Goal: Task Accomplishment & Management: Manage account settings

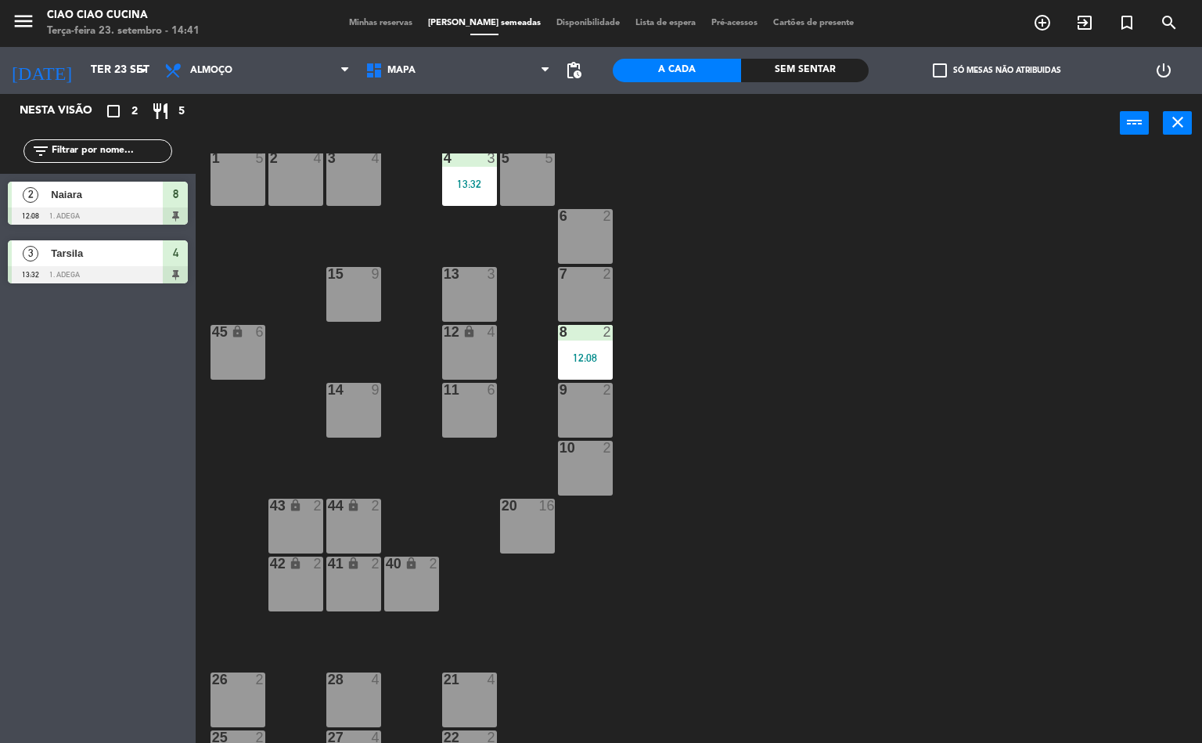
scroll to position [66, 0]
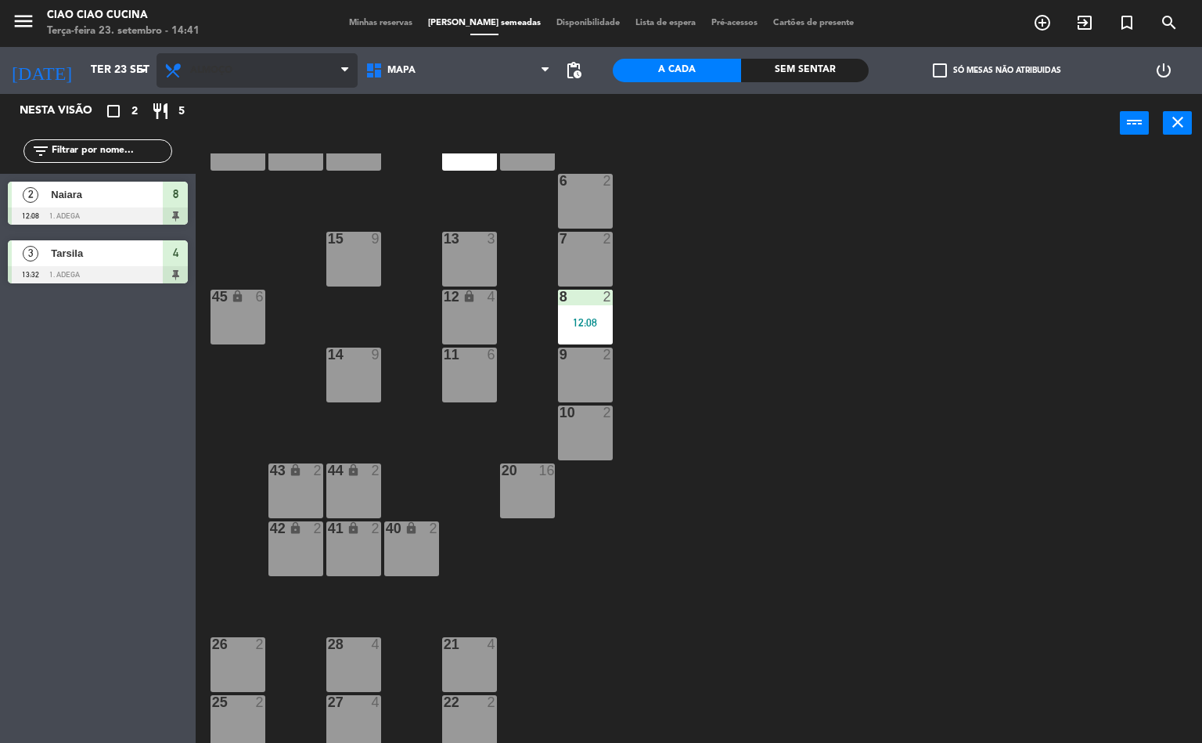
click at [920, 540] on div "1 5 2 4 3 4 5 5 4 3 13:32 6 2 13 3 7 2 15 9 12 lock 4 8 2 12:08 45 lock 6 14 9 …" at bounding box center [704, 448] width 995 height 590
click at [231, 76] on span "Almoço" at bounding box center [257, 70] width 201 height 34
click at [242, 75] on span "Almoço" at bounding box center [257, 70] width 201 height 34
click at [224, 74] on span "Almoço" at bounding box center [211, 70] width 42 height 11
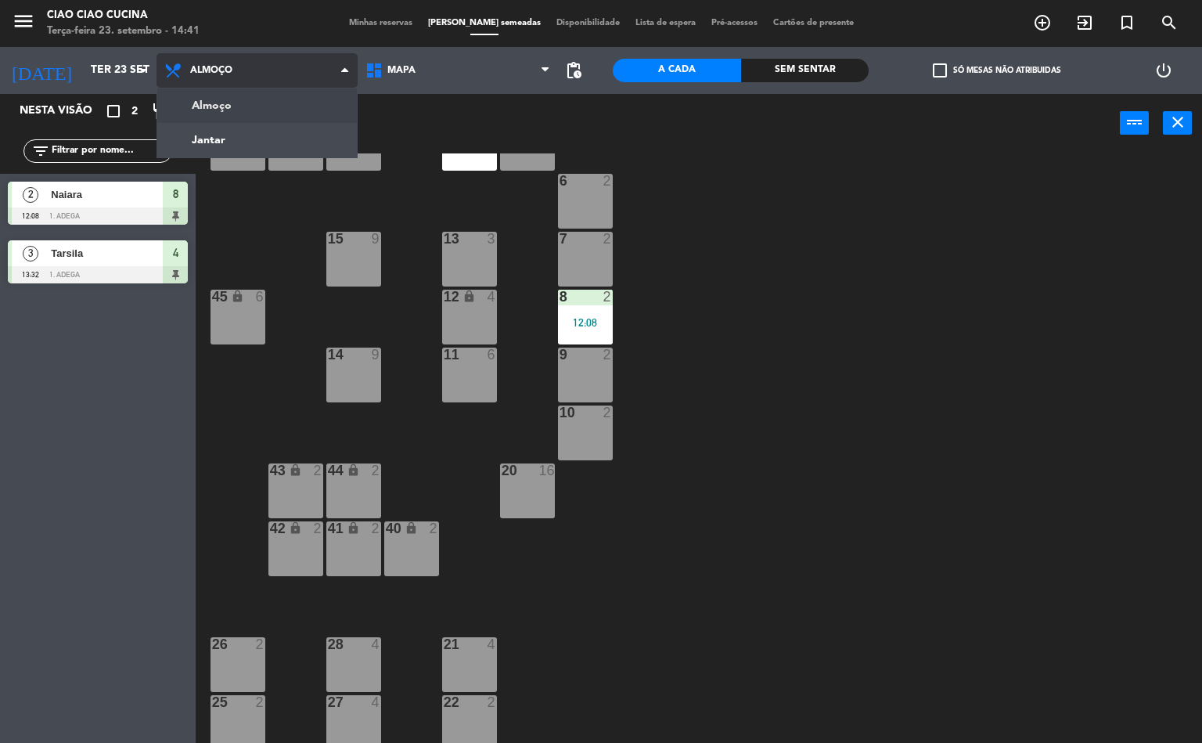
click at [261, 143] on ng-component "menu Ciao Ciao Cucina Terça-feira 23. setembro - 14:41 Minhas reservas Mesas se…" at bounding box center [601, 371] width 1202 height 743
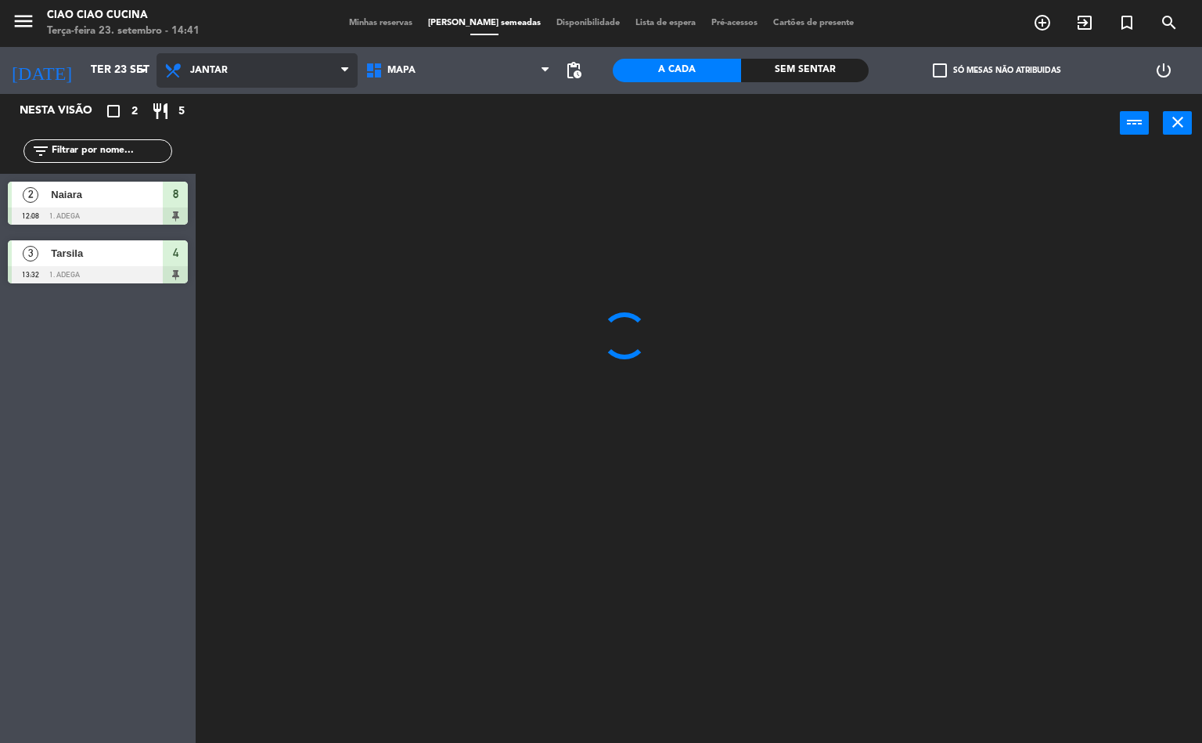
scroll to position [0, 0]
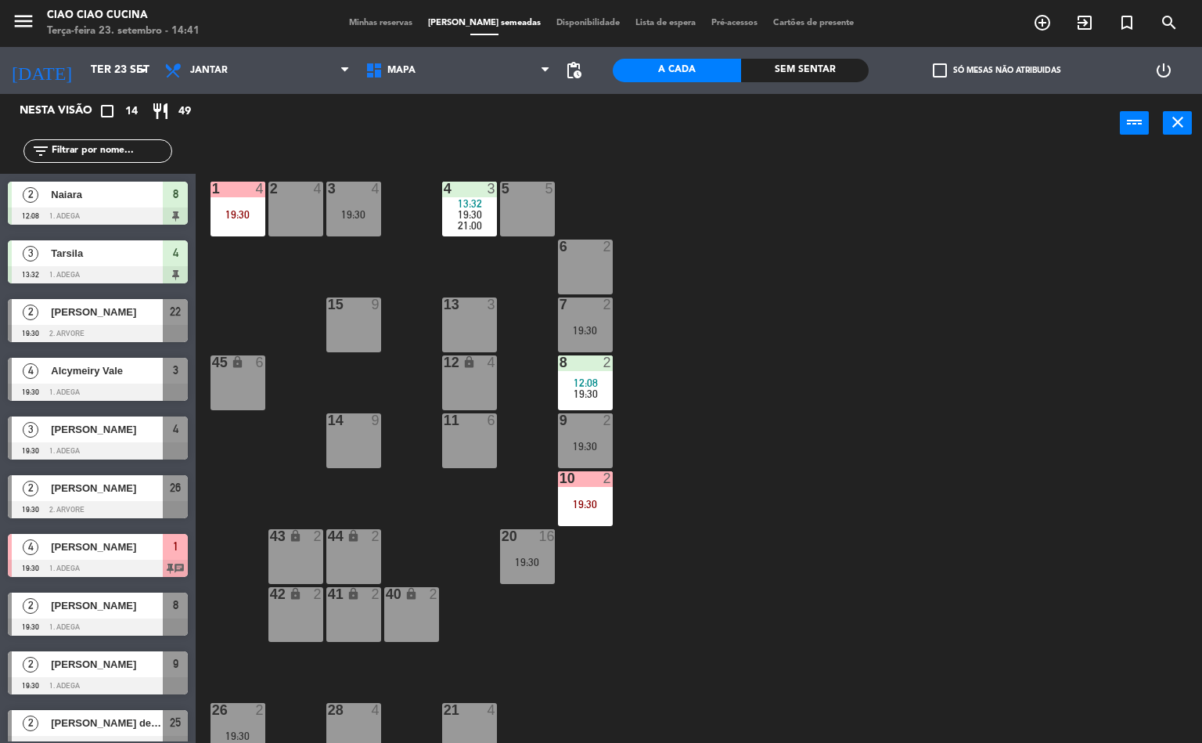
click at [596, 491] on div "10 2 19:30" at bounding box center [585, 498] width 55 height 55
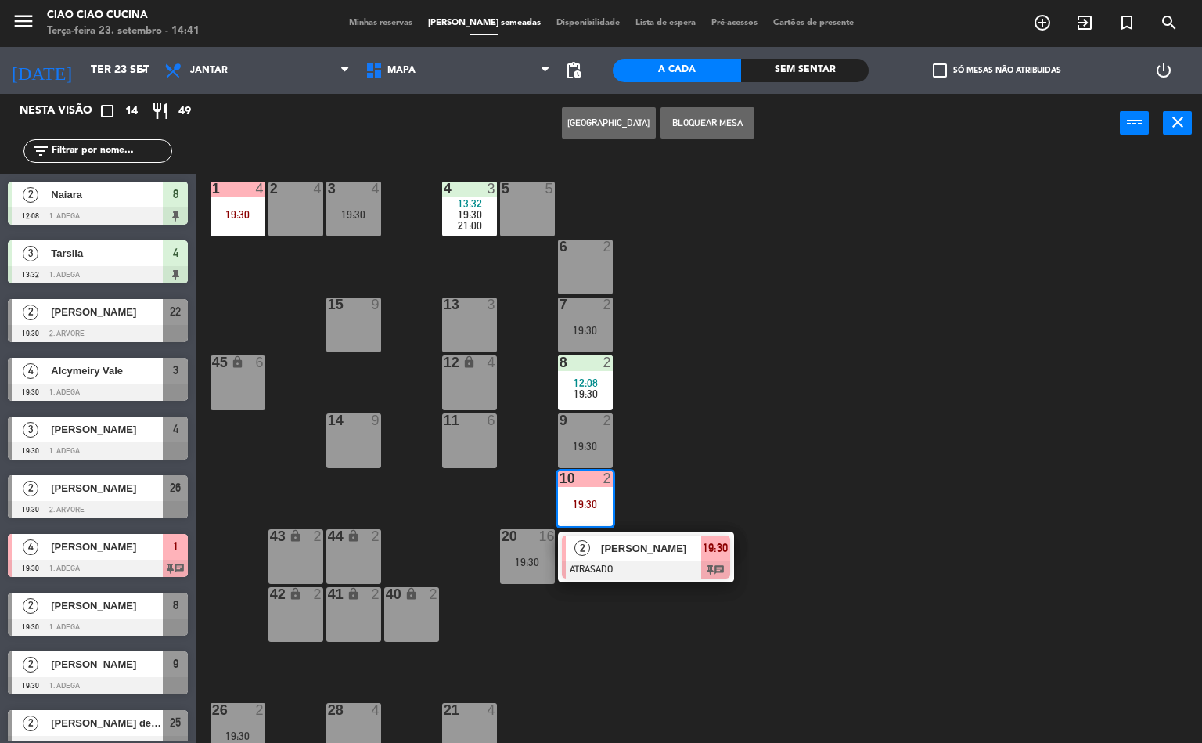
click at [846, 449] on div "1 4 19:30 2 4 3 4 19:30 5 5 4 3 13:32 19:30 21:00 6 2 13 3 7 2 19:30 15 9 12 lo…" at bounding box center [704, 448] width 995 height 590
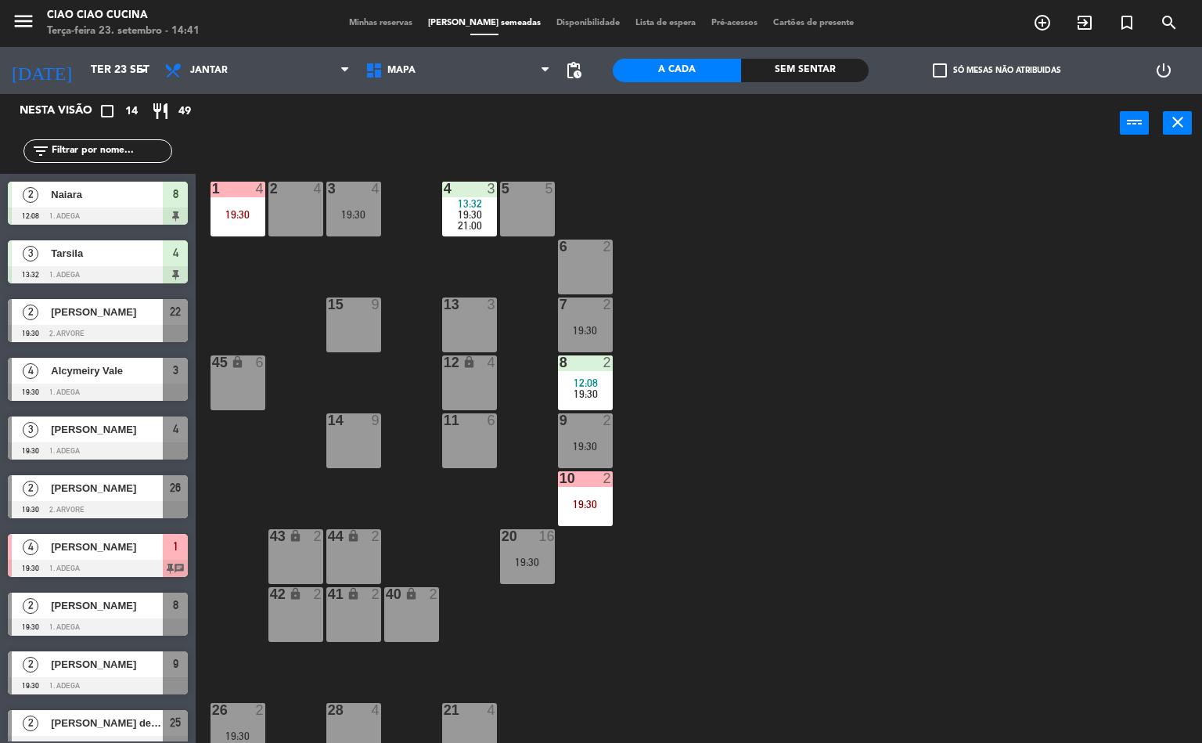
click at [587, 502] on div "19:30" at bounding box center [585, 503] width 55 height 11
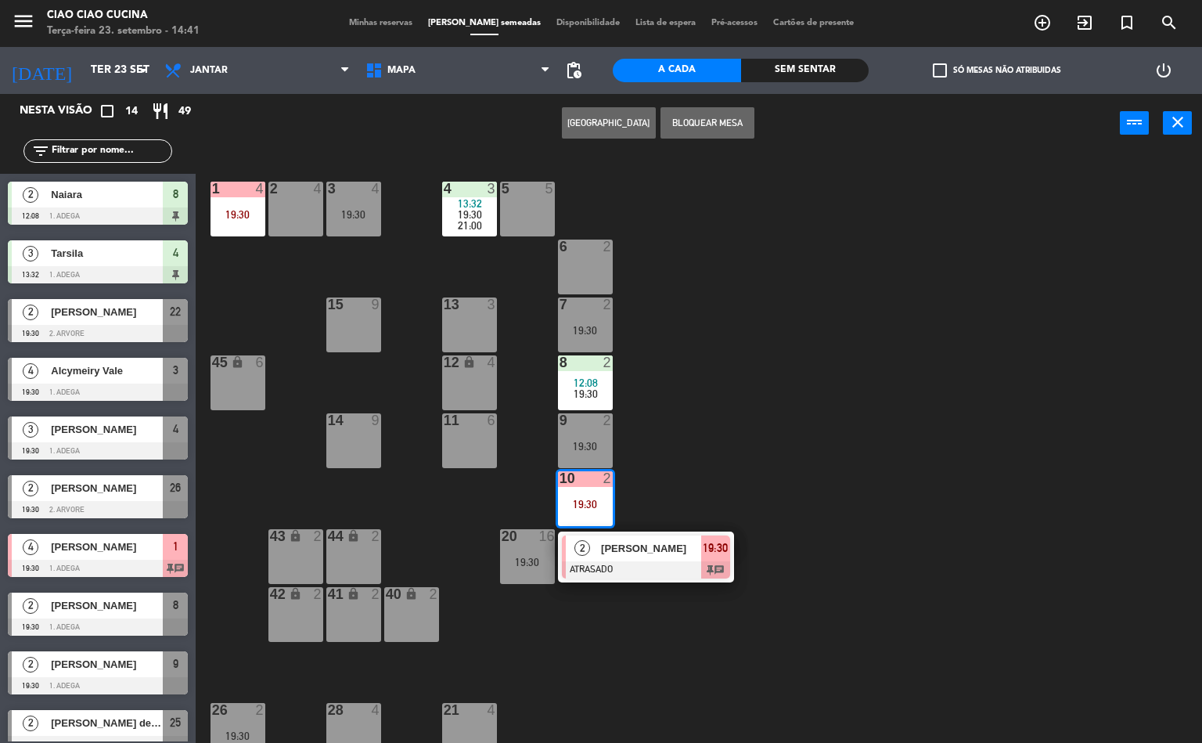
click at [625, 545] on span "[PERSON_NAME]" at bounding box center [651, 548] width 100 height 16
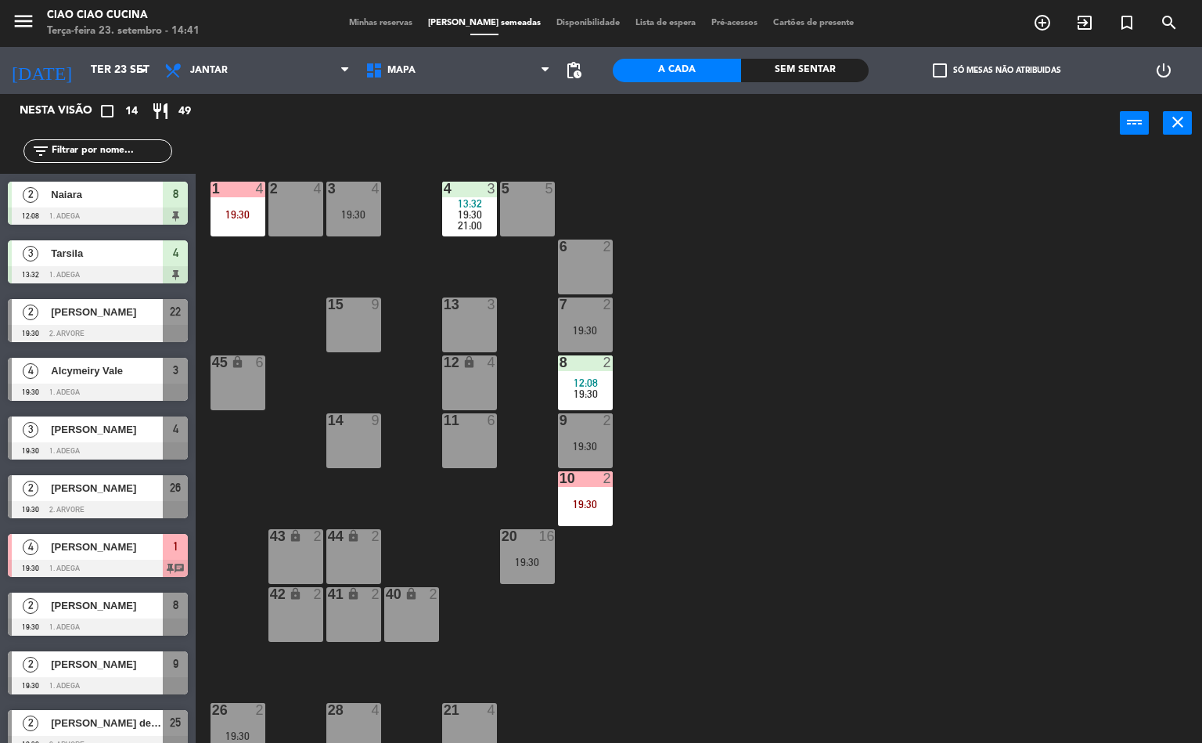
click at [815, 493] on div "1 4 19:30 2 4 3 4 19:30 5 5 4 3 13:32 19:30 21:00 6 2 13 3 7 2 19:30 15 9 12 lo…" at bounding box center [704, 448] width 995 height 590
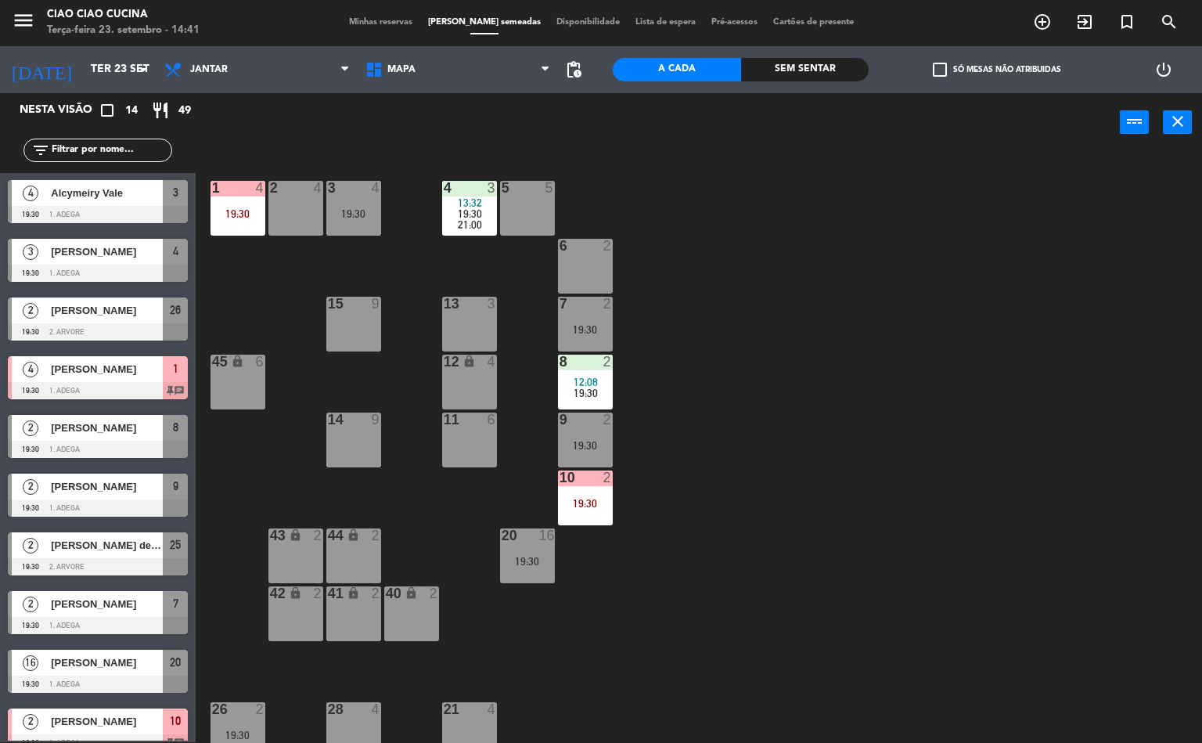
click at [592, 498] on div "19:30" at bounding box center [585, 503] width 55 height 11
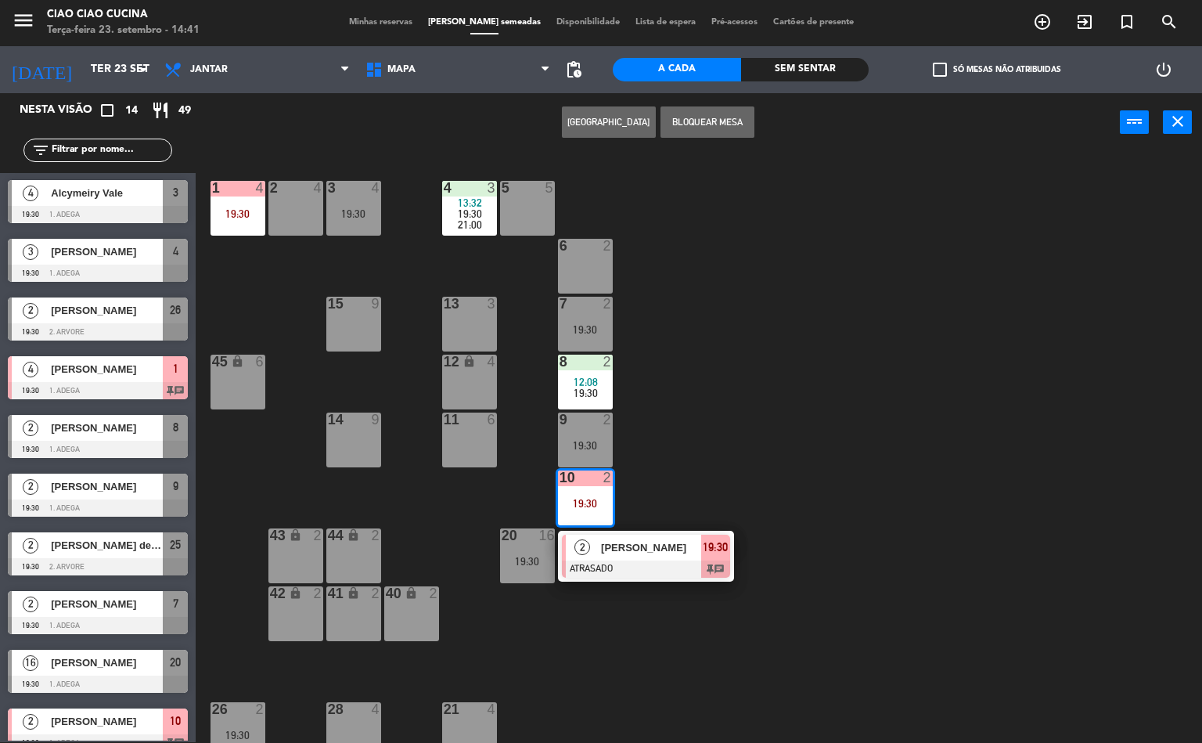
click at [657, 550] on span "[PERSON_NAME]" at bounding box center [651, 547] width 100 height 16
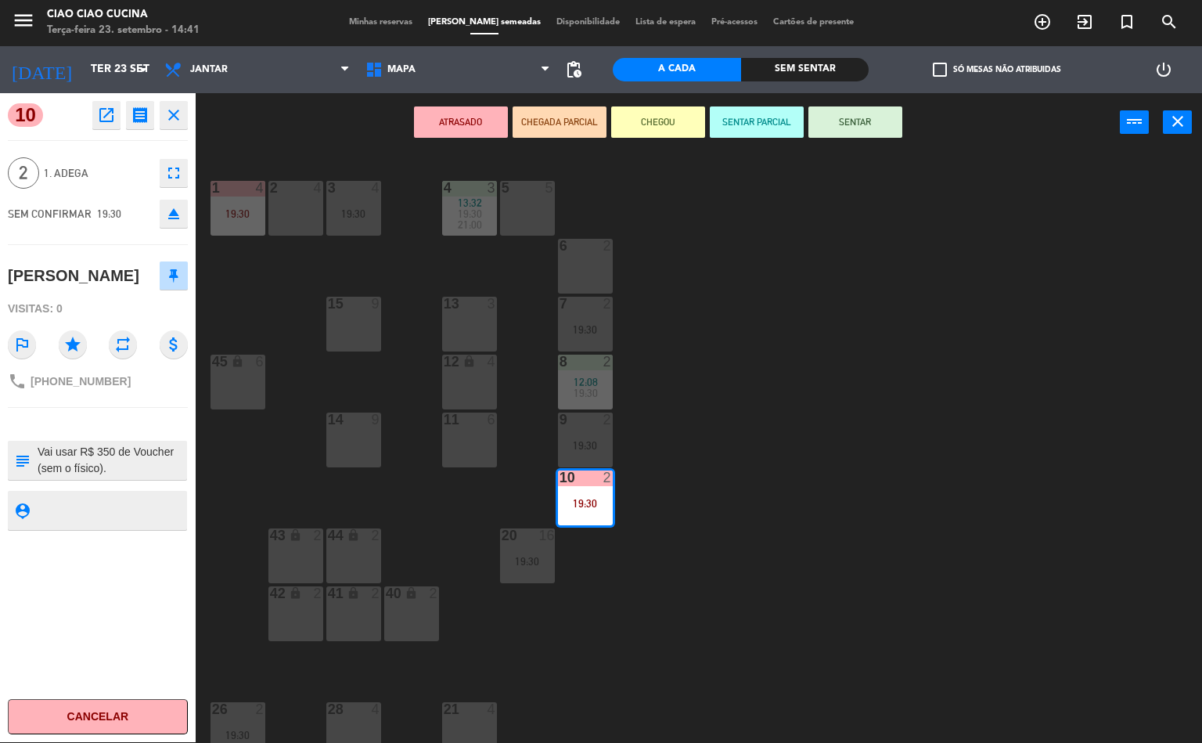
click at [775, 474] on div "1 4 19:30 2 4 3 4 19:30 5 5 4 3 13:32 19:30 21:00 6 2 13 3 7 2 19:30 15 9 12 lo…" at bounding box center [704, 448] width 995 height 590
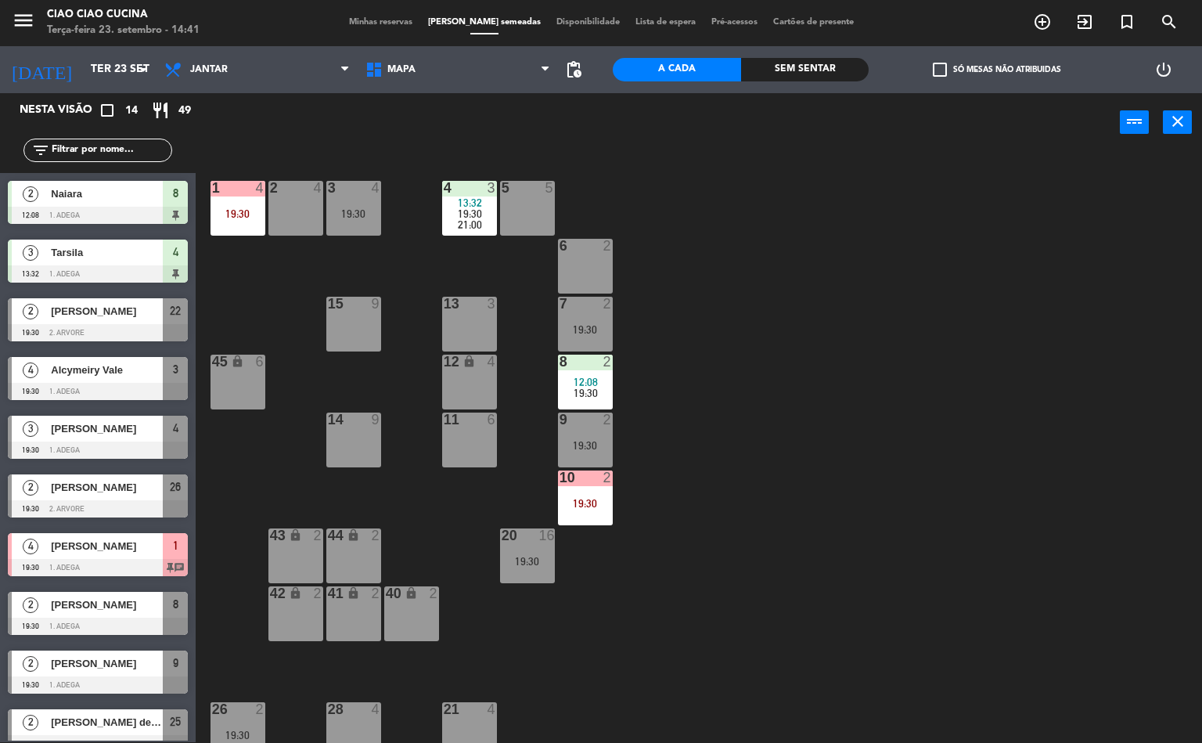
scroll to position [177, 0]
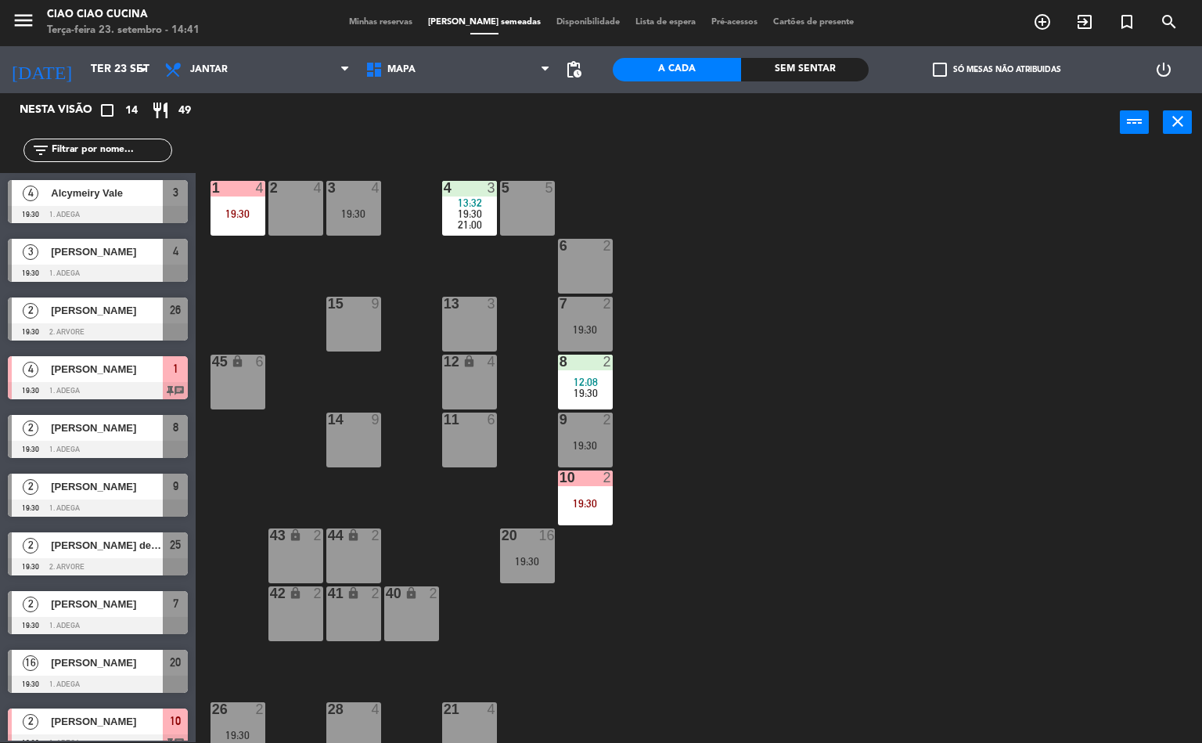
click at [599, 362] on div "2" at bounding box center [612, 361] width 26 height 14
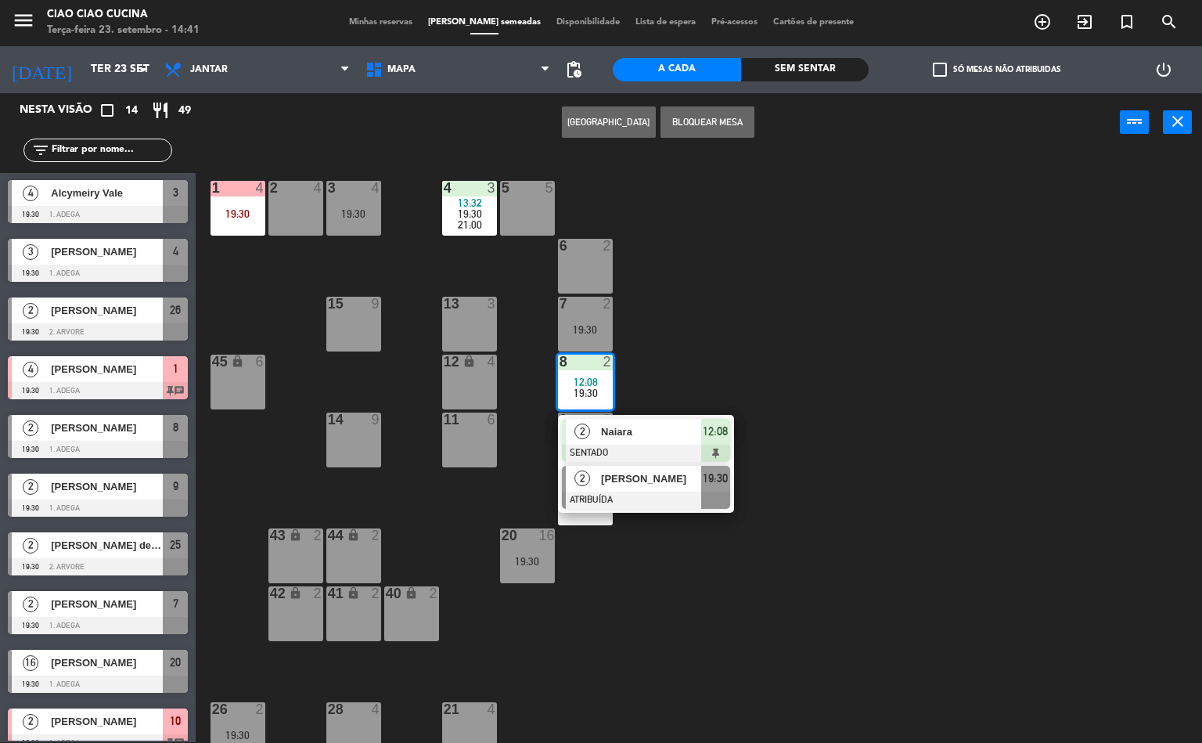
click at [657, 479] on span "[PERSON_NAME]" at bounding box center [651, 478] width 100 height 16
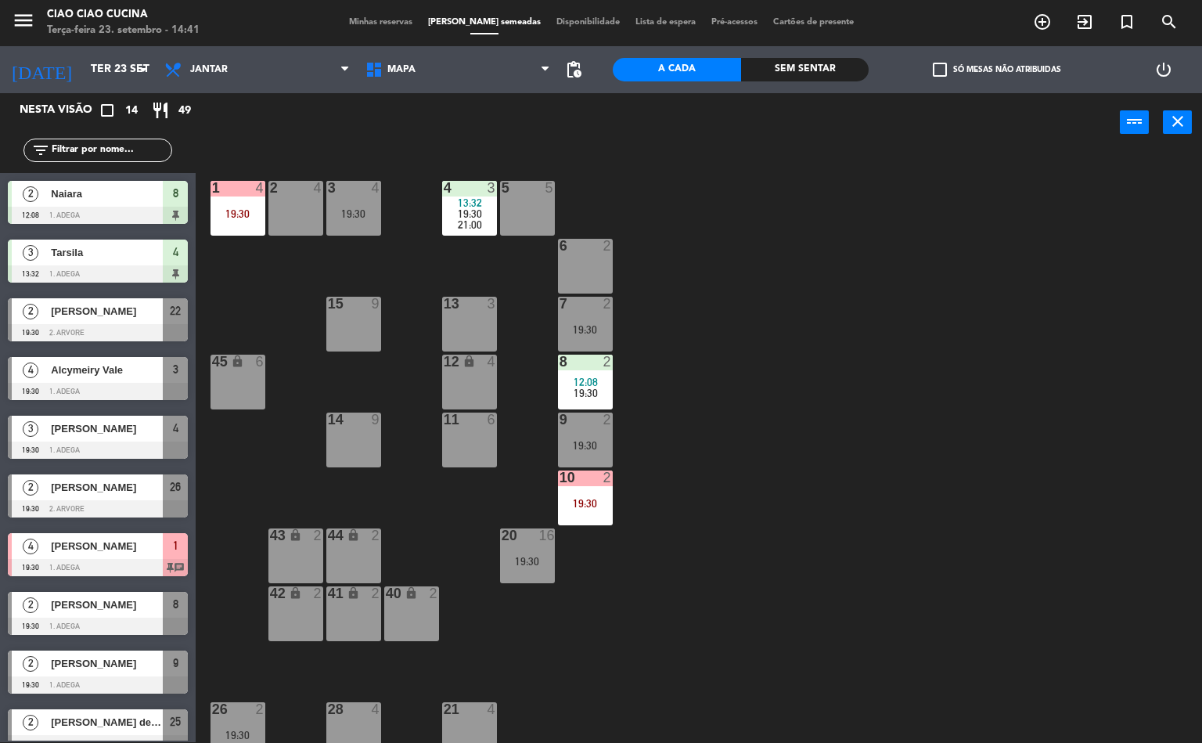
scroll to position [129, 0]
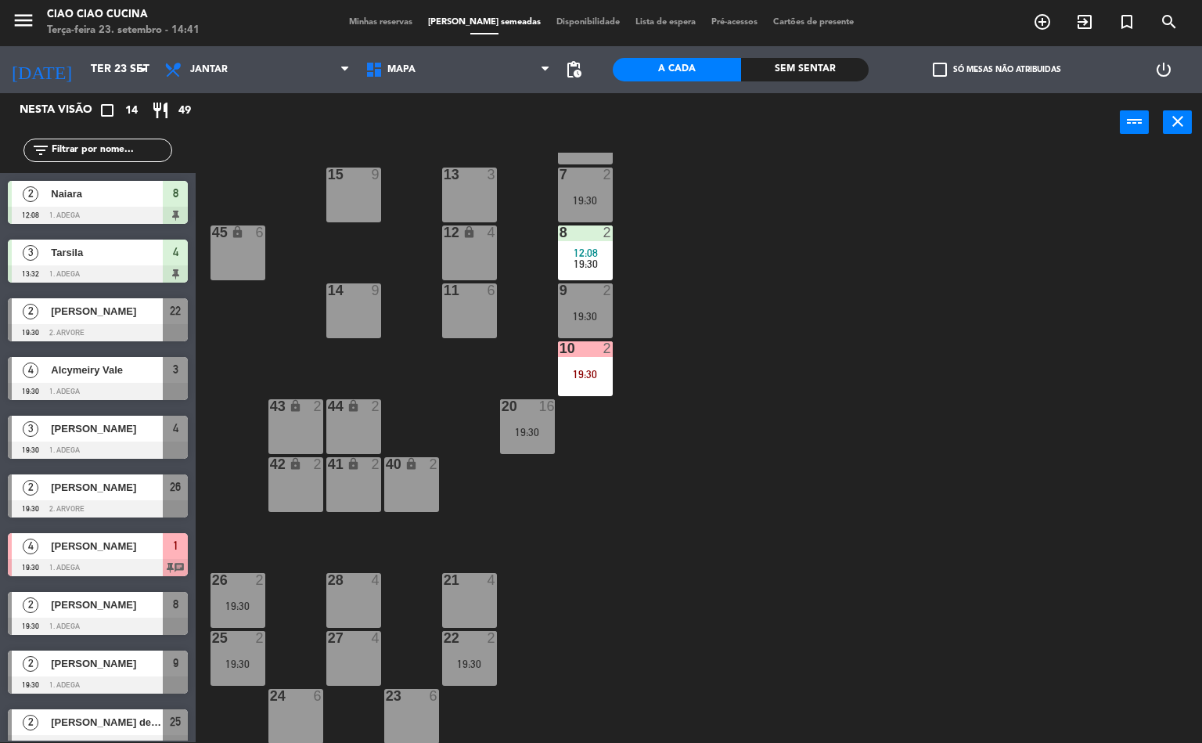
click at [629, 574] on div "1 4 19:30 2 4 3 4 19:30 5 5 4 3 13:32 19:30 21:00 6 2 13 3 7 2 19:30 15 9 12 lo…" at bounding box center [704, 448] width 995 height 590
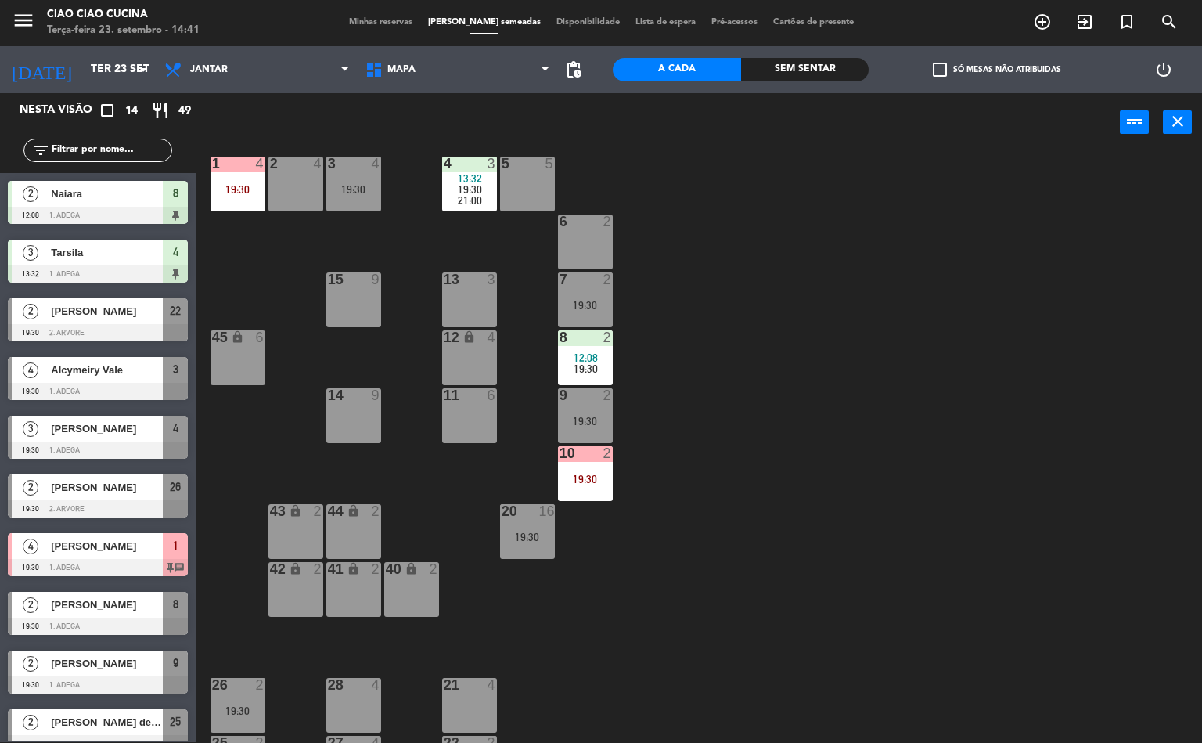
scroll to position [0, 0]
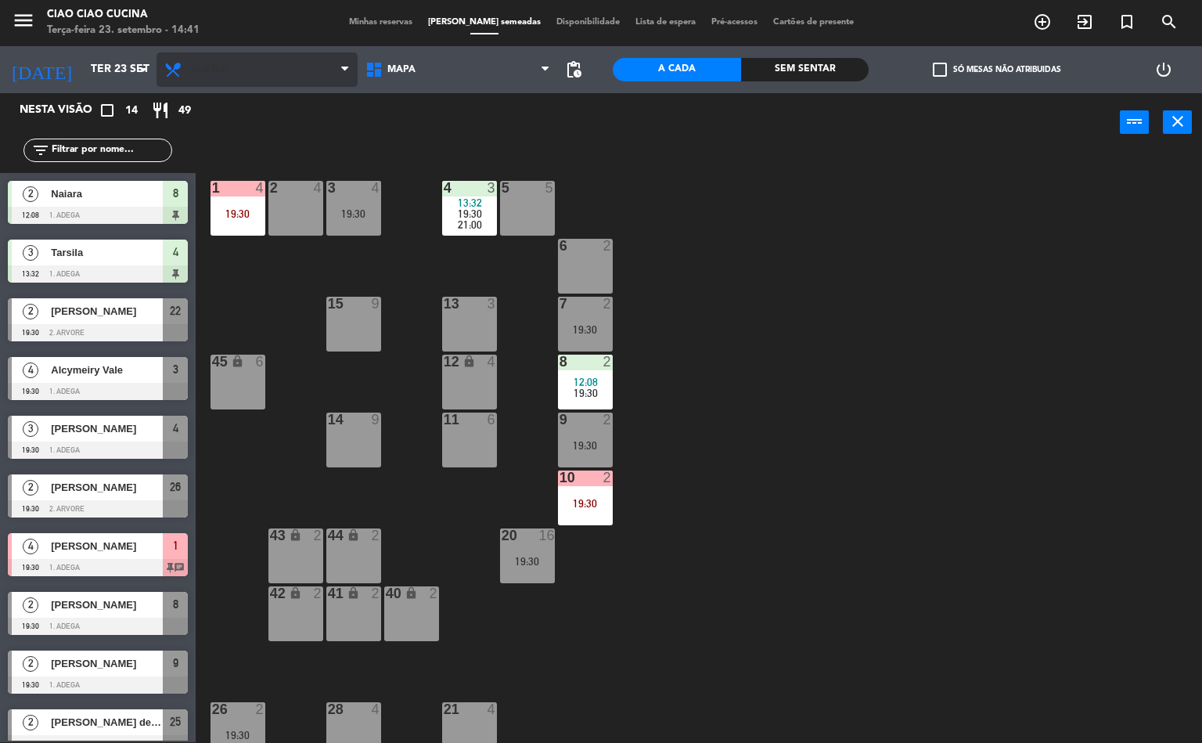
click at [210, 71] on span "Jantar" at bounding box center [209, 69] width 38 height 11
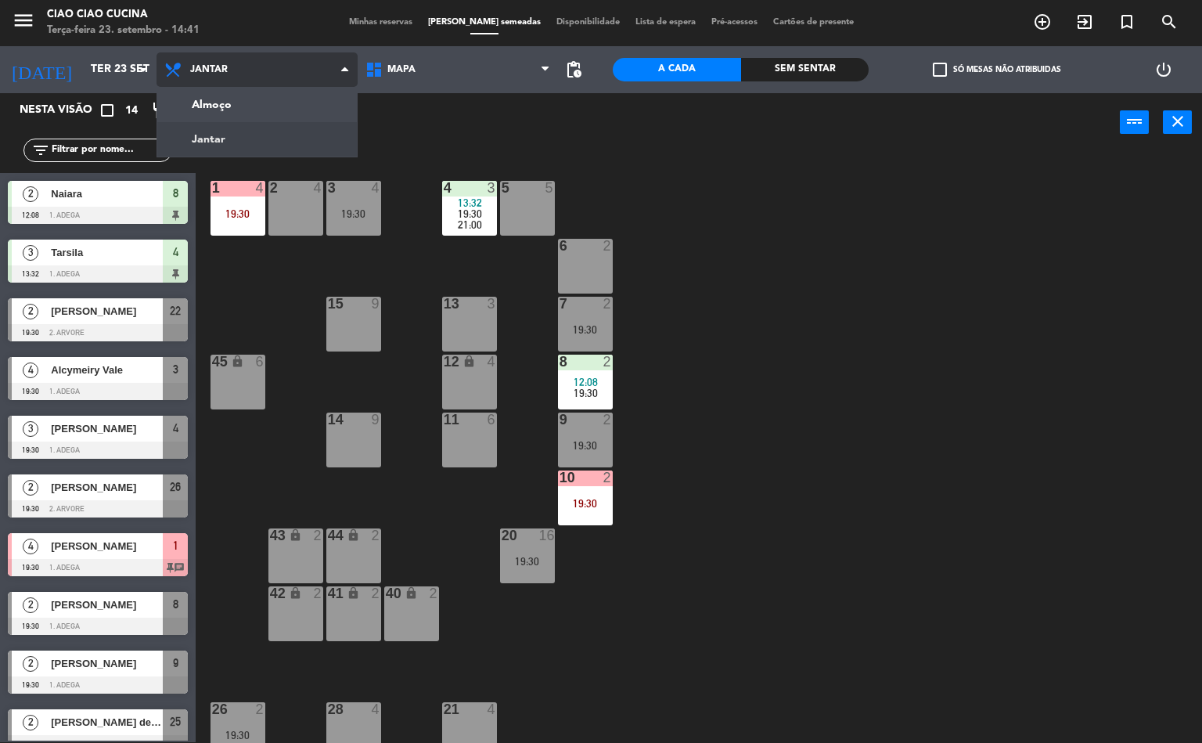
click at [246, 121] on ng-component "menu Ciao Ciao Cucina Terça-feira 23. setembro - 14:41 Minhas reservas Mesas se…" at bounding box center [601, 370] width 1202 height 743
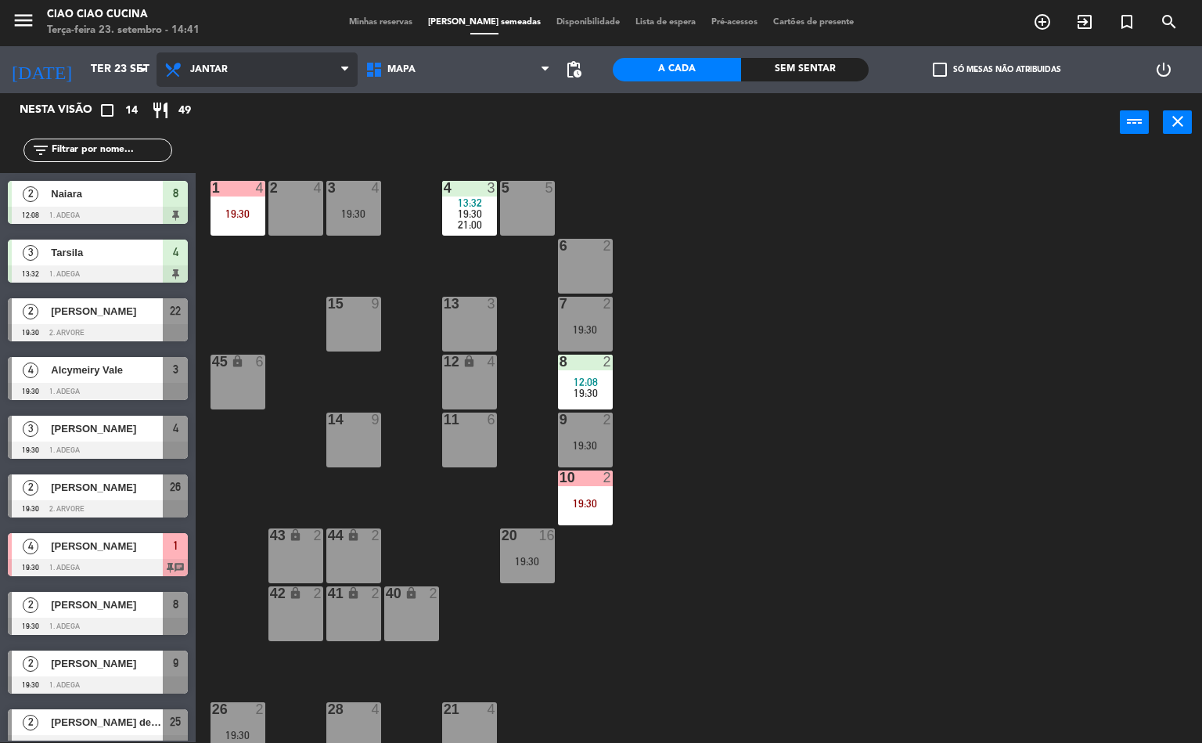
click at [268, 75] on span "Jantar" at bounding box center [257, 69] width 201 height 34
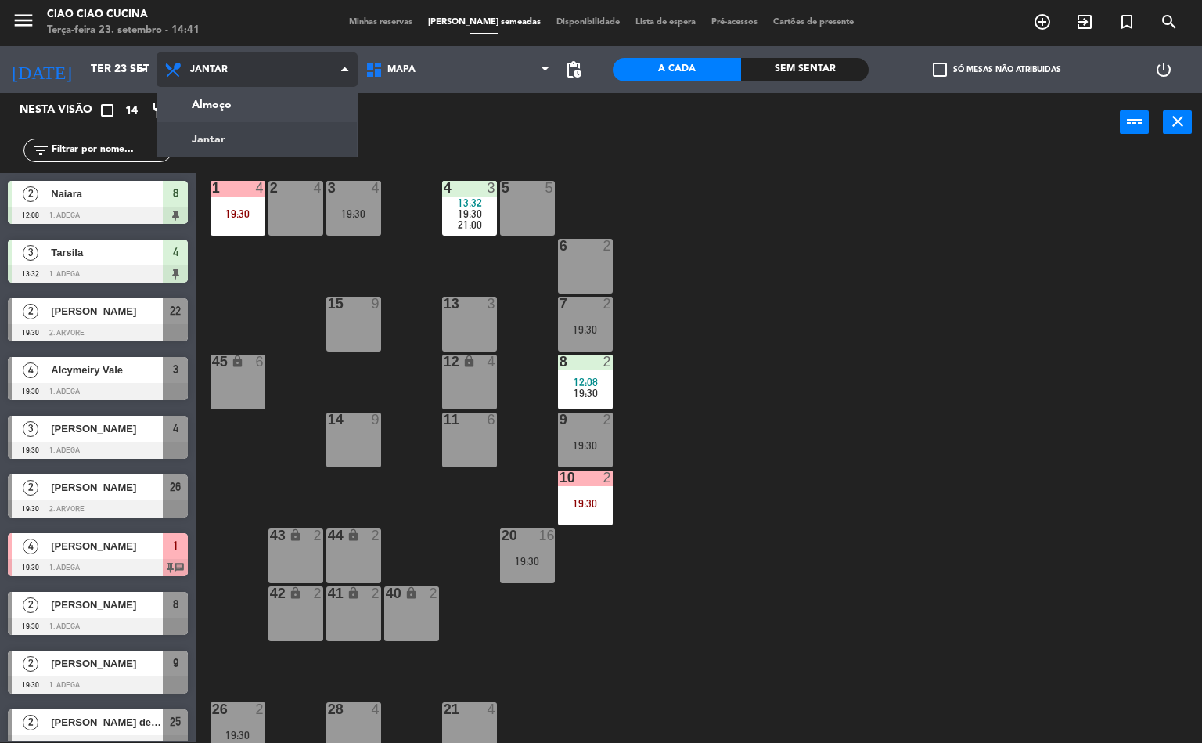
click at [254, 99] on ng-component "menu Ciao Ciao Cucina Terça-feira 23. setembro - 14:41 Minhas reservas Mesas se…" at bounding box center [601, 370] width 1202 height 743
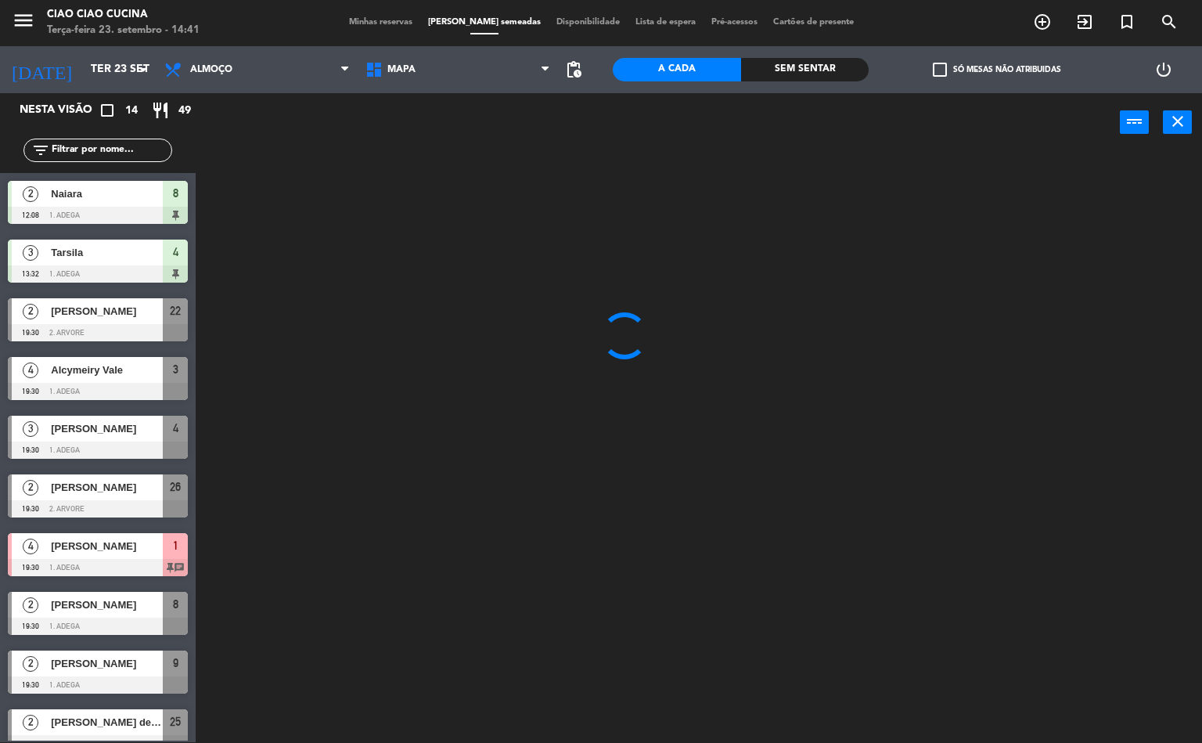
click at [836, 466] on div at bounding box center [704, 448] width 995 height 590
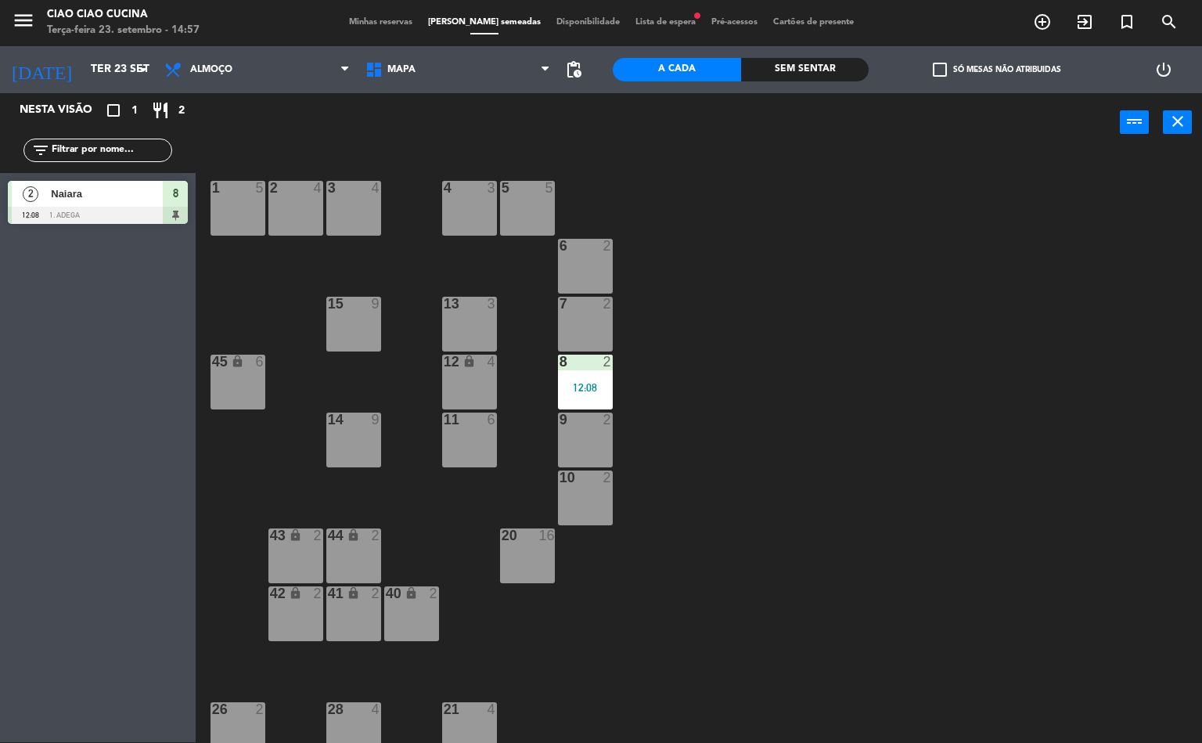
click at [601, 385] on div "12:08" at bounding box center [585, 387] width 55 height 11
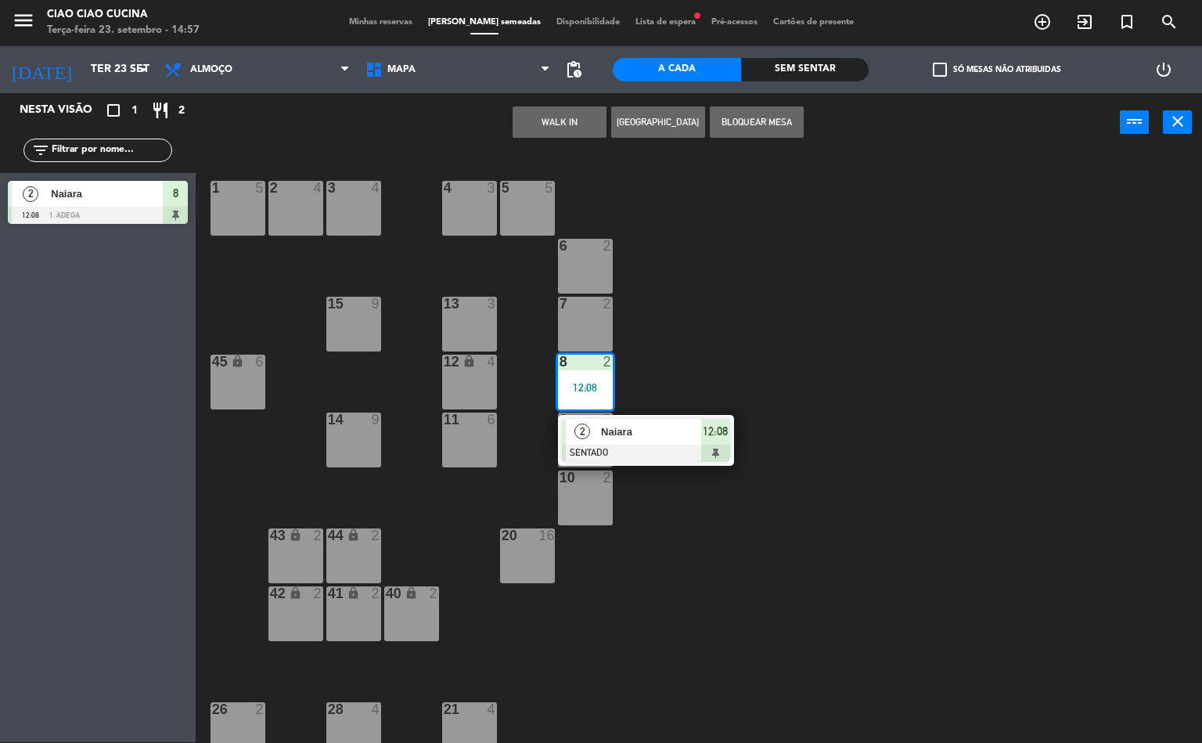
click at [653, 437] on span "Naiara" at bounding box center [651, 431] width 100 height 16
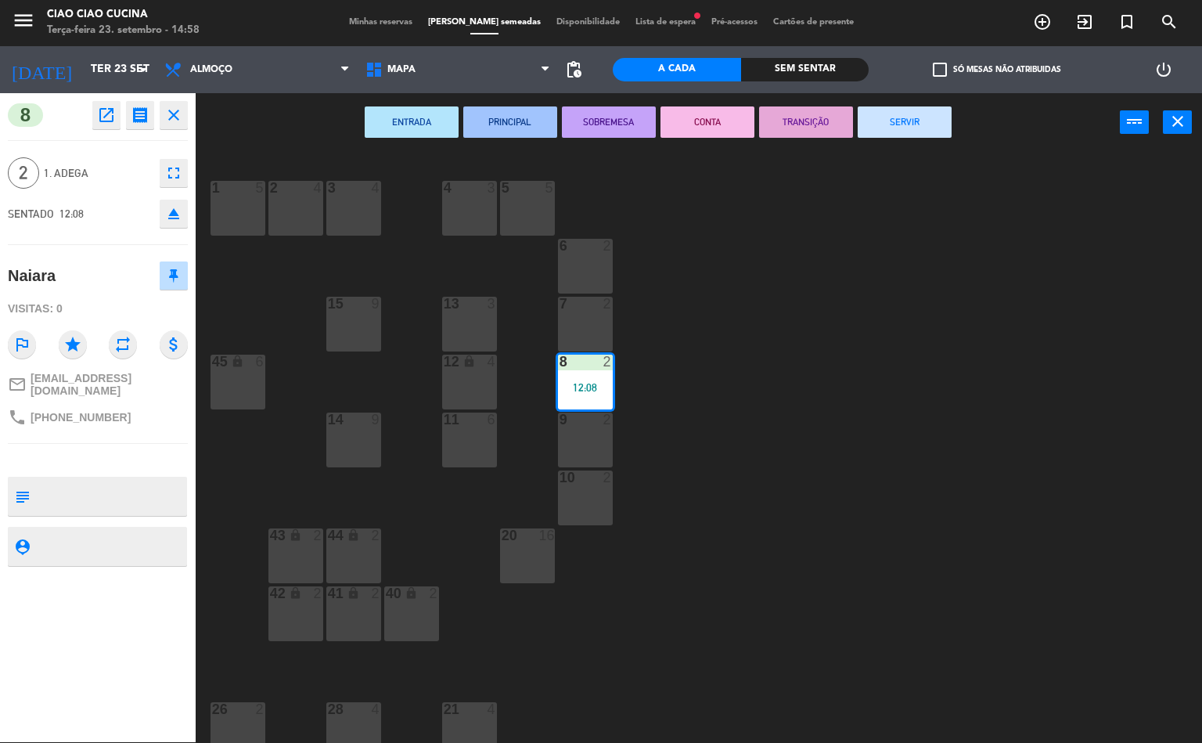
click at [784, 390] on div "1 5 2 4 3 4 5 5 4 3 6 2 13 3 7 2 15 9 12 lock 4 8 2 12:08 45 lock 6 14 9 11 6 9…" at bounding box center [704, 448] width 995 height 590
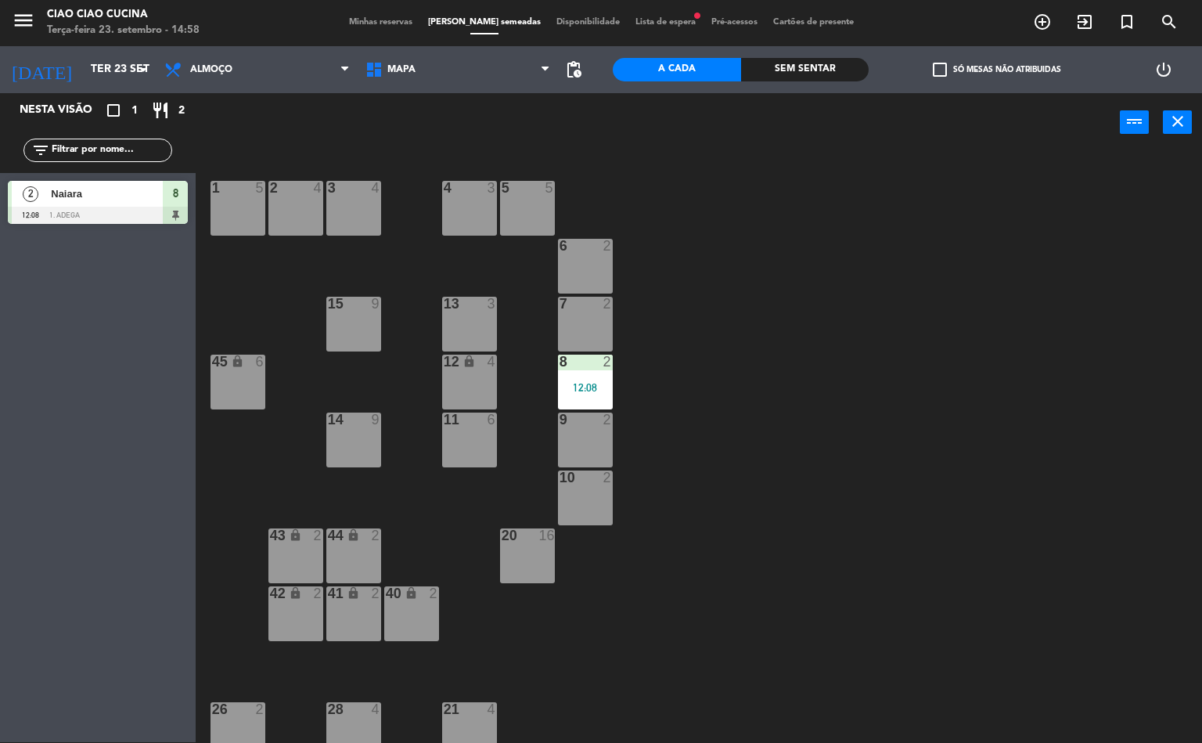
click at [601, 381] on div "12:08" at bounding box center [585, 387] width 55 height 12
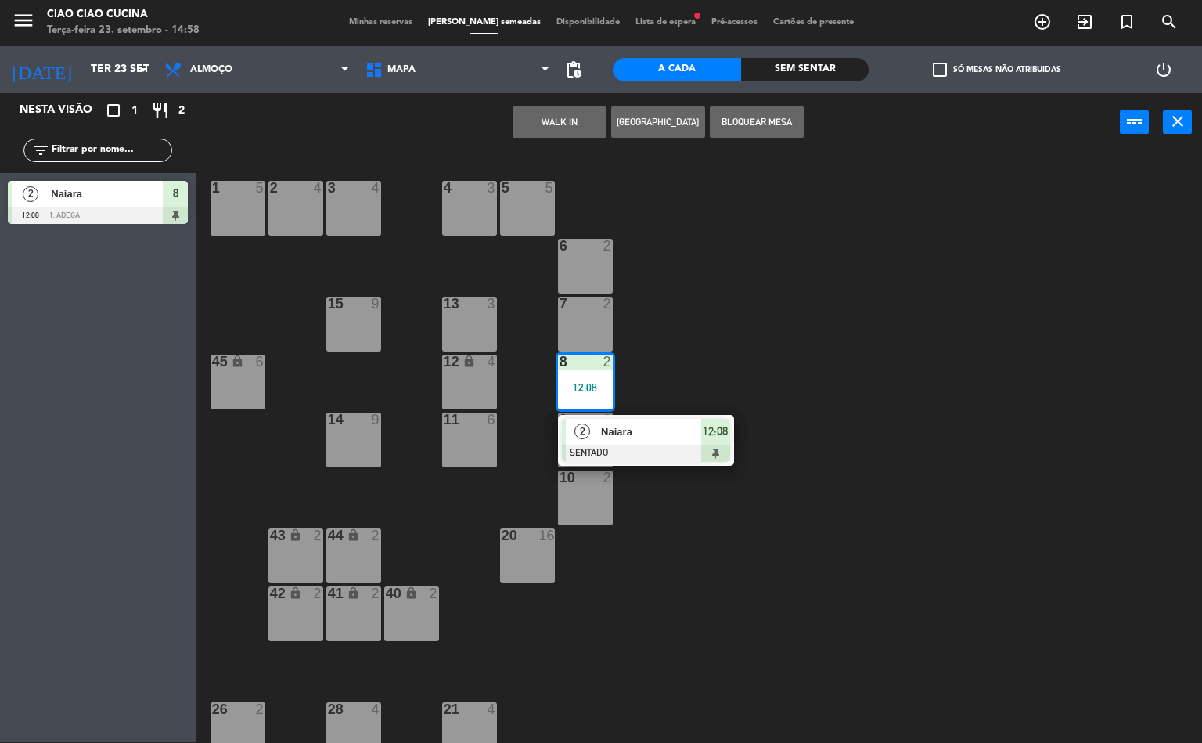
click at [646, 425] on span "Naiara" at bounding box center [651, 431] width 100 height 16
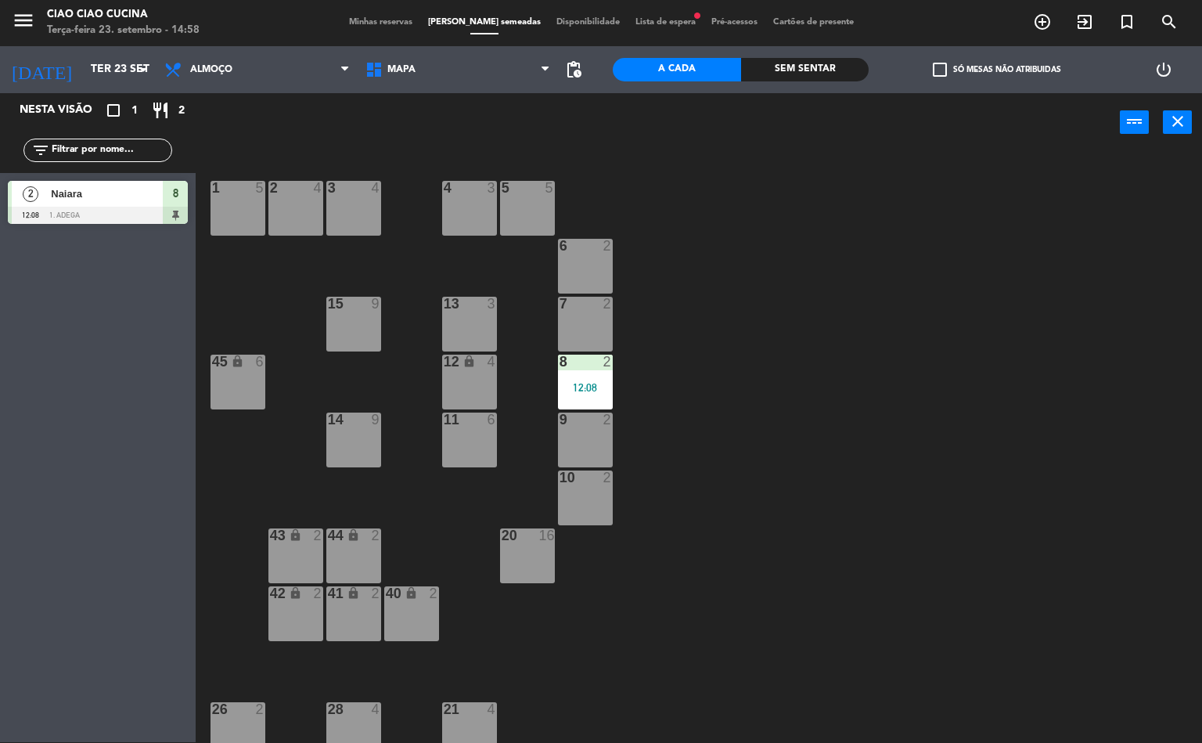
click at [766, 397] on div "1 5 2 4 3 4 5 5 4 3 6 2 13 3 7 2 15 9 12 lock 4 8 2 12:08 45 lock 6 14 9 11 6 9…" at bounding box center [704, 448] width 995 height 590
click at [244, 67] on span "Almoço" at bounding box center [257, 69] width 201 height 34
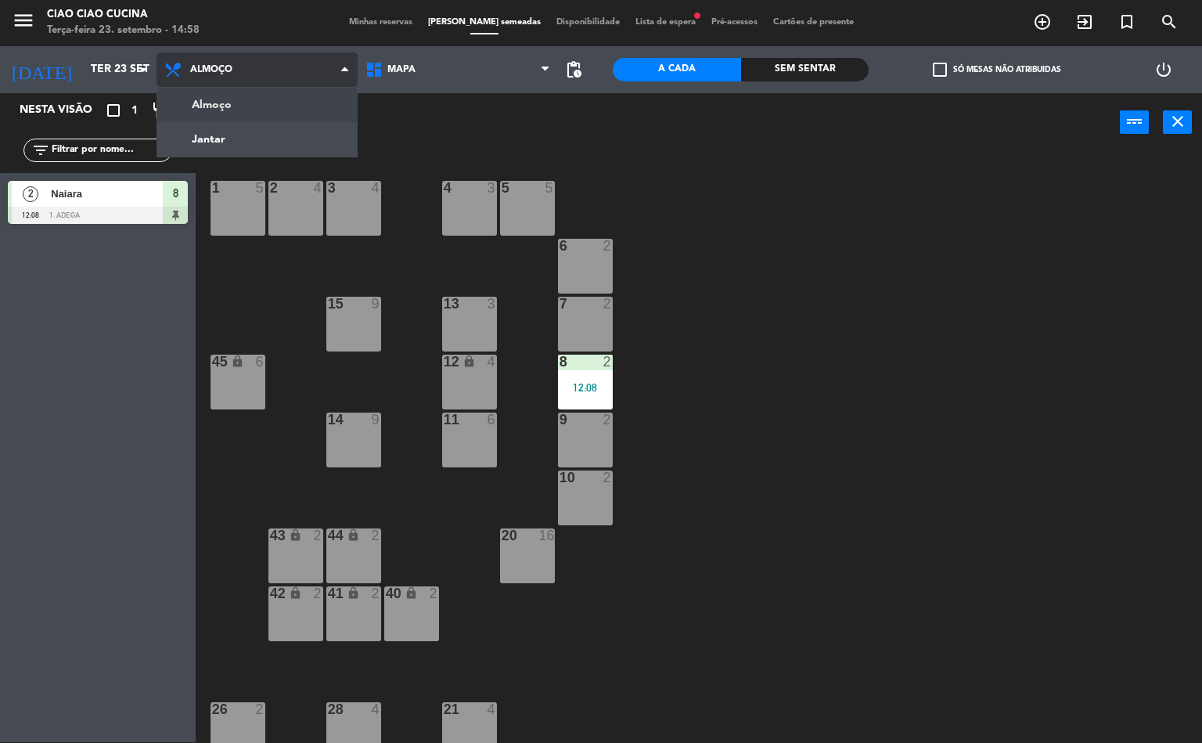
click at [273, 139] on ng-component "menu Ciao Ciao Cucina Terça-feira 23. setembro - 14:58 Minhas reservas Mesas se…" at bounding box center [601, 370] width 1202 height 743
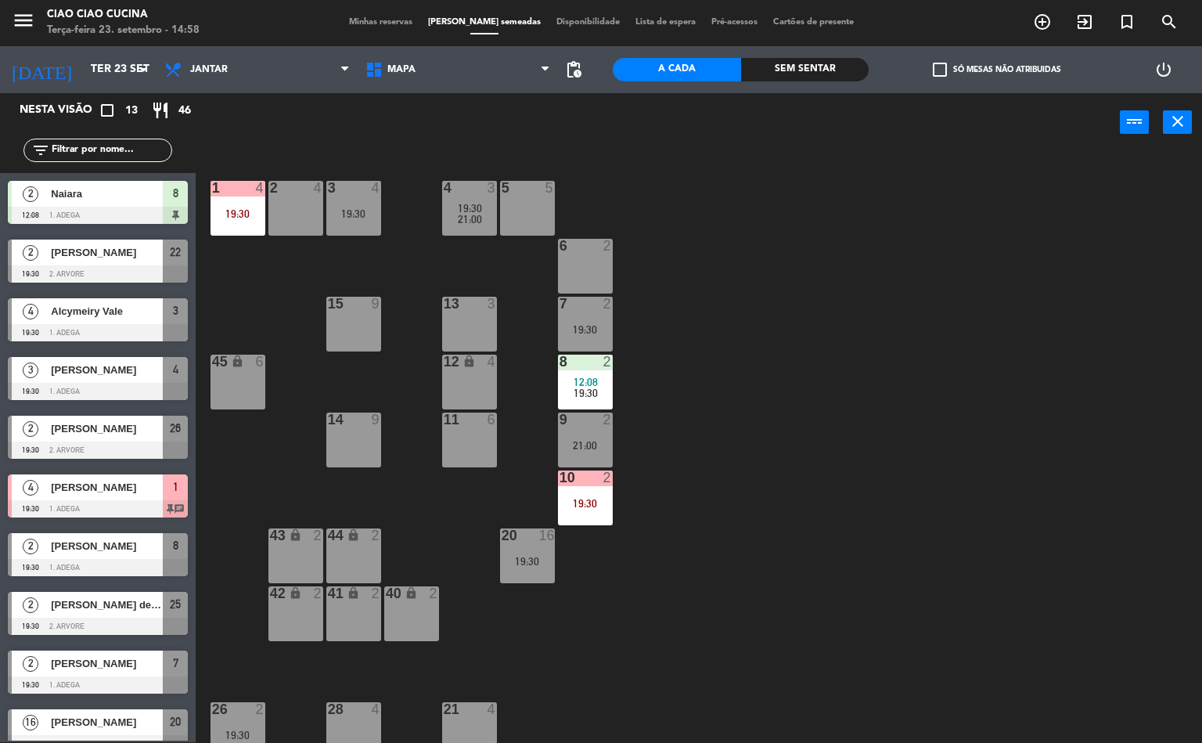
click at [246, 209] on div "19:30" at bounding box center [237, 213] width 55 height 11
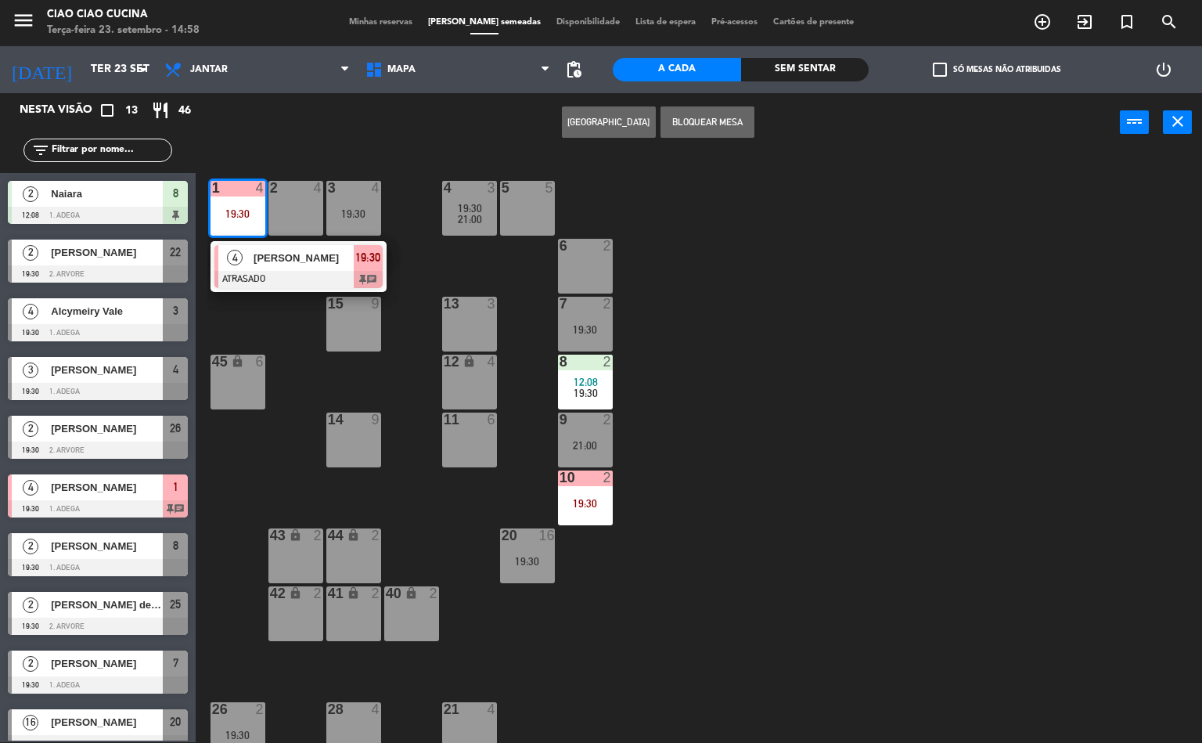
click at [790, 486] on div "1 4 19:30 4 [PERSON_NAME] ATRASADO 19:30 chat 2 4 3 4 19:30 5 5 4 3 19:30 21:00…" at bounding box center [704, 448] width 995 height 590
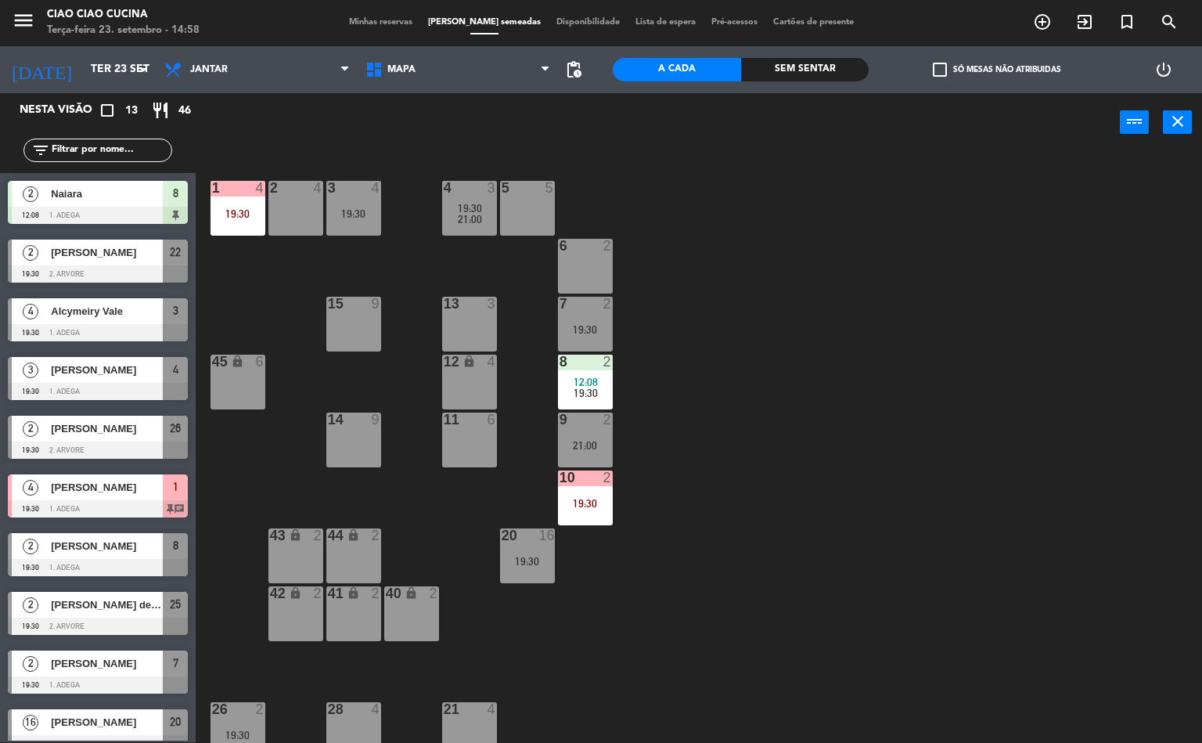
click at [601, 502] on div "19:30" at bounding box center [585, 503] width 55 height 11
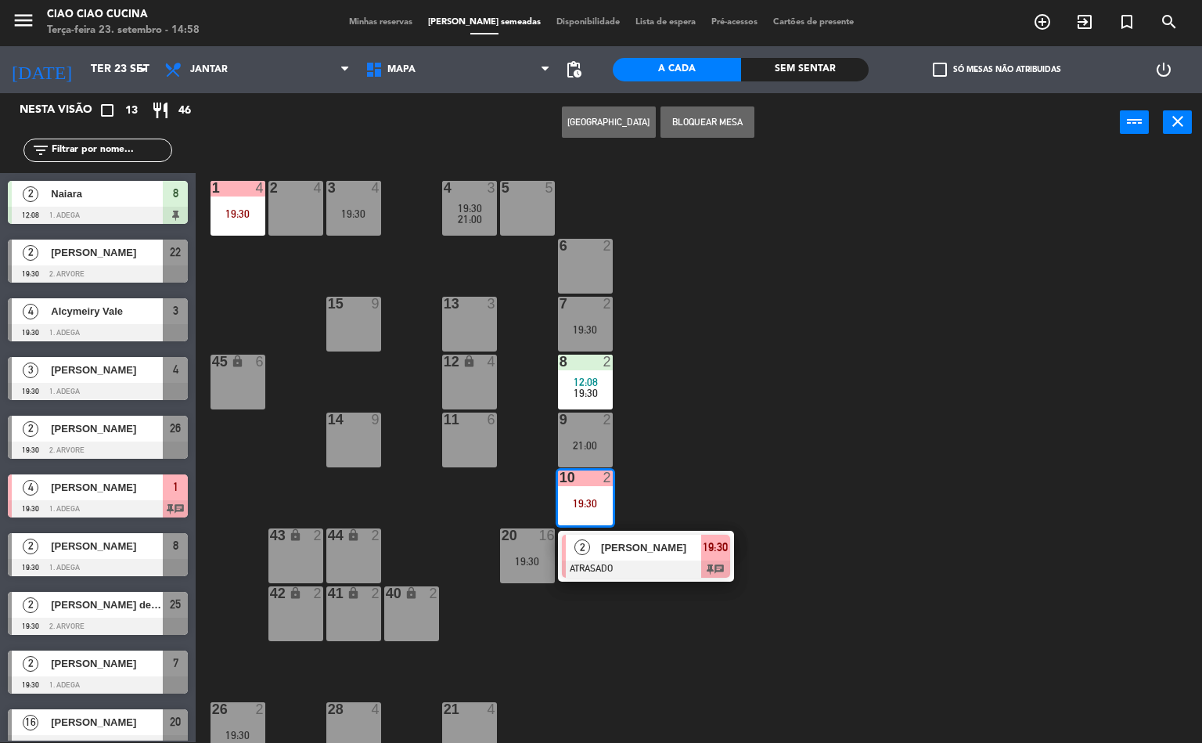
click at [852, 475] on div "1 4 19:30 2 4 3 4 19:30 5 5 4 3 19:30 21:00 6 2 13 3 7 2 19:30 15 9 12 lock 4 8…" at bounding box center [704, 448] width 995 height 590
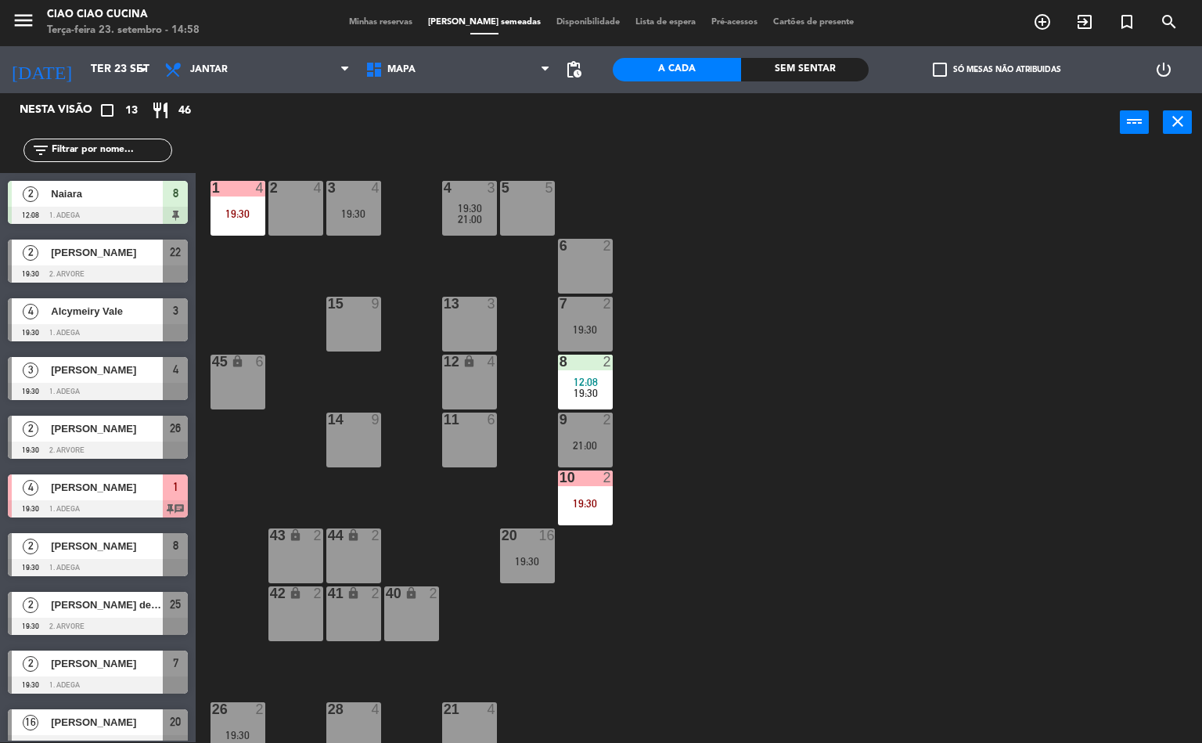
click at [237, 210] on div "19:30" at bounding box center [237, 213] width 55 height 11
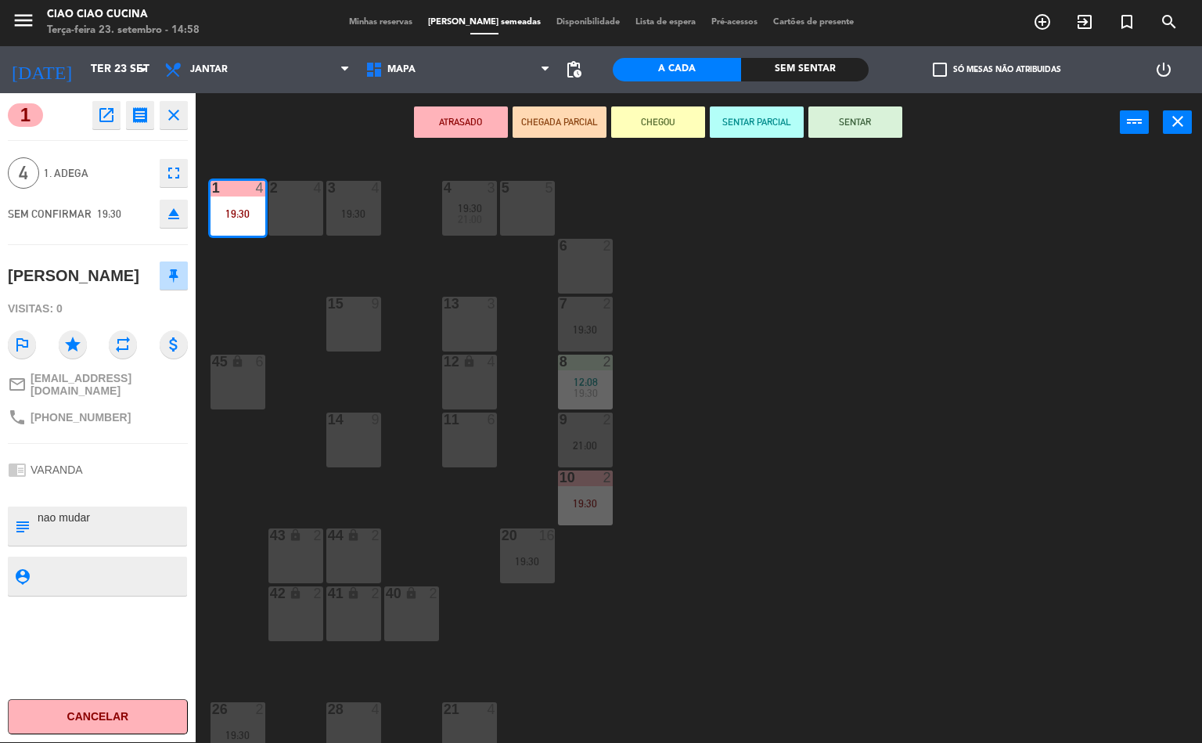
click at [770, 367] on div "1 4 19:30 2 4 3 4 19:30 5 5 4 3 19:30 21:00 6 2 13 3 7 2 19:30 15 9 12 lock 4 8…" at bounding box center [704, 448] width 995 height 590
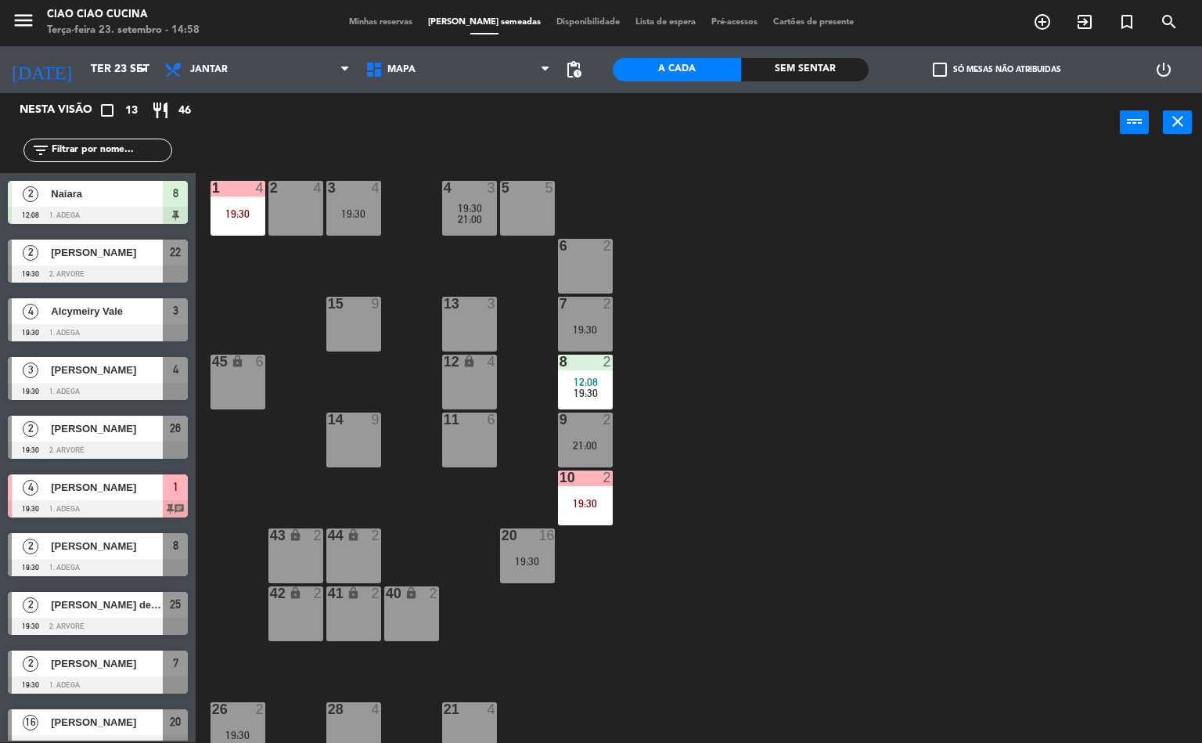
click at [236, 217] on div "19:30" at bounding box center [237, 213] width 55 height 11
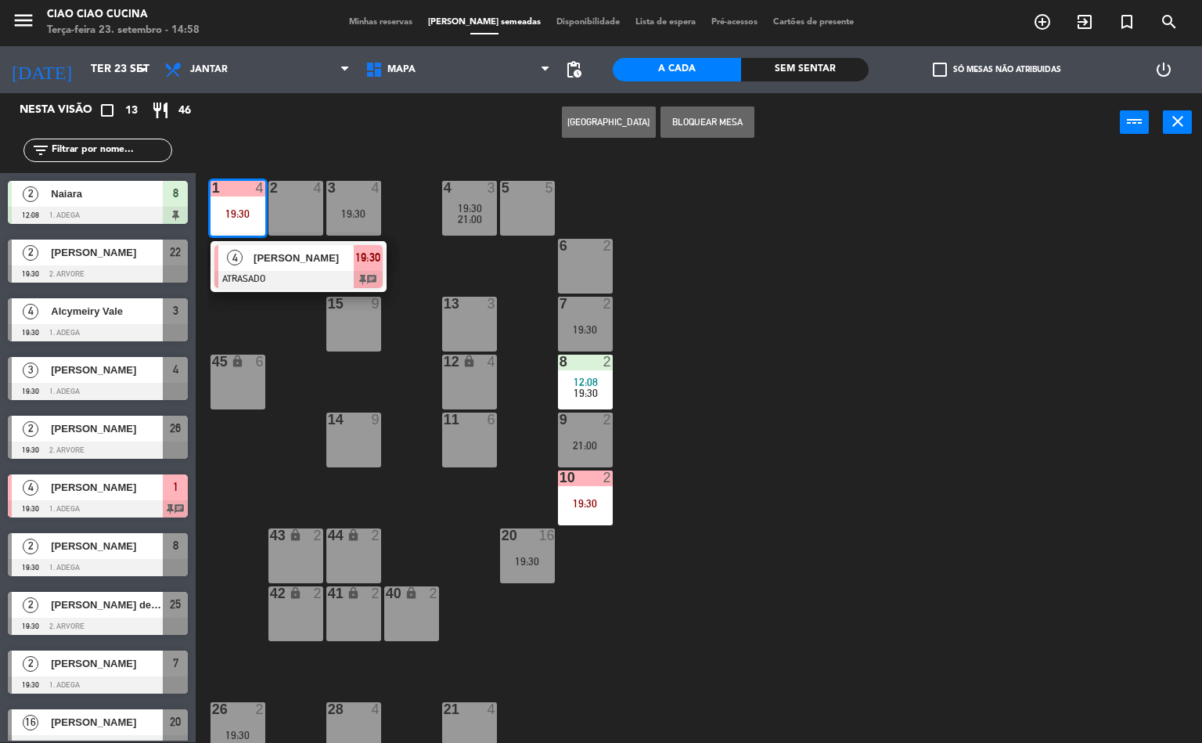
click at [300, 263] on span "[PERSON_NAME]" at bounding box center [304, 258] width 100 height 16
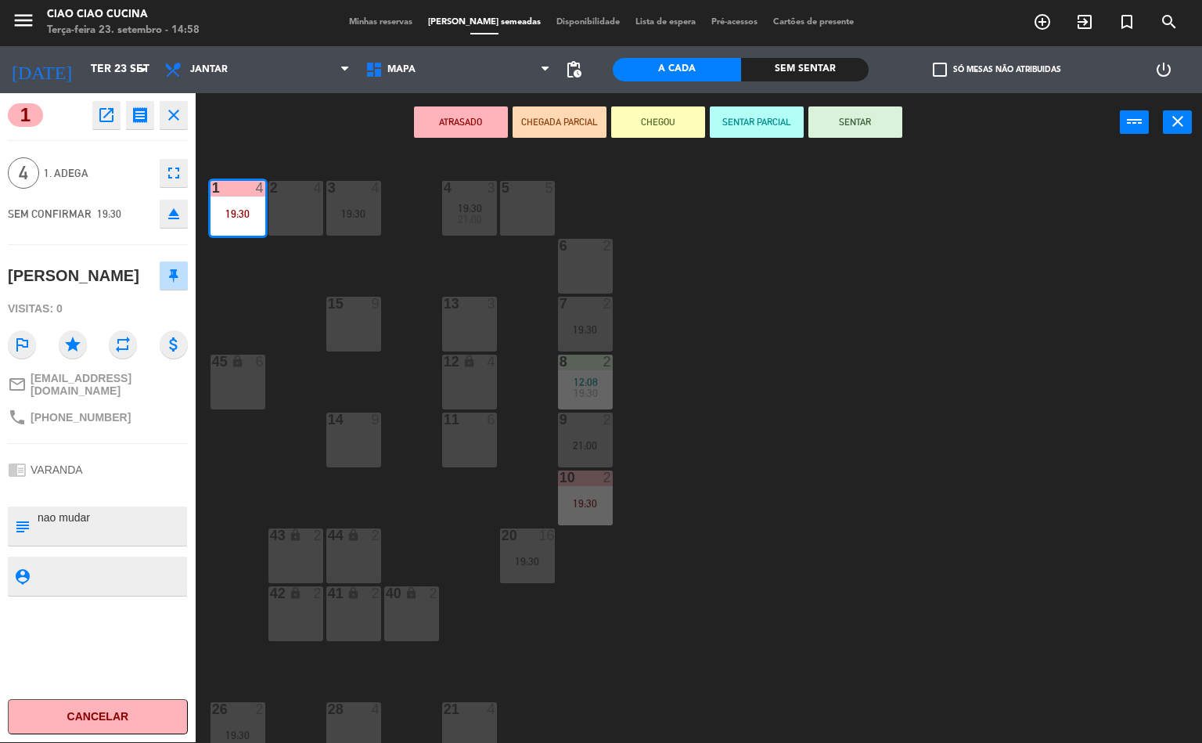
click at [782, 353] on div "1 4 19:30 2 4 3 4 19:30 5 5 4 3 19:30 21:00 6 2 13 3 7 2 19:30 15 9 12 lock 4 8…" at bounding box center [704, 448] width 995 height 590
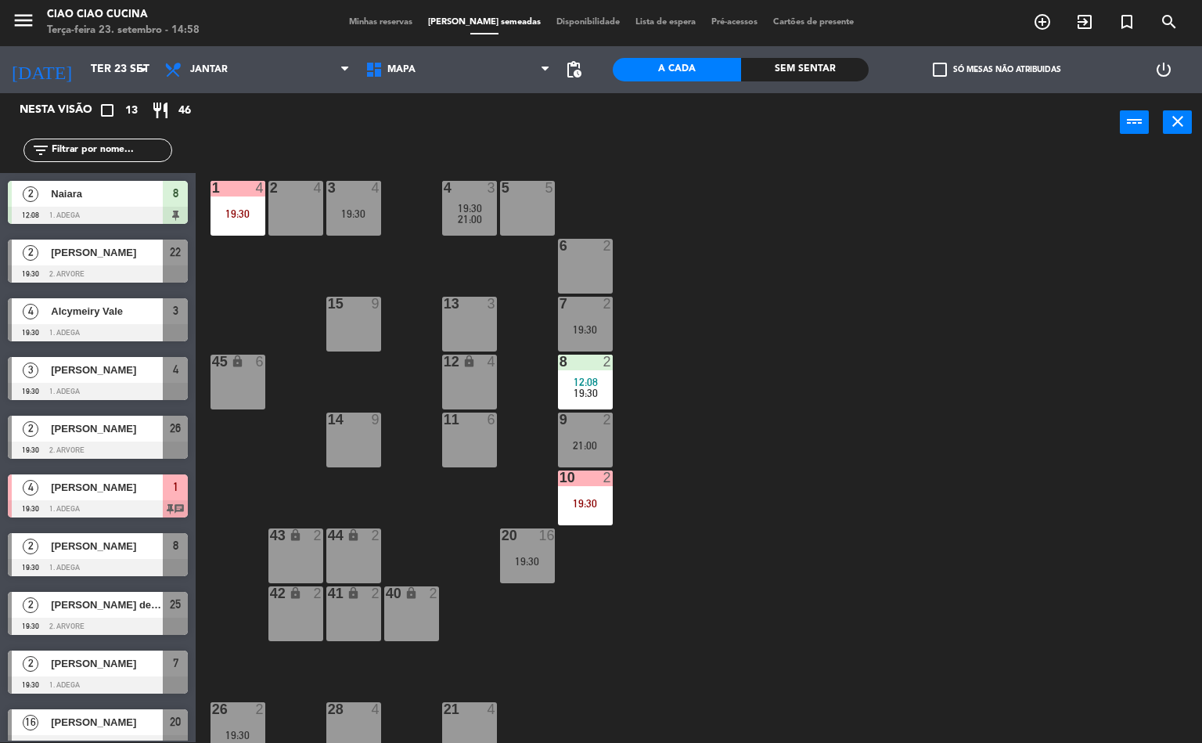
click at [359, 212] on div "19:30" at bounding box center [353, 213] width 55 height 11
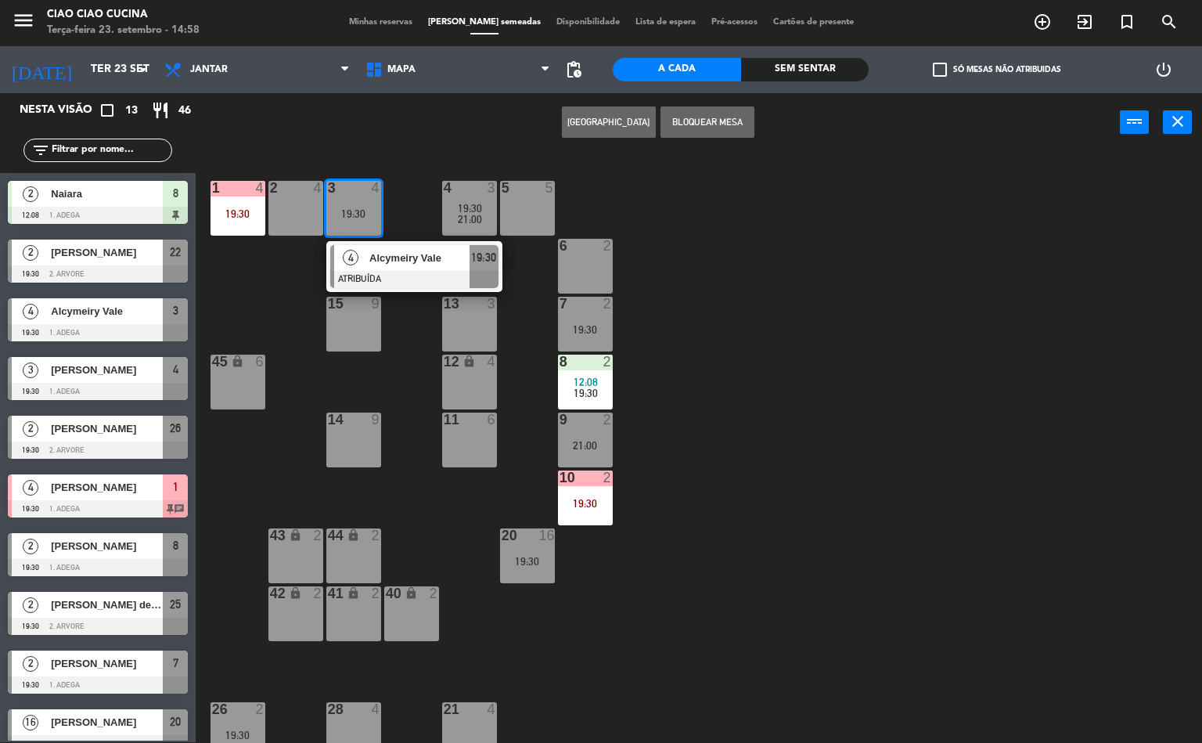
click at [400, 263] on span "Alcymeiry Vale" at bounding box center [419, 258] width 100 height 16
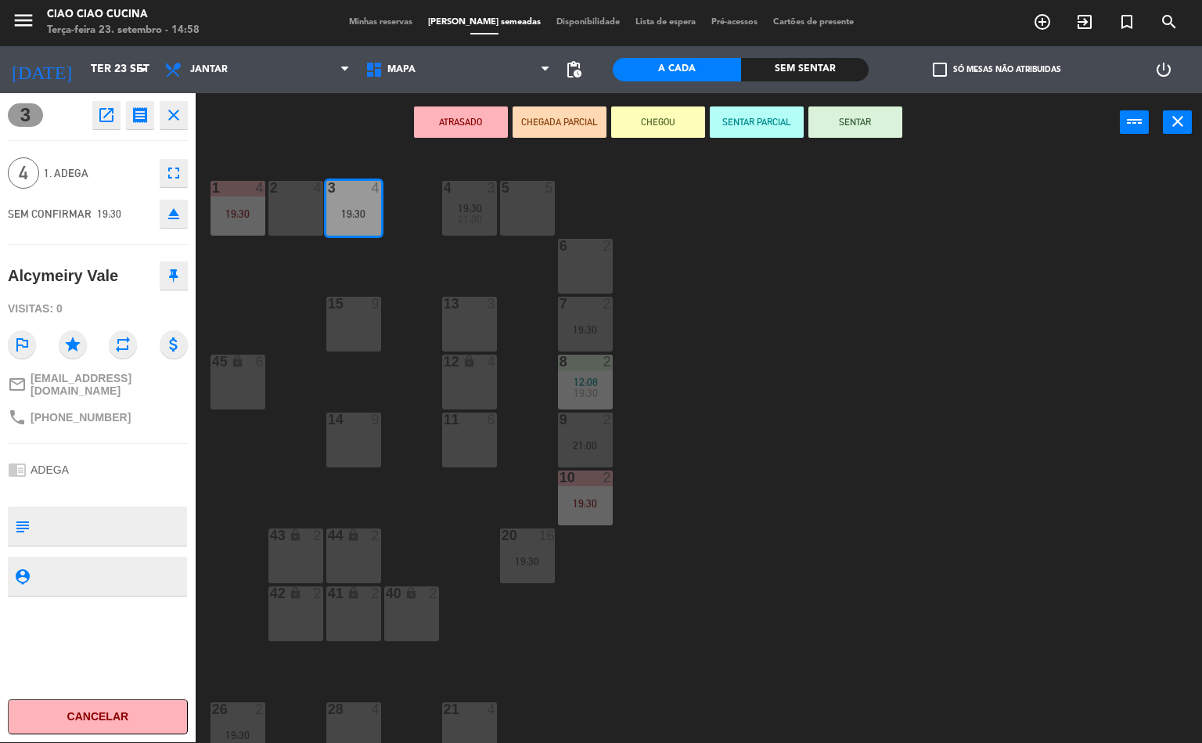
click at [775, 369] on div "1 4 19:30 2 4 3 4 19:30 5 5 4 3 19:30 21:00 6 2 13 3 7 2 19:30 15 9 12 lock 4 8…" at bounding box center [704, 448] width 995 height 590
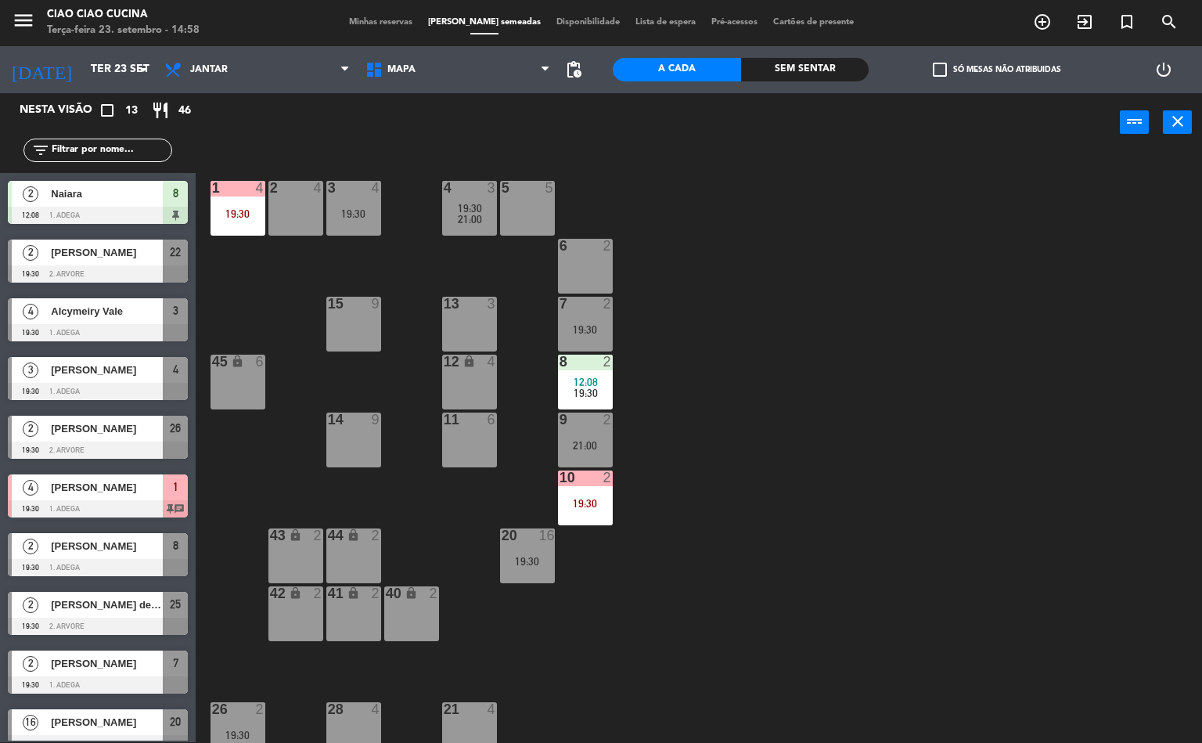
click at [453, 188] on div "4" at bounding box center [443, 188] width 26 height 14
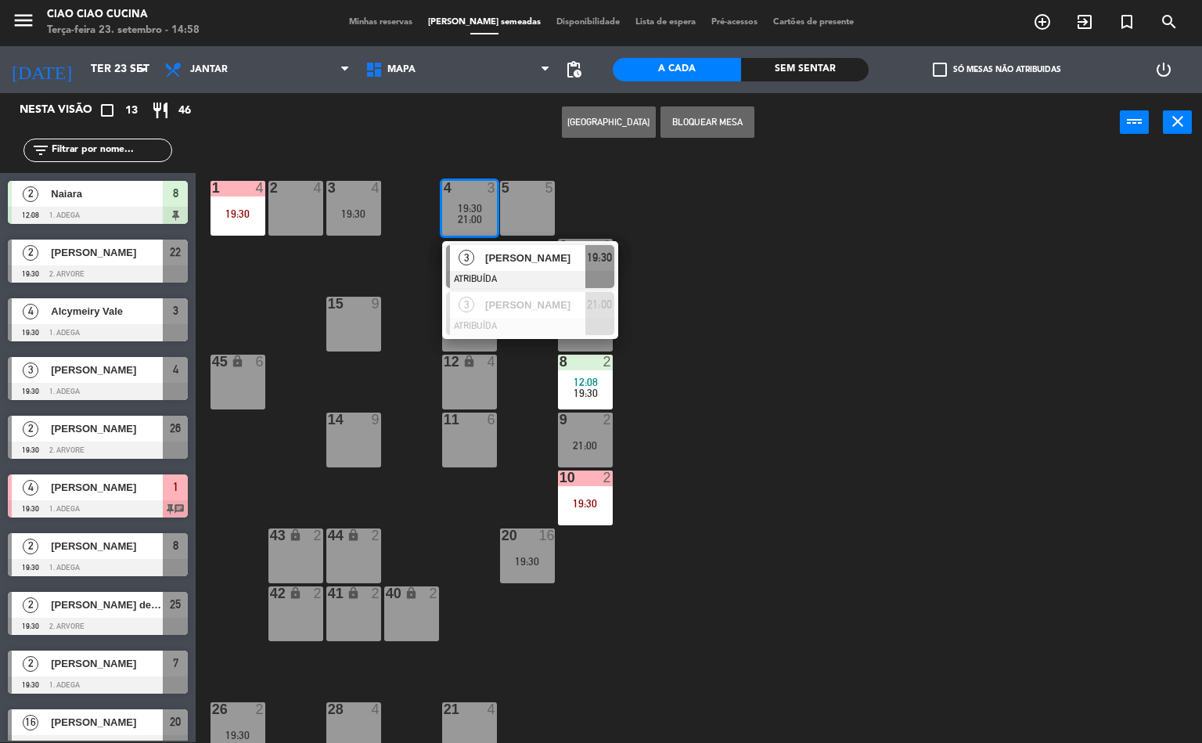
click at [494, 241] on div "3 [PERSON_NAME] ATRIBUÍDA 19:30" at bounding box center [530, 266] width 176 height 51
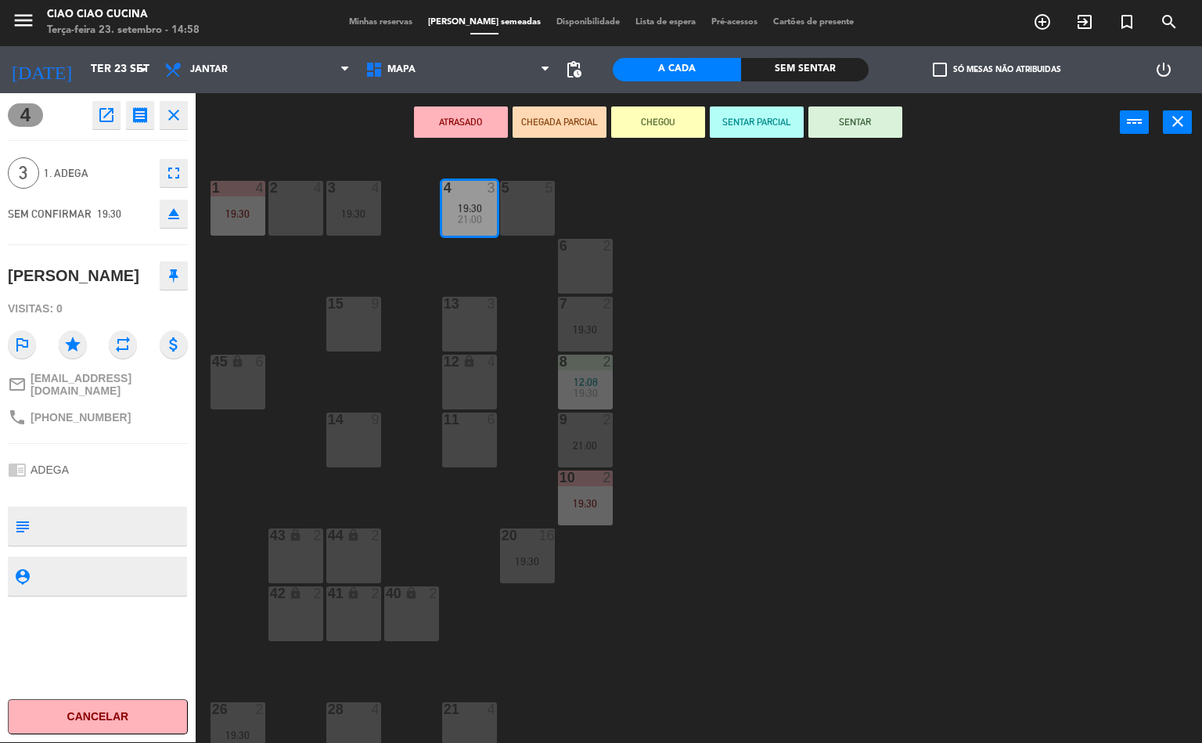
click at [763, 369] on div "1 4 19:30 2 4 3 4 19:30 5 5 4 3 19:30 21:00 6 2 13 3 7 2 19:30 15 9 12 lock 4 8…" at bounding box center [704, 448] width 995 height 590
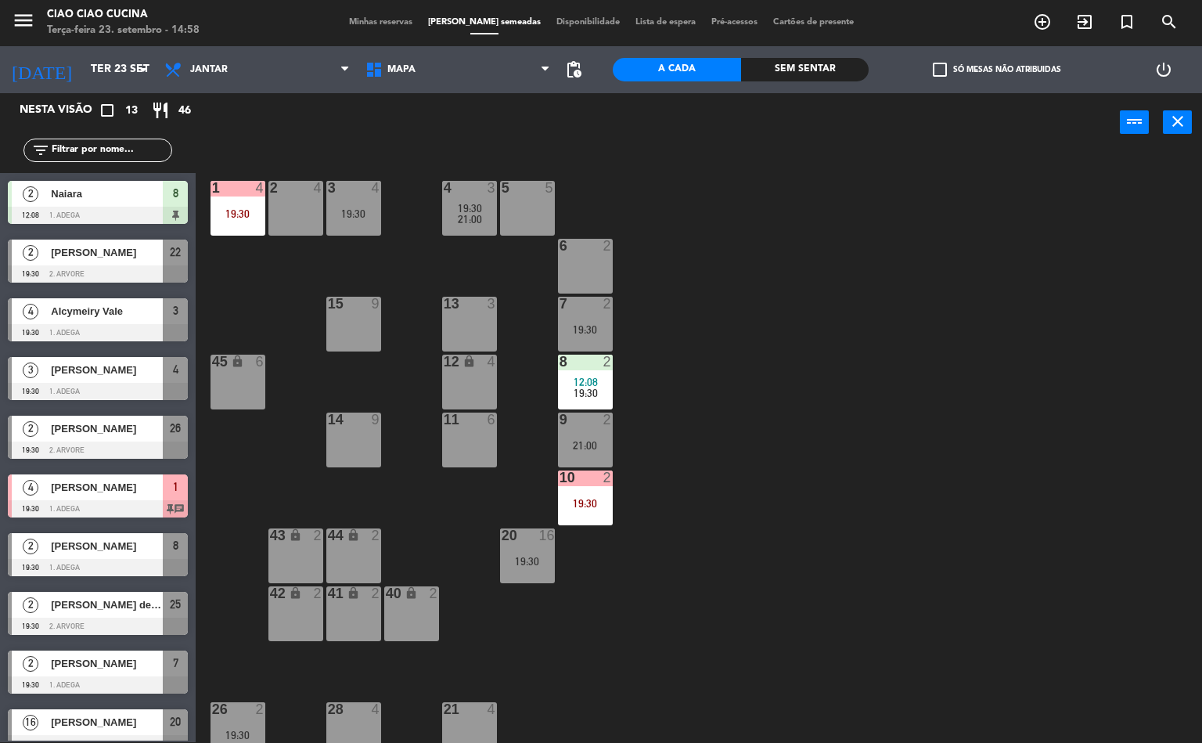
click at [585, 329] on div "19:30" at bounding box center [585, 329] width 55 height 11
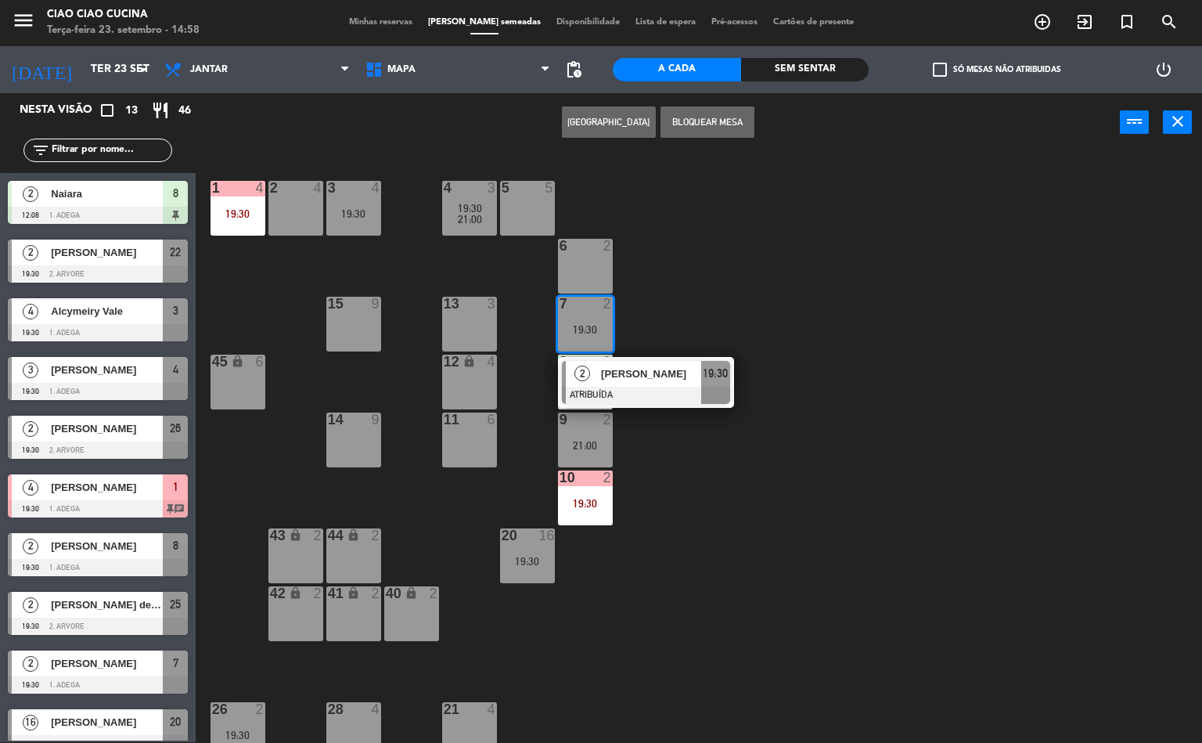
click at [634, 378] on span "[PERSON_NAME]" at bounding box center [651, 373] width 100 height 16
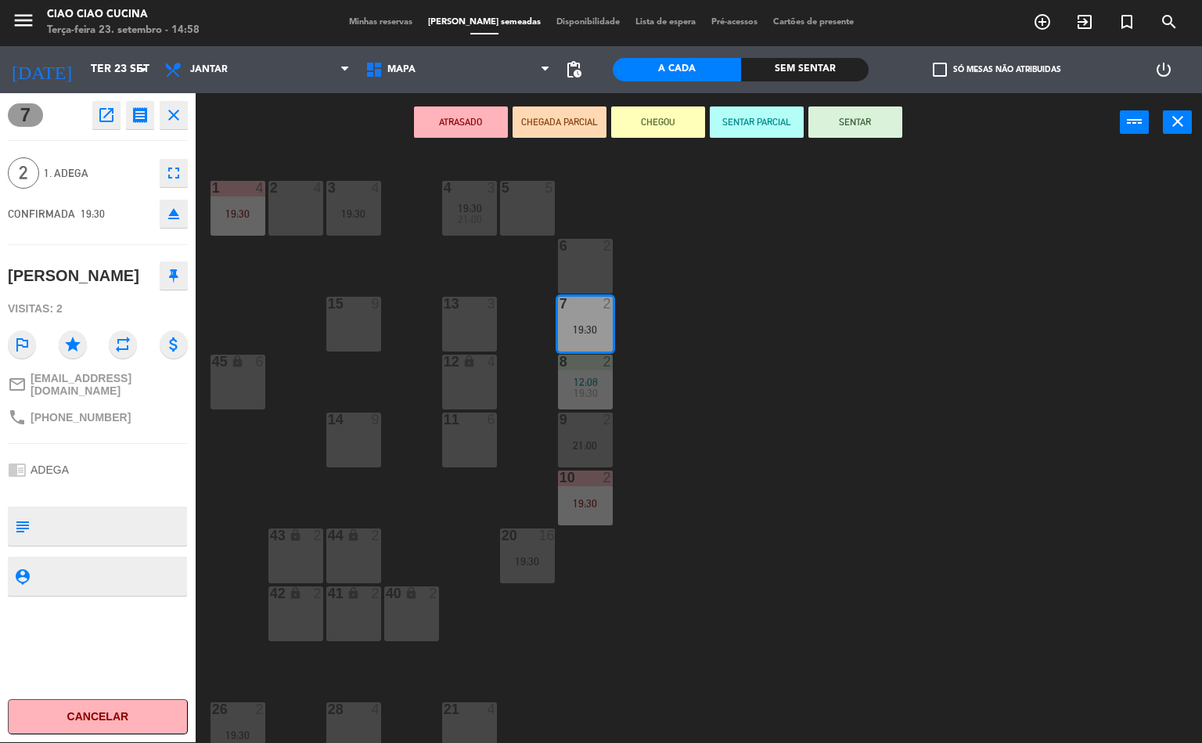
click at [761, 406] on div "1 4 19:30 2 4 3 4 19:30 5 5 4 3 19:30 21:00 6 2 13 3 7 2 19:30 15 9 12 lock 4 8…" at bounding box center [704, 448] width 995 height 590
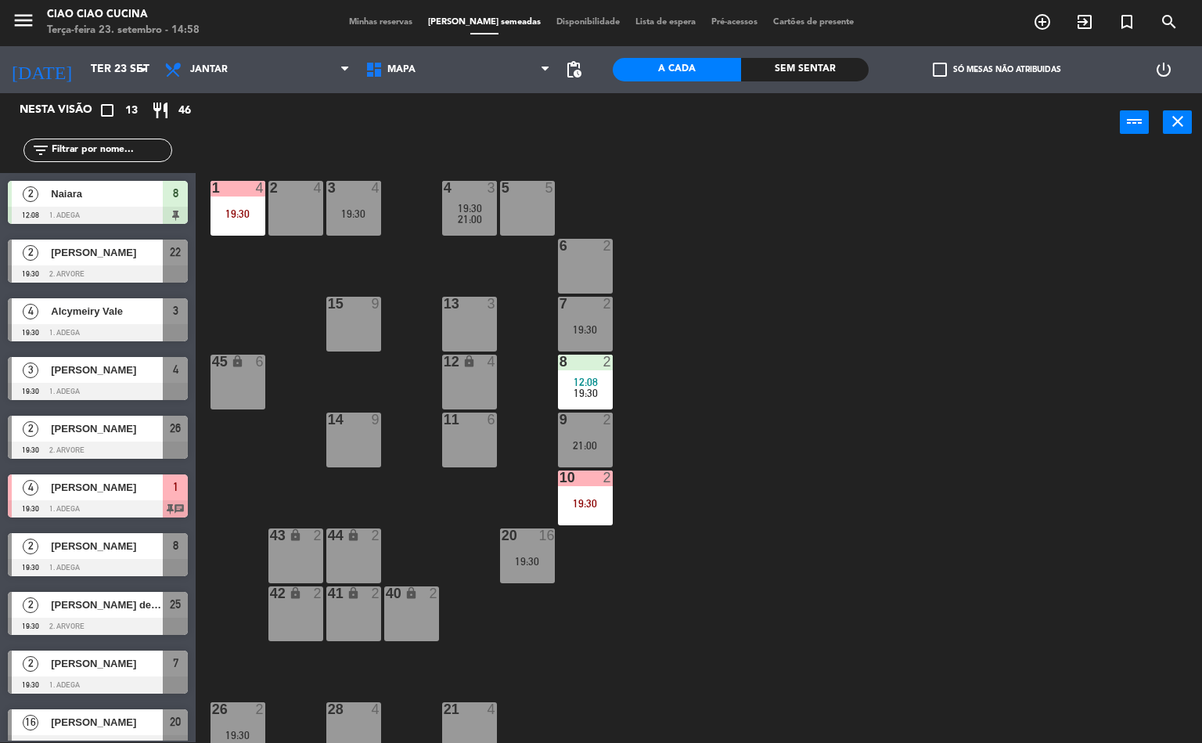
click at [581, 449] on div "21:00" at bounding box center [585, 445] width 55 height 11
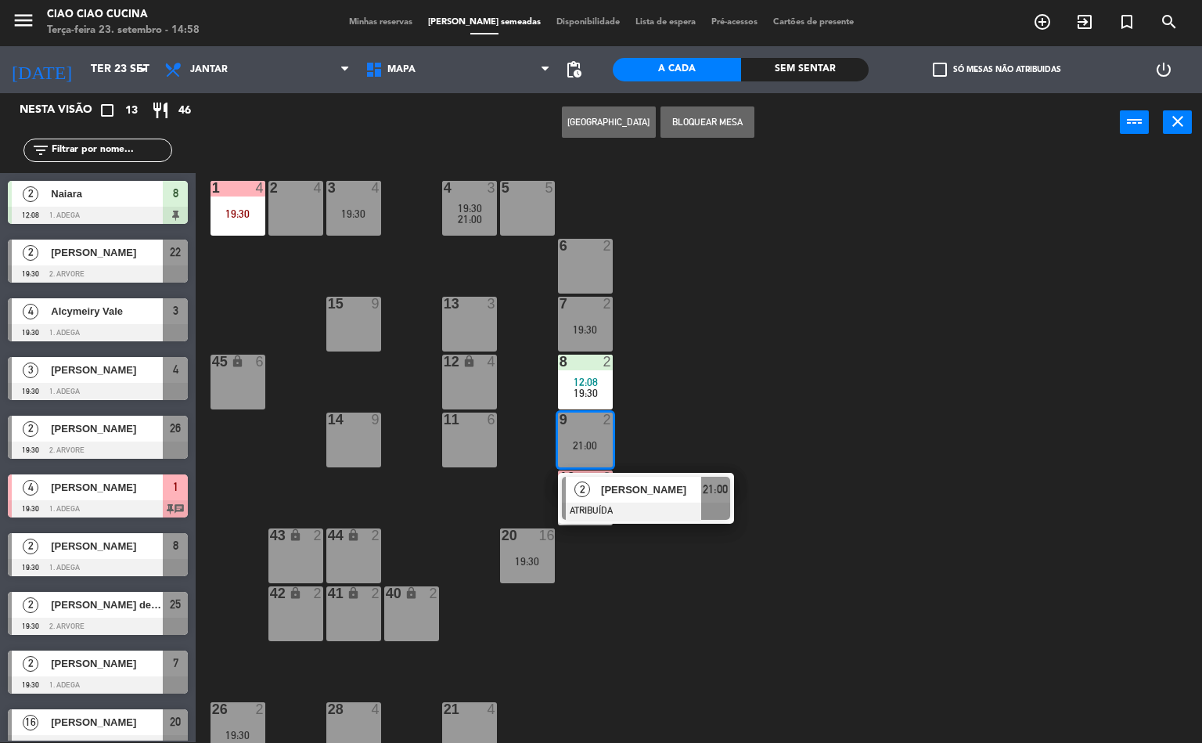
click at [631, 488] on span "[PERSON_NAME]" at bounding box center [651, 489] width 100 height 16
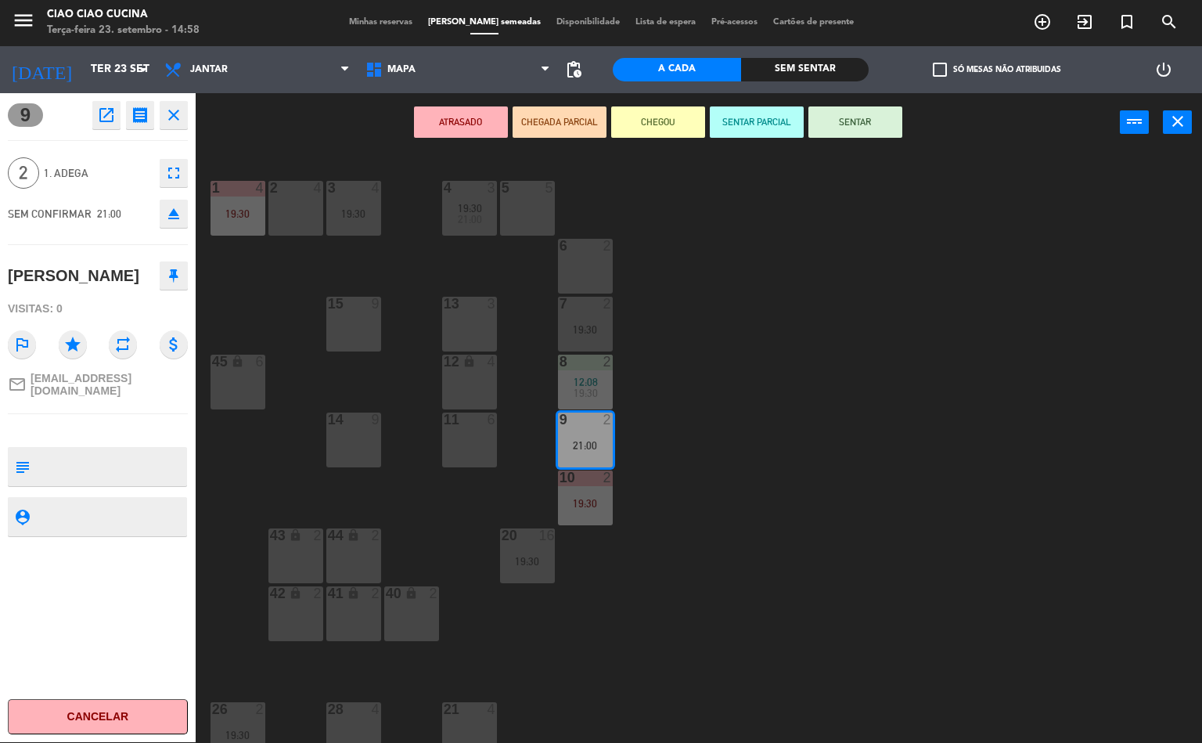
click at [764, 477] on div "1 4 19:30 2 4 3 4 19:30 5 5 4 3 19:30 21:00 6 2 13 3 7 2 19:30 15 9 12 lock 4 8…" at bounding box center [704, 448] width 995 height 590
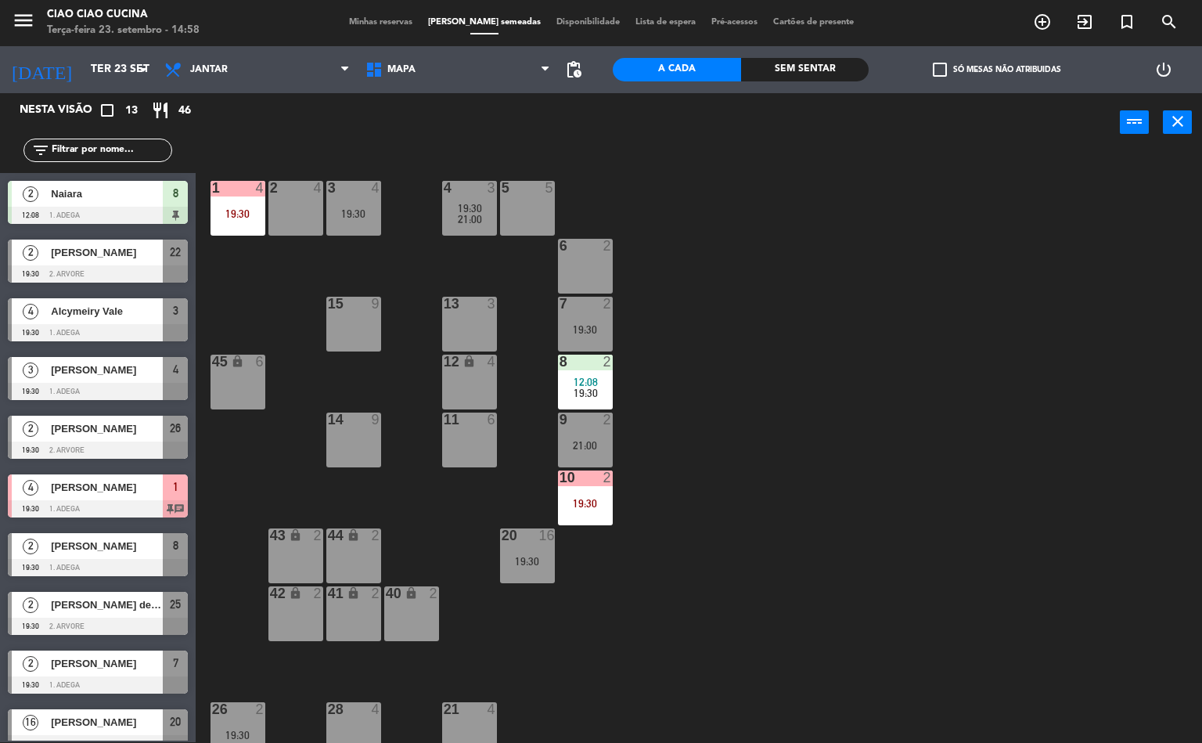
scroll to position [196, 0]
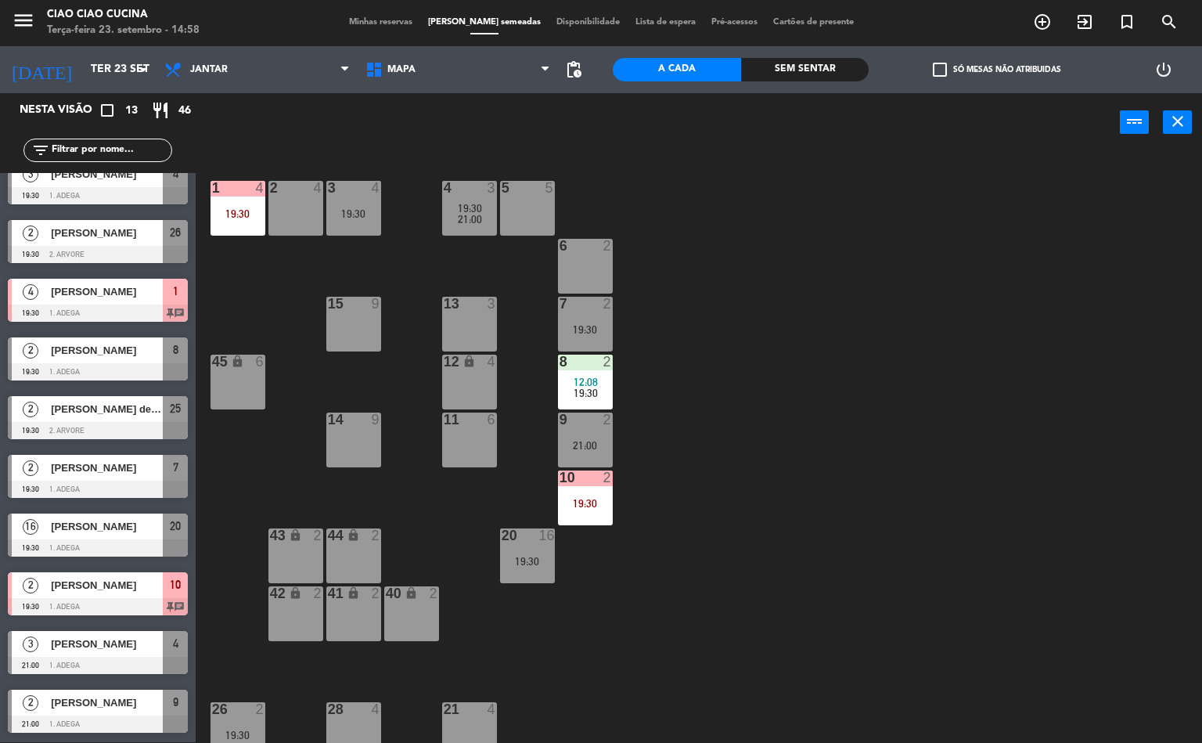
click at [693, 526] on div "1 4 19:30 2 4 3 4 19:30 5 5 4 3 19:30 21:00 6 2 13 3 7 2 19:30 15 9 12 lock 4 8…" at bounding box center [704, 448] width 995 height 590
click at [534, 576] on div "20 16 19:30" at bounding box center [527, 555] width 55 height 55
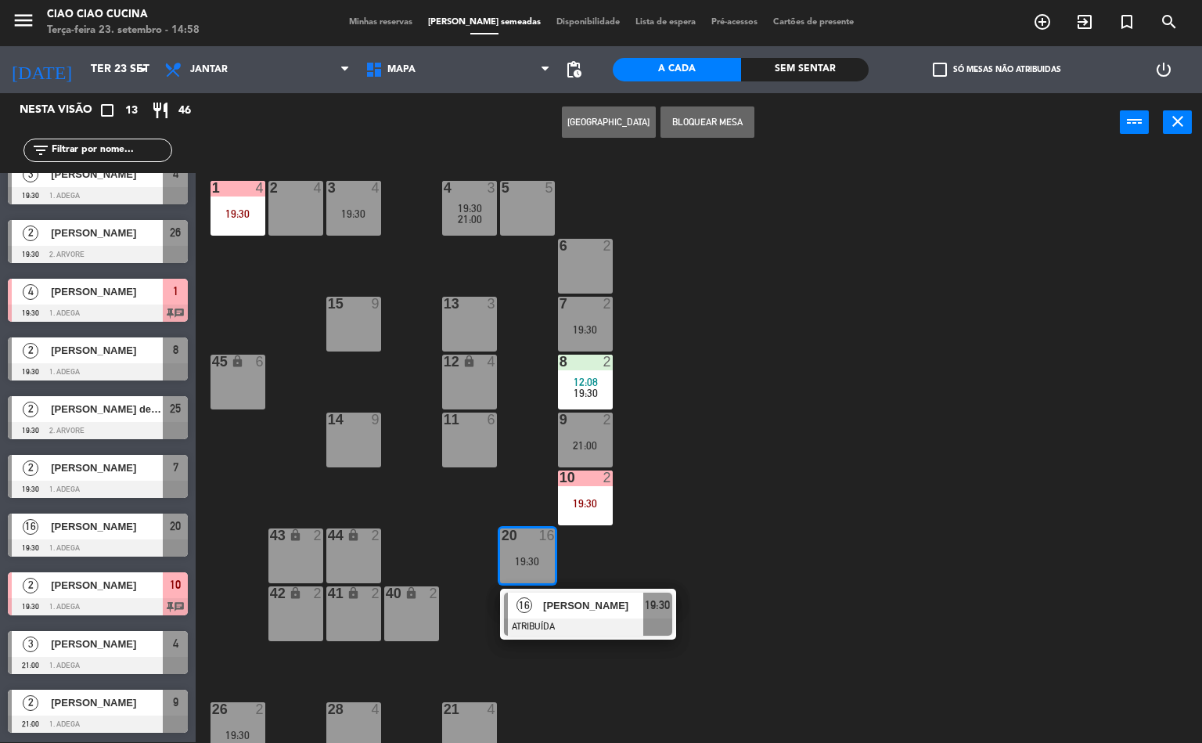
click at [595, 629] on div at bounding box center [588, 626] width 168 height 17
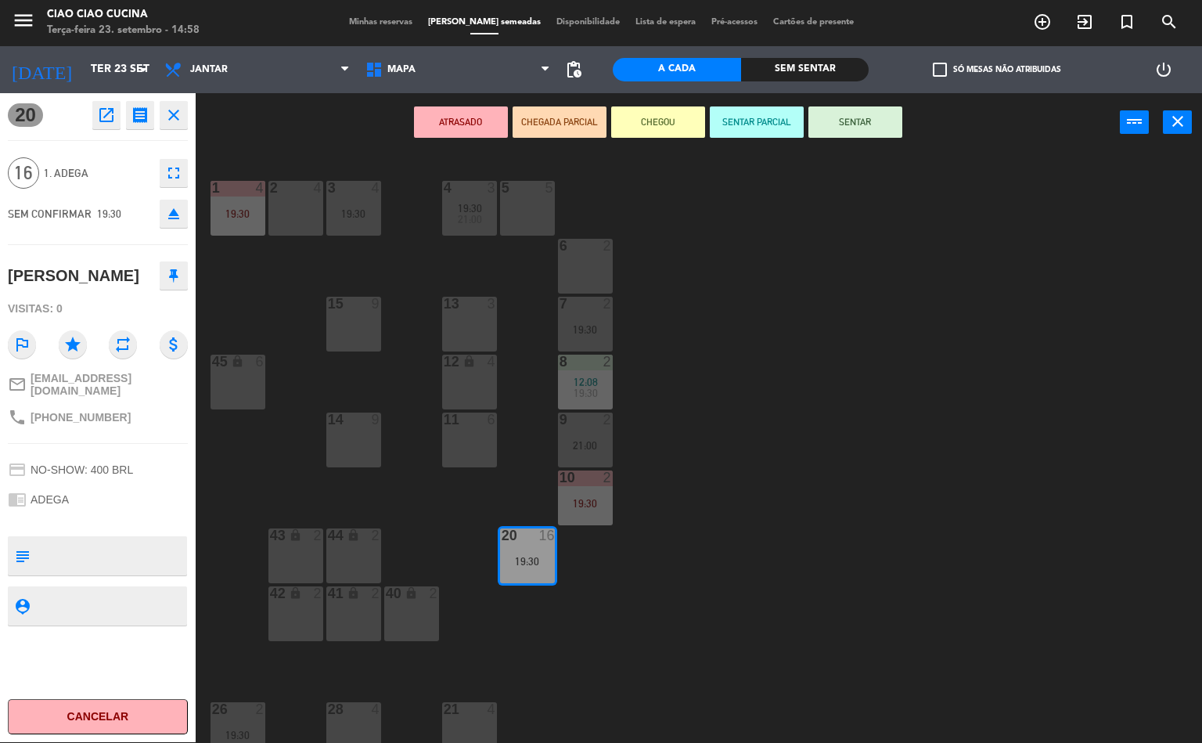
click at [729, 587] on div "1 4 19:30 2 4 3 4 19:30 5 5 4 3 19:30 21:00 6 2 13 3 7 2 19:30 15 9 12 lock 4 8…" at bounding box center [704, 448] width 995 height 590
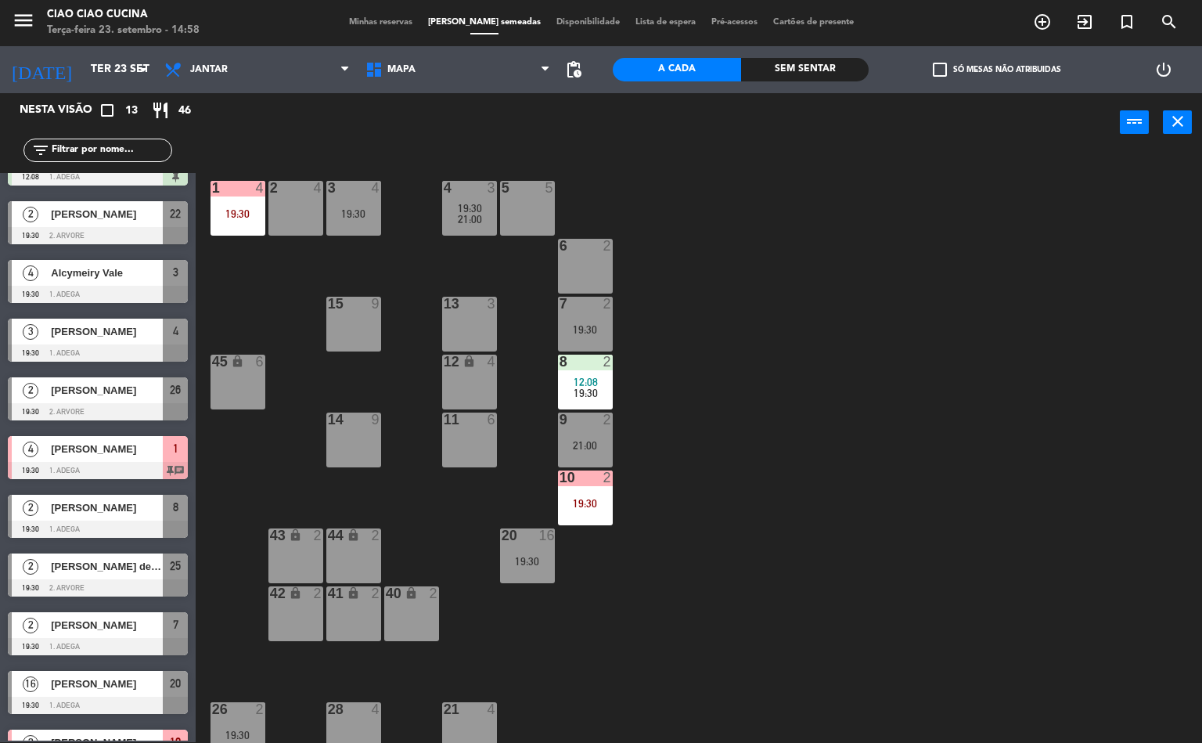
scroll to position [129, 0]
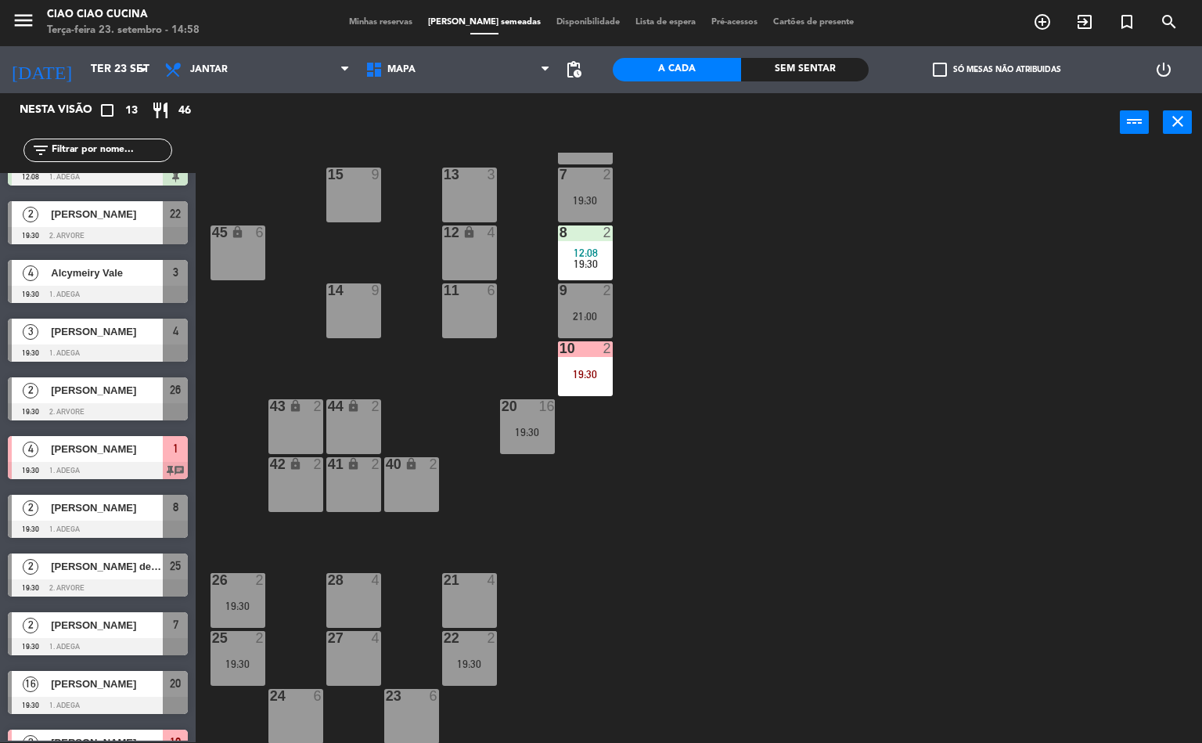
click at [236, 606] on div "19:30" at bounding box center [237, 605] width 55 height 11
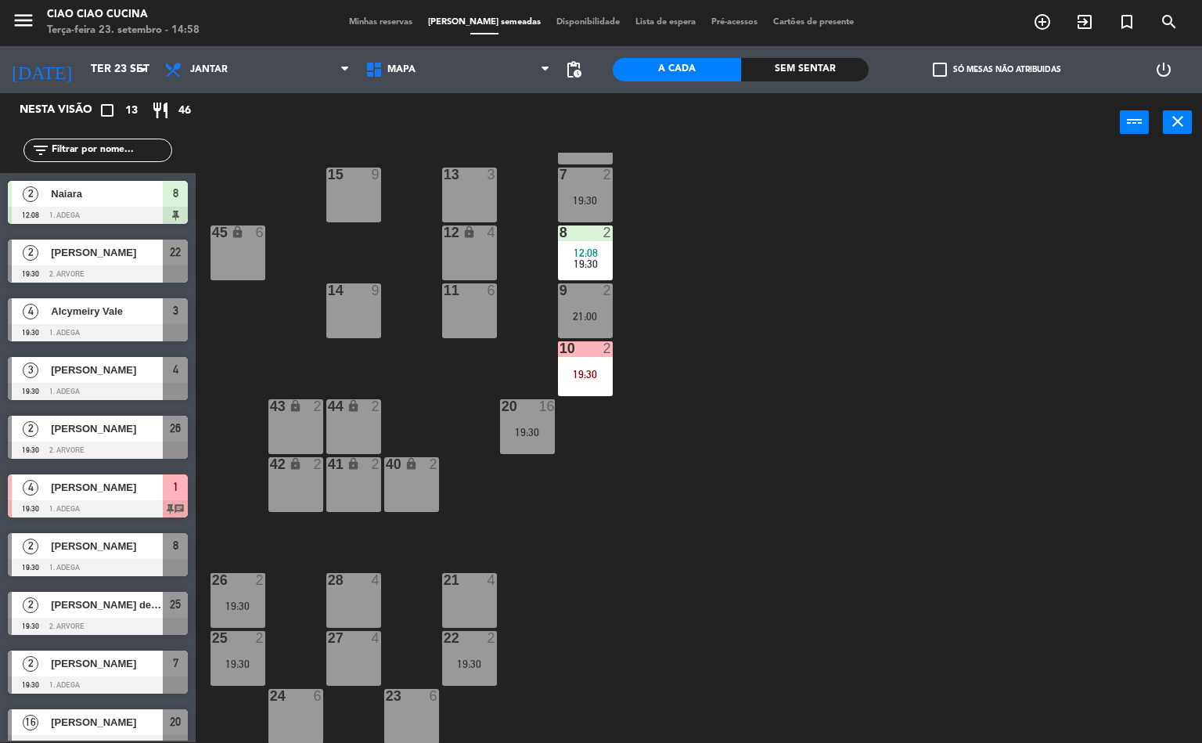
click at [710, 456] on div "1 4 19:30 2 4 3 4 19:30 5 5 4 3 19:30 21:00 6 2 13 3 7 2 19:30 15 9 12 lock 4 8…" at bounding box center [704, 448] width 995 height 590
click at [709, 460] on div "1 4 19:30 2 4 3 4 19:30 5 5 4 3 19:30 21:00 6 2 13 3 7 2 19:30 15 9 12 lock 4 8…" at bounding box center [704, 448] width 995 height 590
click at [235, 606] on div "19:30" at bounding box center [237, 605] width 55 height 11
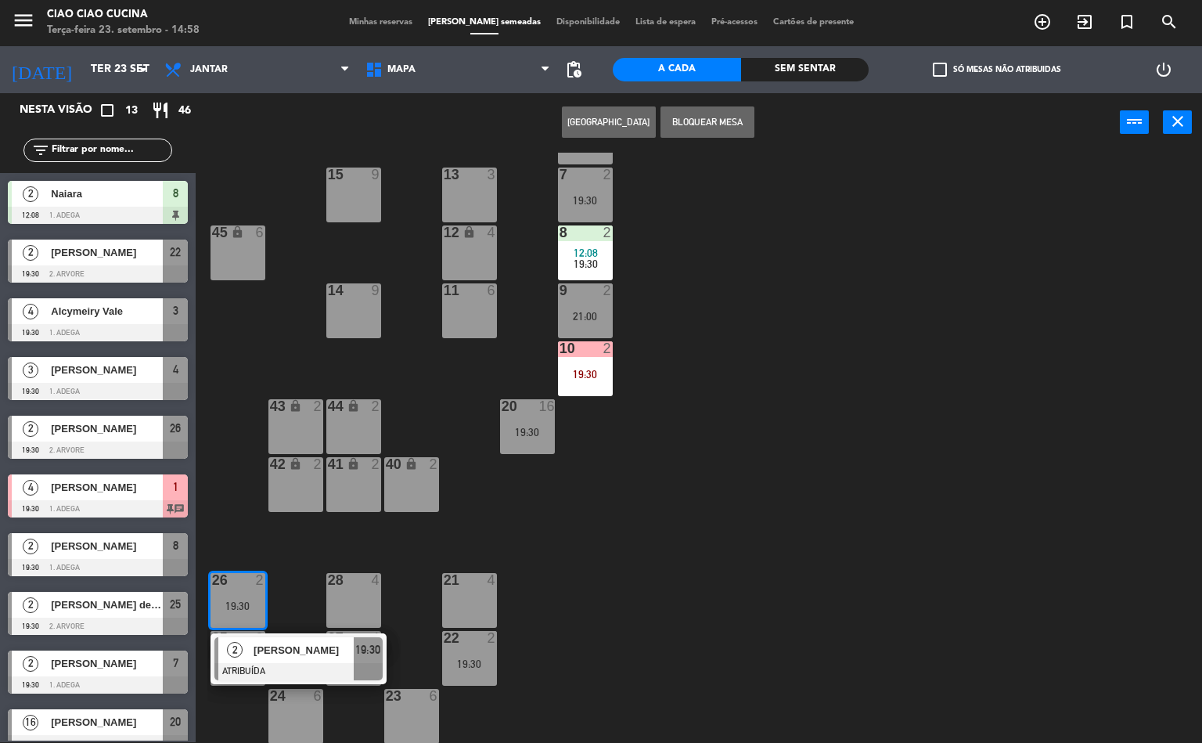
click at [294, 648] on span "[PERSON_NAME]" at bounding box center [304, 650] width 100 height 16
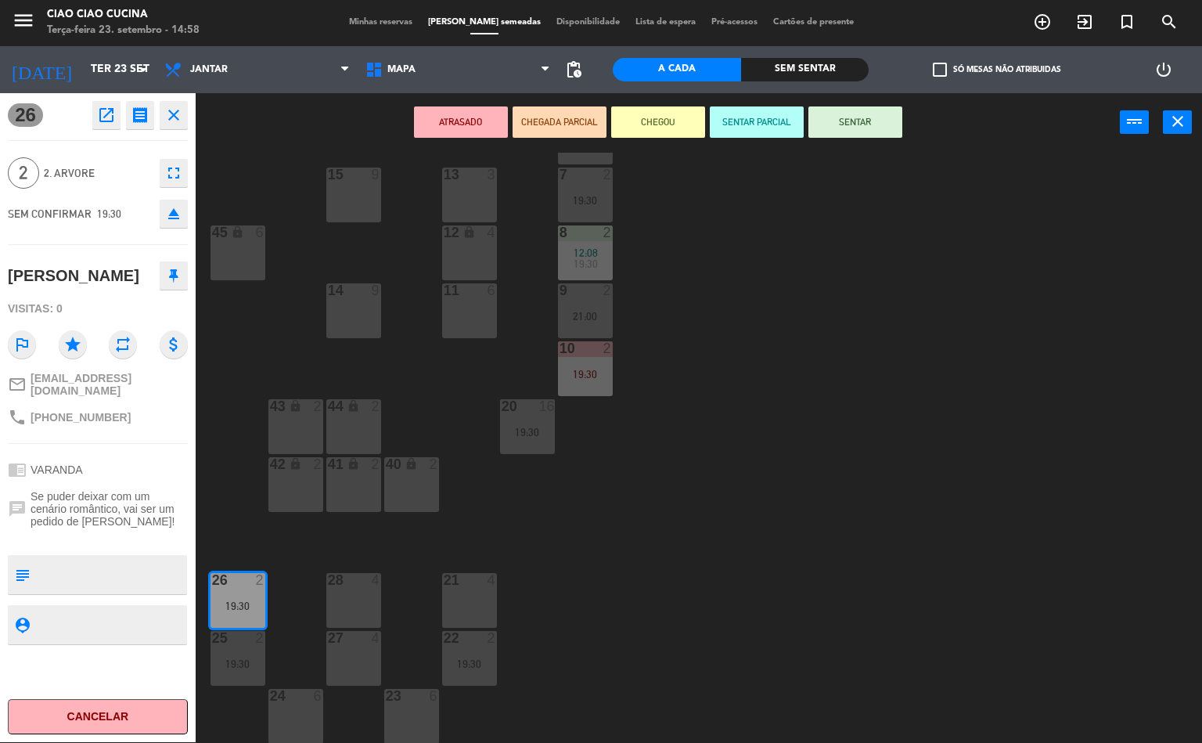
click at [742, 498] on div "1 4 19:30 2 4 3 4 19:30 5 5 4 3 19:30 21:00 6 2 13 3 7 2 19:30 15 9 12 lock 4 8…" at bounding box center [704, 448] width 995 height 590
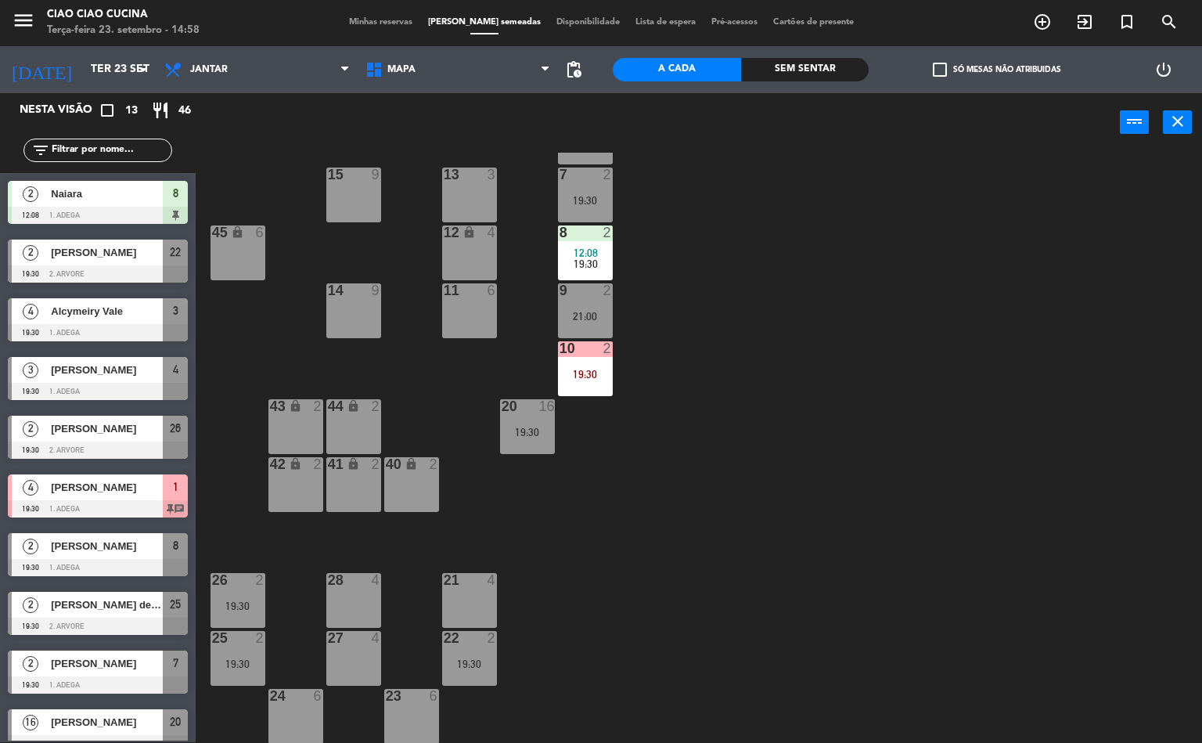
click at [238, 679] on div "25 2 19:30" at bounding box center [237, 658] width 55 height 55
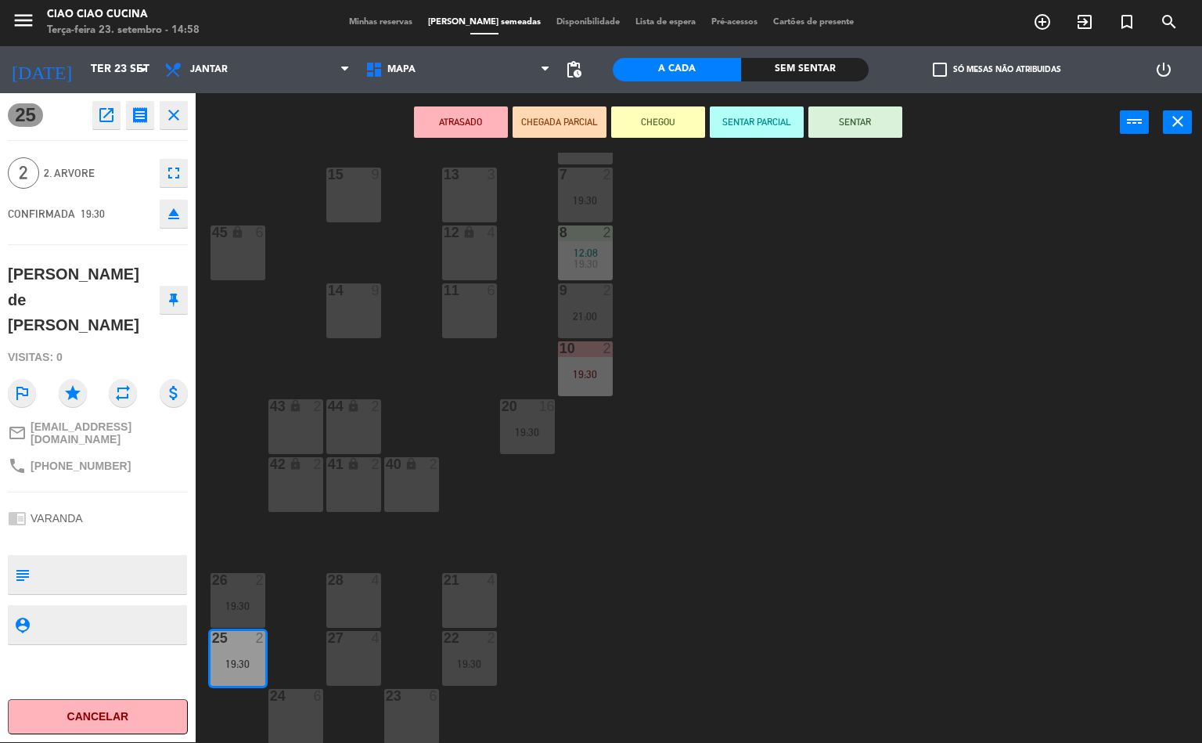
click at [754, 502] on div "1 4 19:30 2 4 3 4 19:30 5 5 4 3 19:30 21:00 6 2 13 3 7 2 19:30 15 9 12 lock 4 8…" at bounding box center [704, 448] width 995 height 590
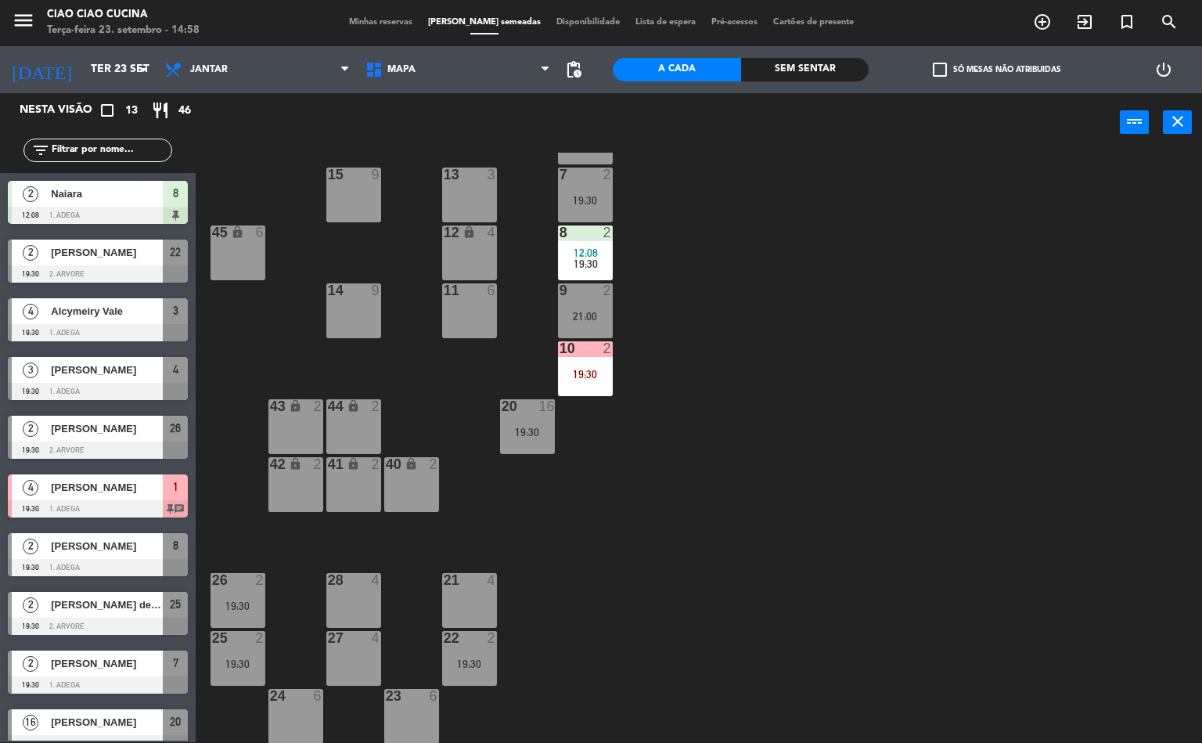
click at [500, 639] on div "2" at bounding box center [496, 638] width 26 height 14
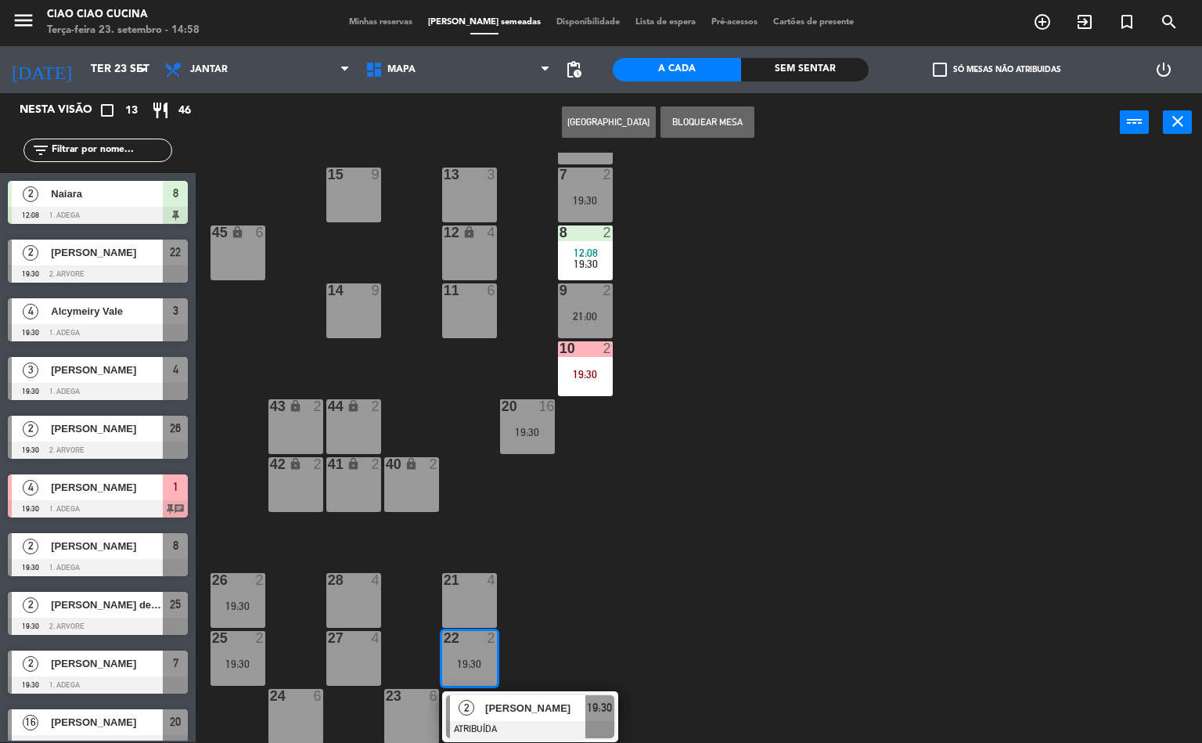
click at [503, 718] on div "[PERSON_NAME]" at bounding box center [535, 708] width 102 height 26
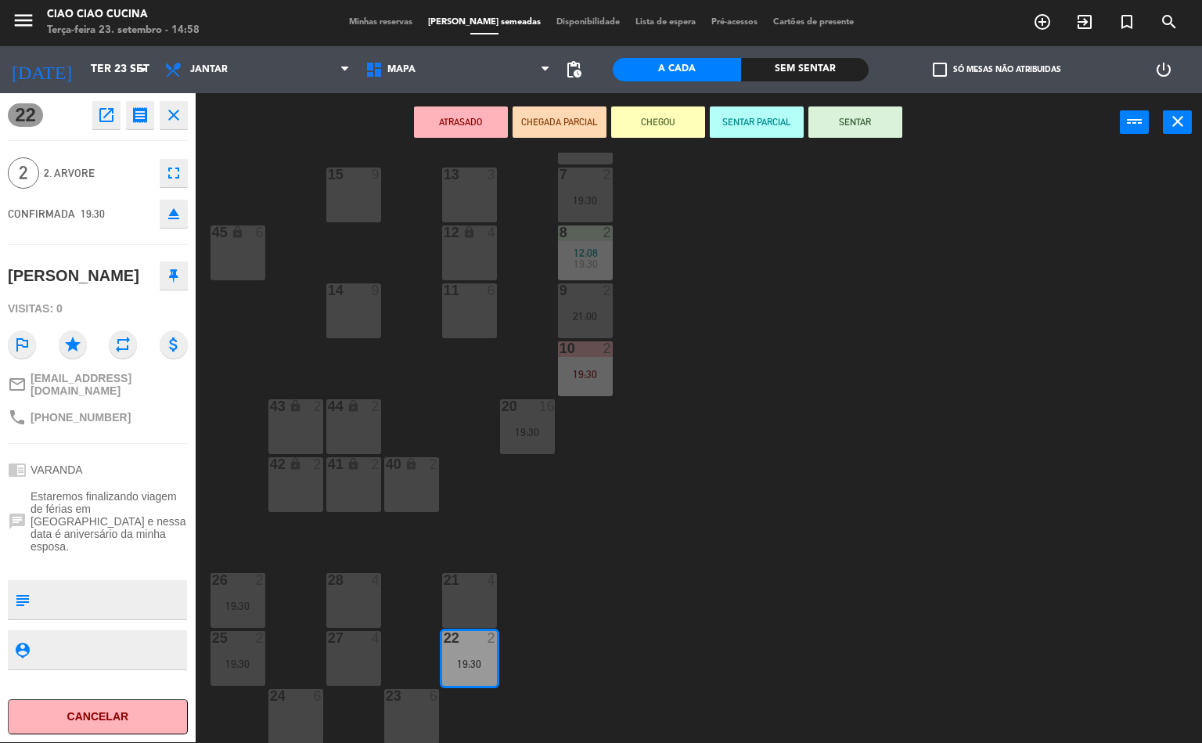
click at [714, 526] on div "1 4 19:30 2 4 3 4 19:30 5 5 4 3 19:30 21:00 6 2 13 3 7 2 19:30 15 9 12 lock 4 8…" at bounding box center [704, 448] width 995 height 590
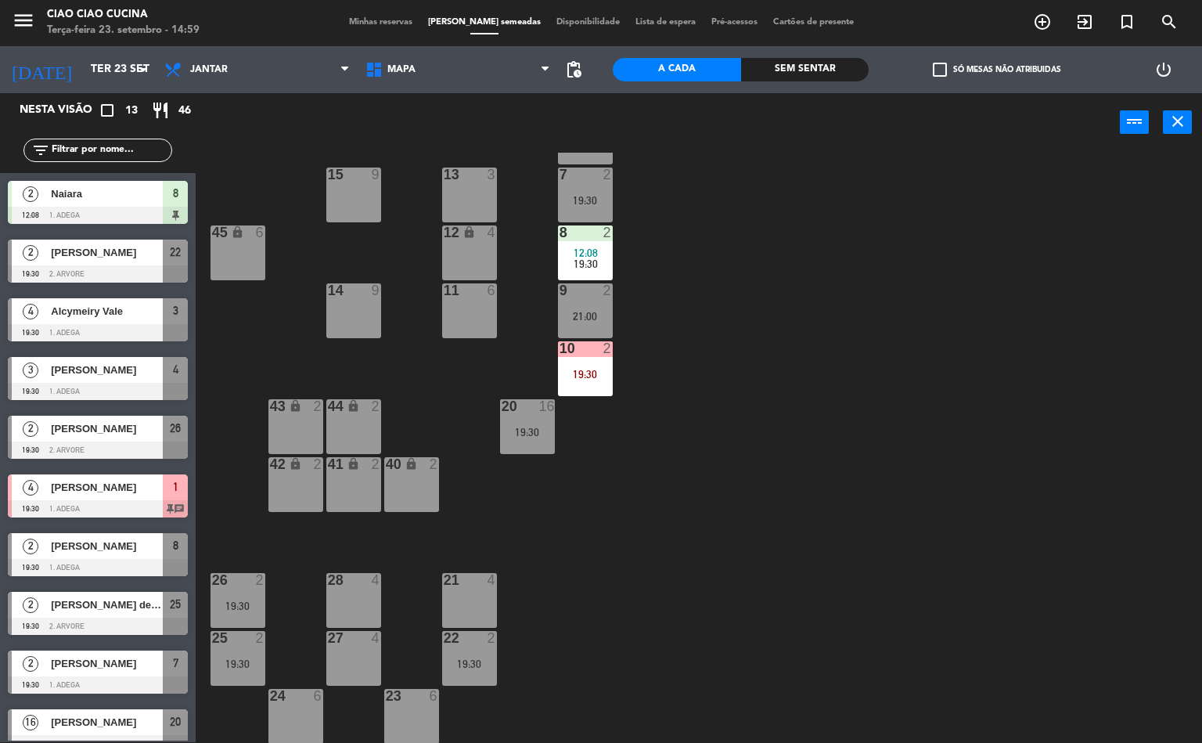
click at [705, 380] on div "1 4 19:30 2 4 3 4 19:30 5 5 4 3 19:30 21:00 6 2 13 3 7 2 19:30 15 9 12 lock 4 8…" at bounding box center [704, 448] width 995 height 590
click at [268, 67] on span "Jantar" at bounding box center [257, 69] width 201 height 34
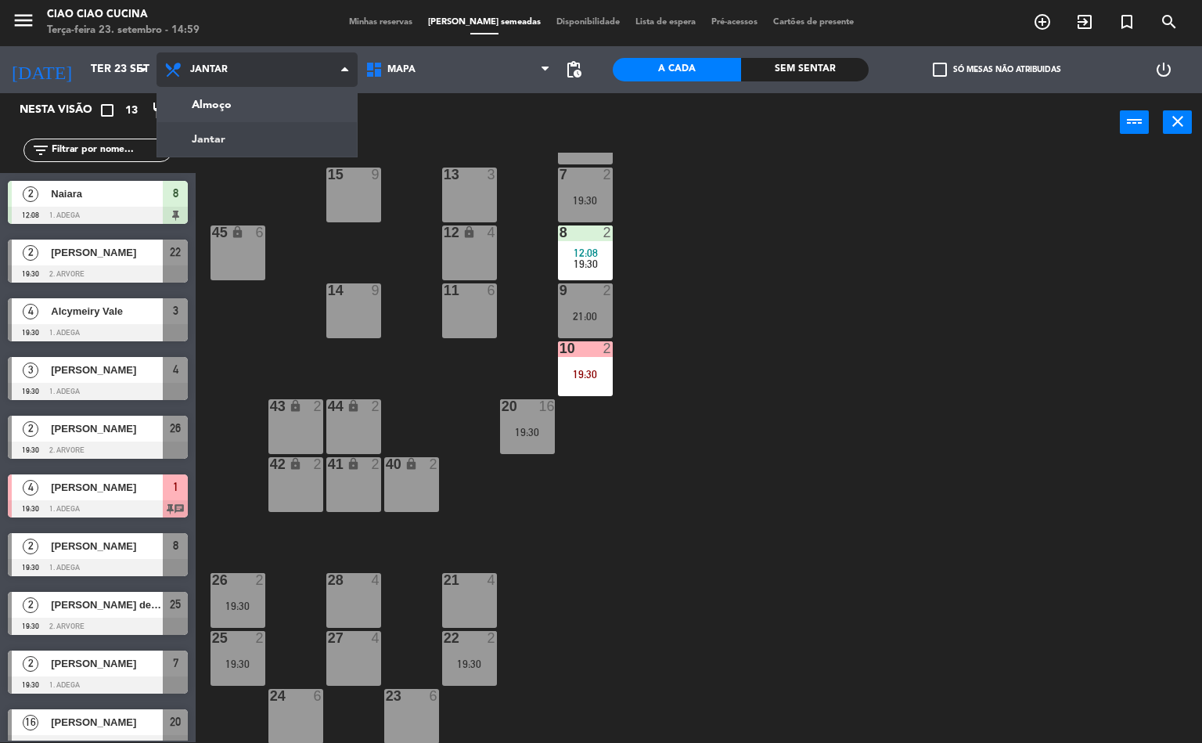
click at [271, 69] on span "Jantar" at bounding box center [257, 69] width 201 height 34
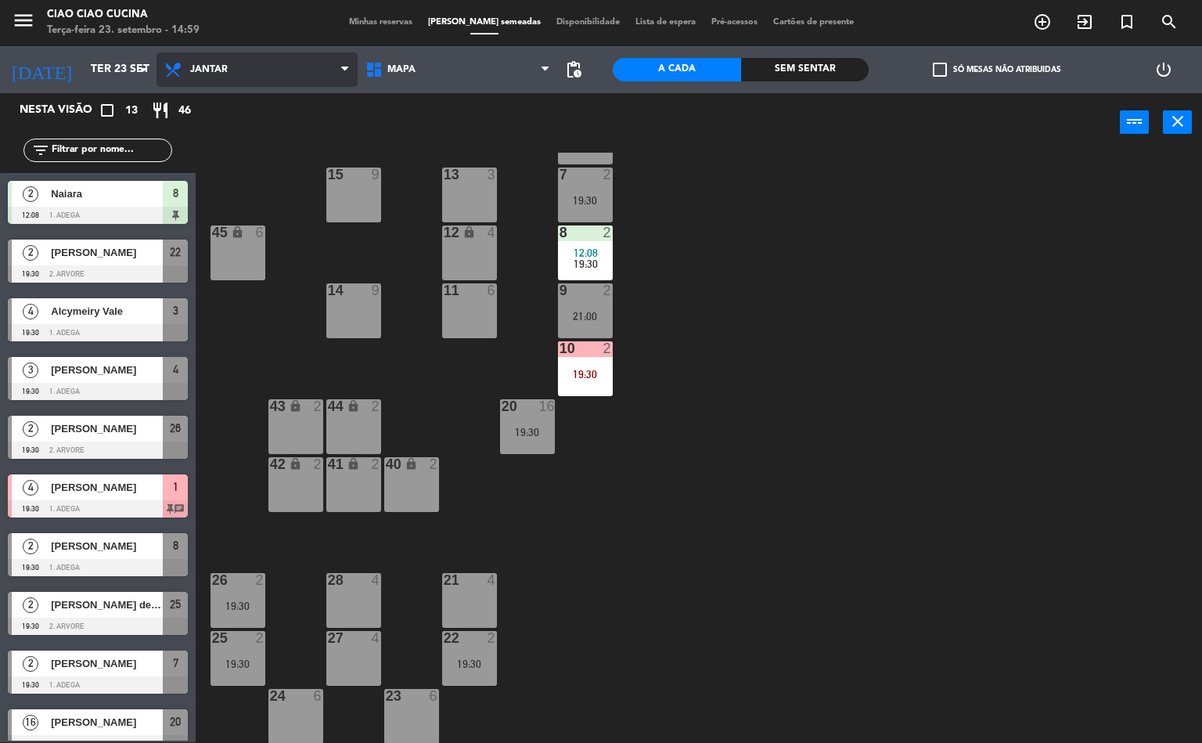
click at [273, 57] on span "Jantar" at bounding box center [257, 69] width 201 height 34
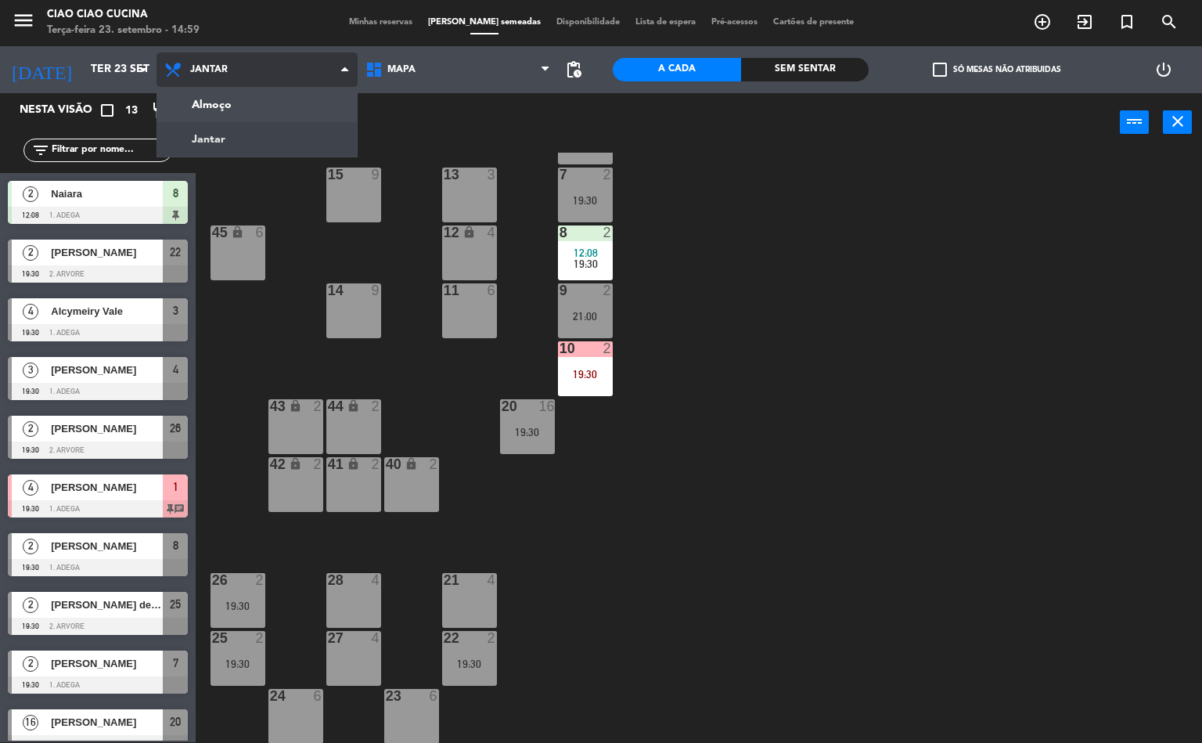
click at [273, 104] on ng-component "menu Ciao Ciao Cucina Terça-feira 23. setembro - 14:59 Minhas reservas Mesas se…" at bounding box center [601, 370] width 1202 height 743
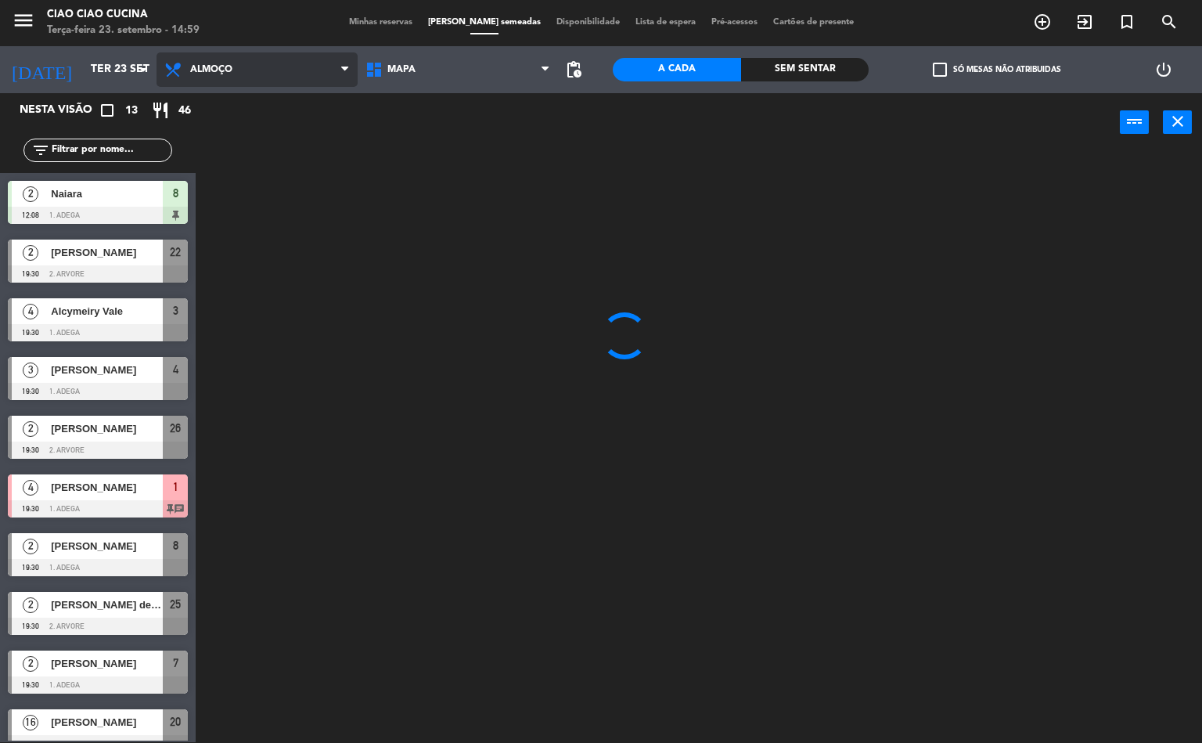
scroll to position [0, 0]
click at [704, 408] on div at bounding box center [704, 448] width 995 height 590
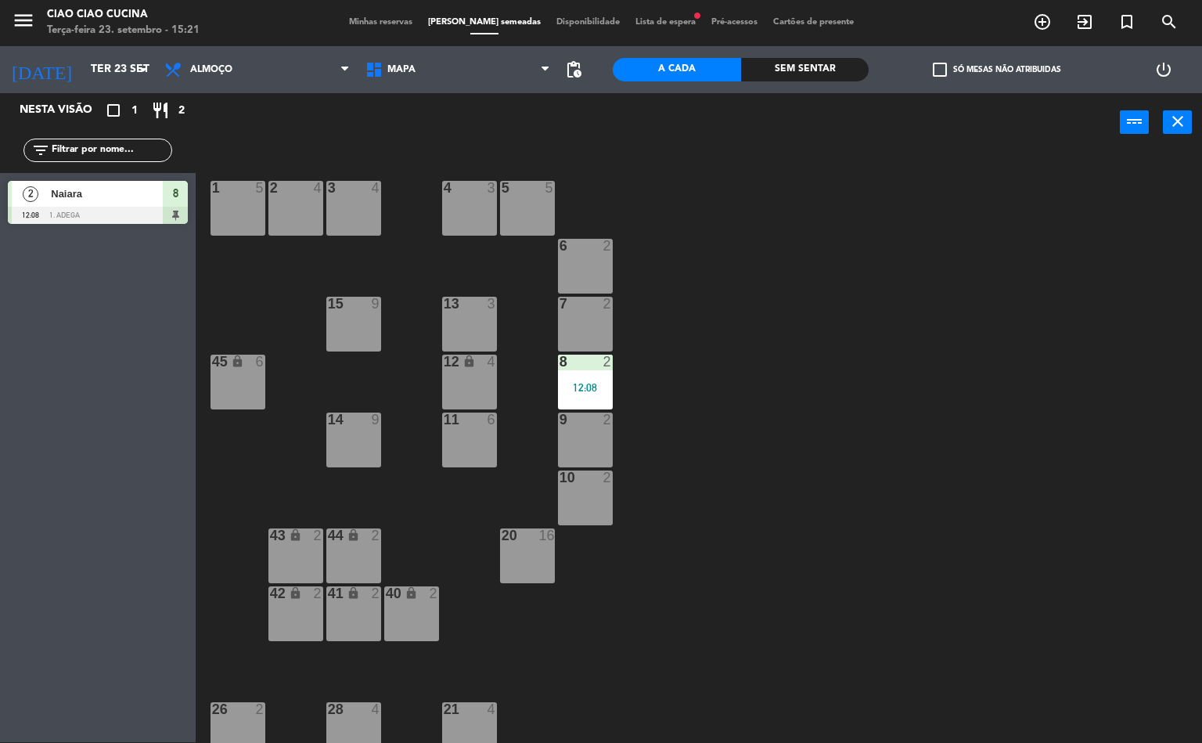
click at [583, 386] on div "12:08" at bounding box center [585, 387] width 55 height 11
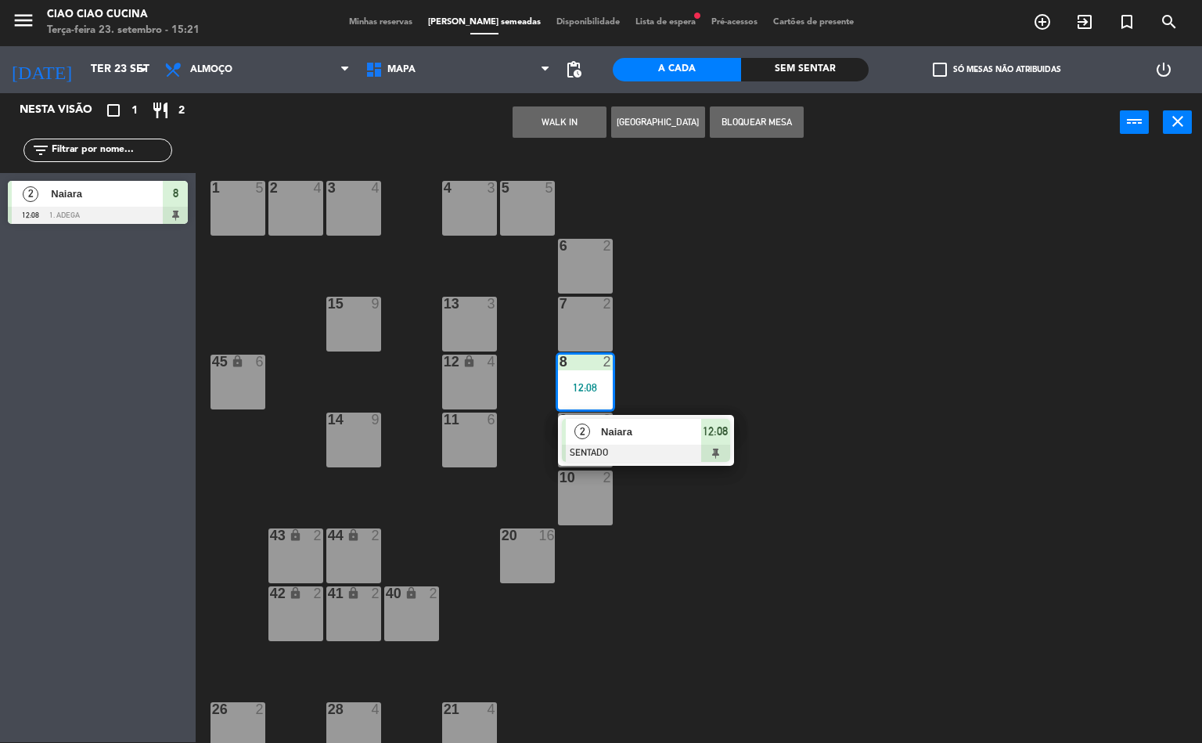
click at [656, 449] on div at bounding box center [646, 452] width 168 height 17
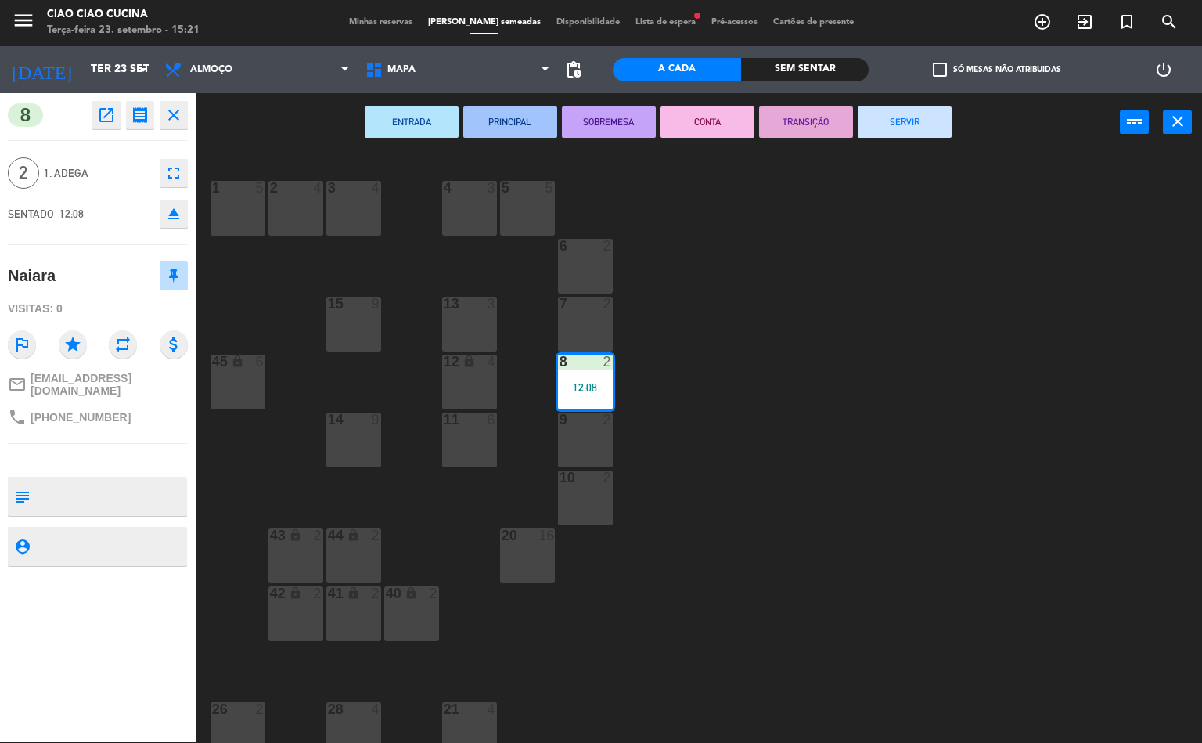
click at [933, 118] on button "SERVIR" at bounding box center [905, 121] width 94 height 31
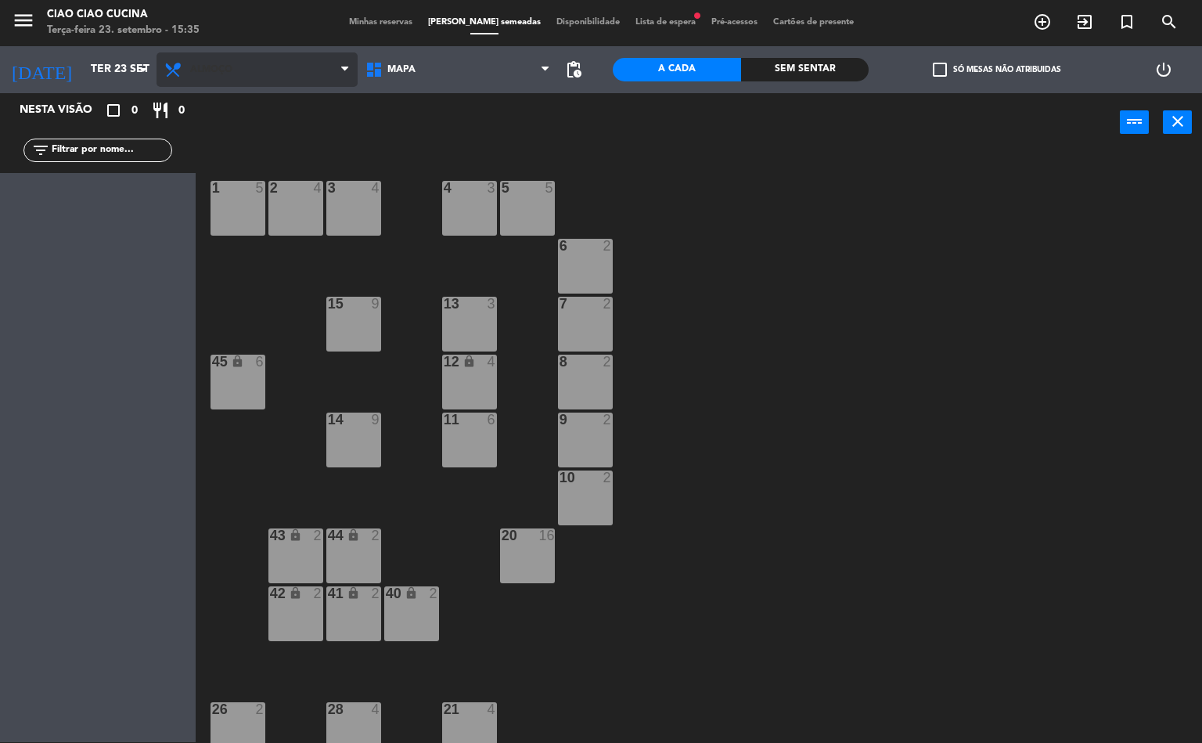
click at [254, 52] on span "Almoço" at bounding box center [257, 69] width 201 height 34
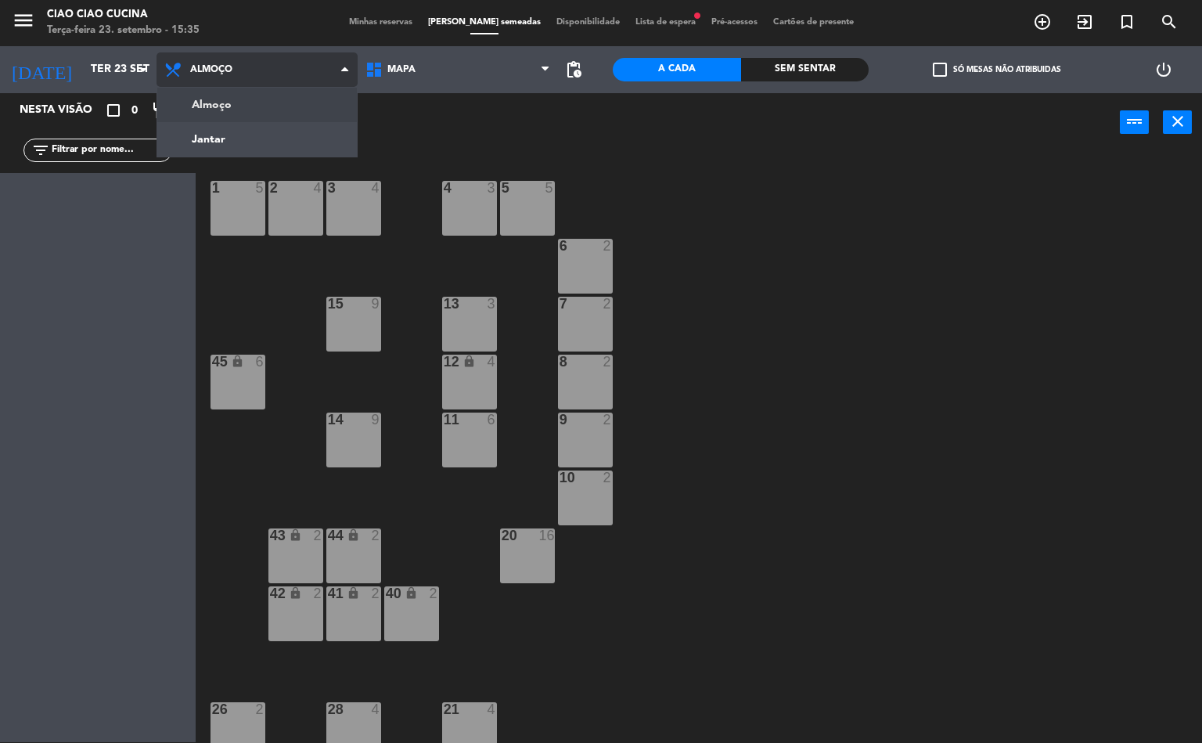
click at [287, 128] on ng-component "menu Ciao Ciao Cucina Terça-feira 23. setembro - 15:35 Minhas reservas Mesas se…" at bounding box center [601, 370] width 1202 height 743
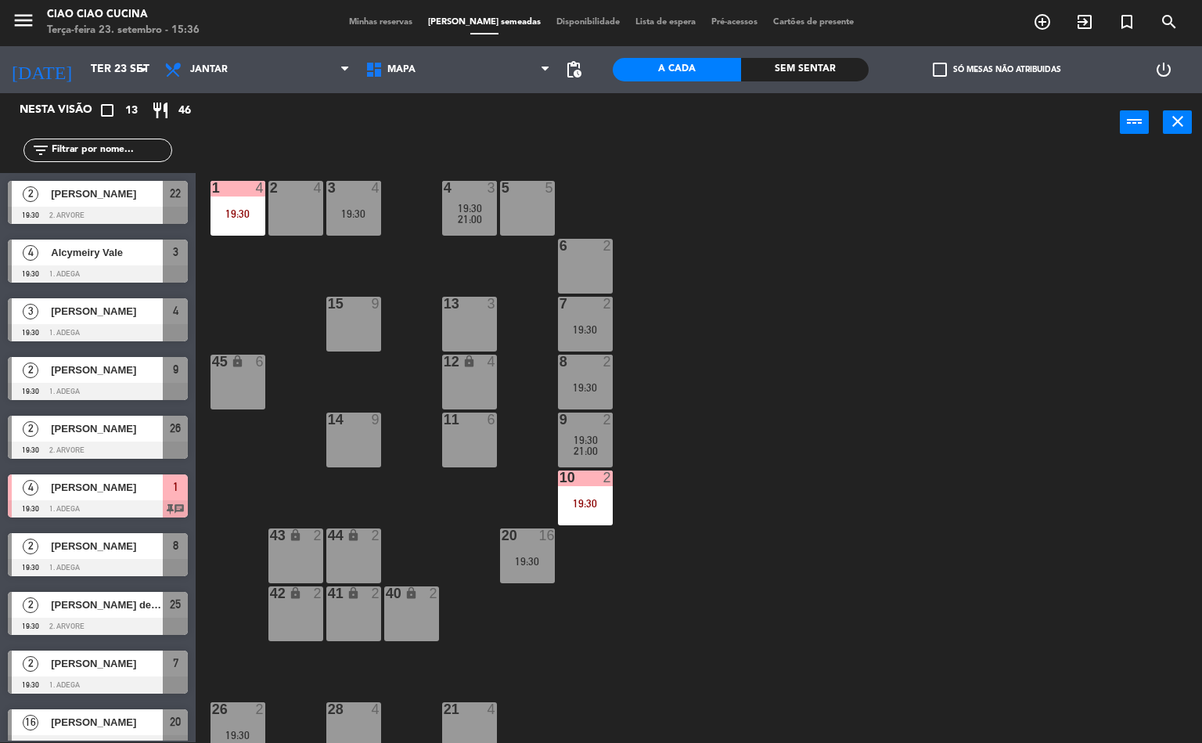
click at [236, 214] on div "19:30" at bounding box center [237, 213] width 55 height 11
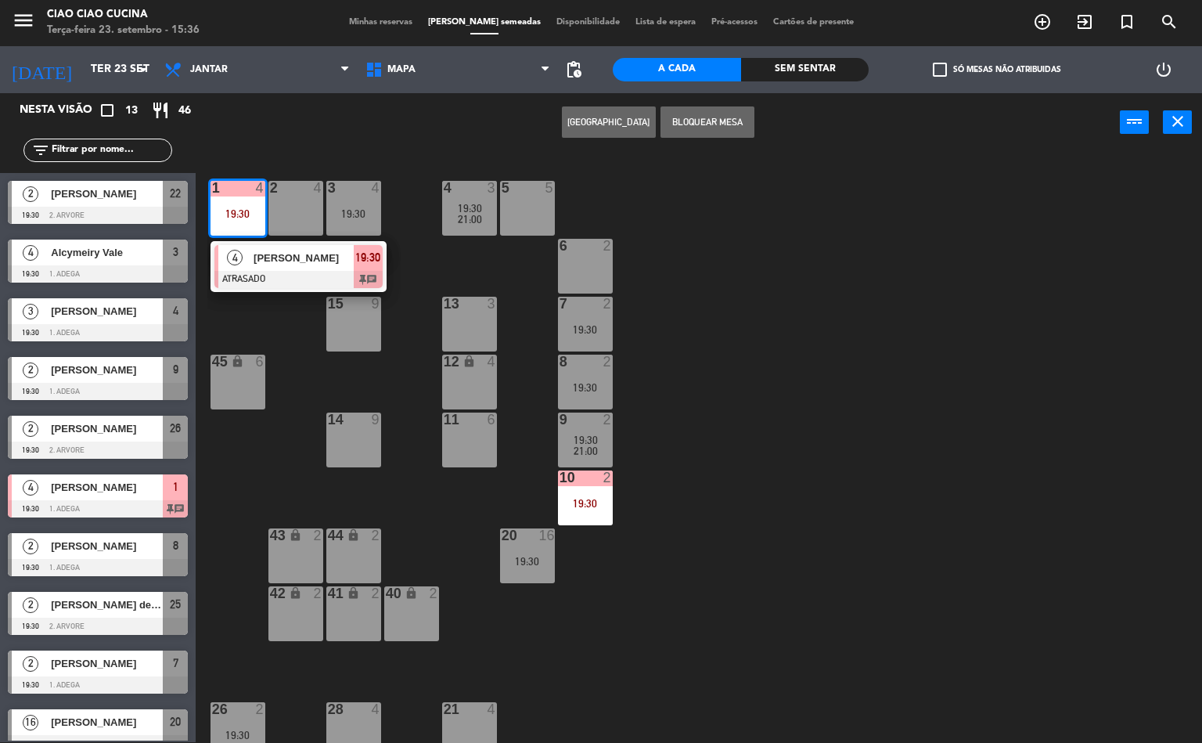
click at [235, 257] on span "4" at bounding box center [235, 258] width 16 height 16
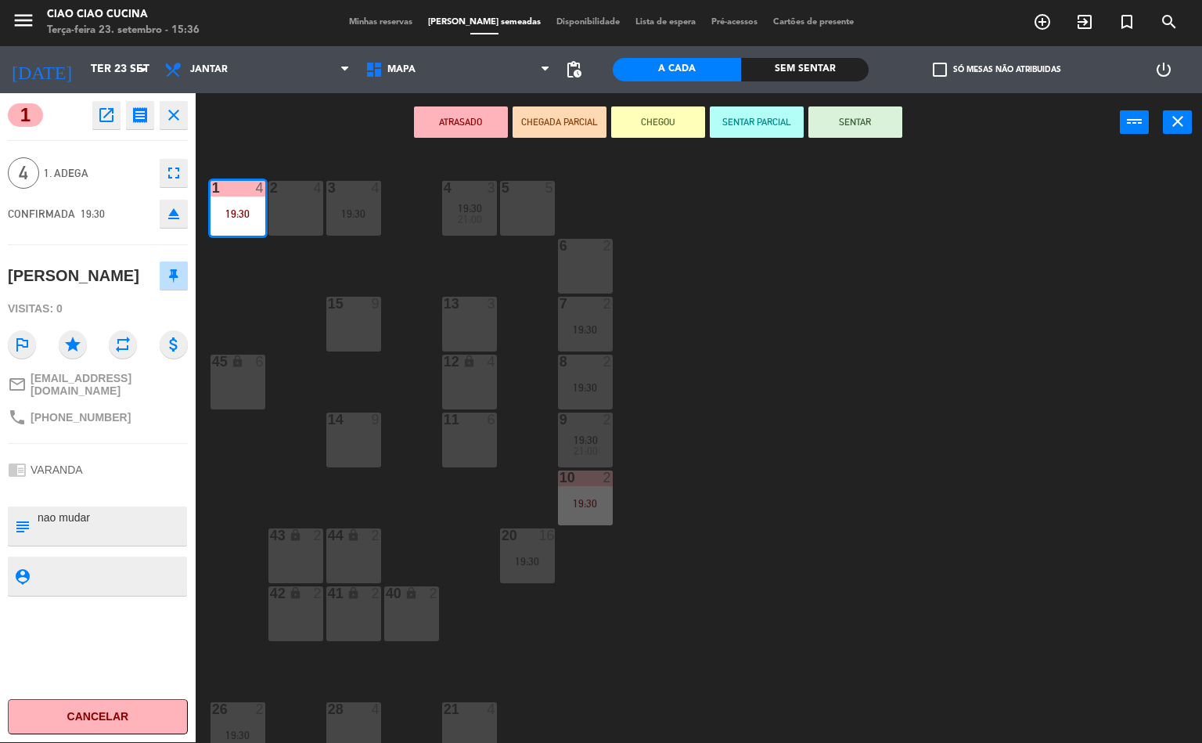
click at [172, 176] on icon "fullscreen" at bounding box center [173, 173] width 19 height 19
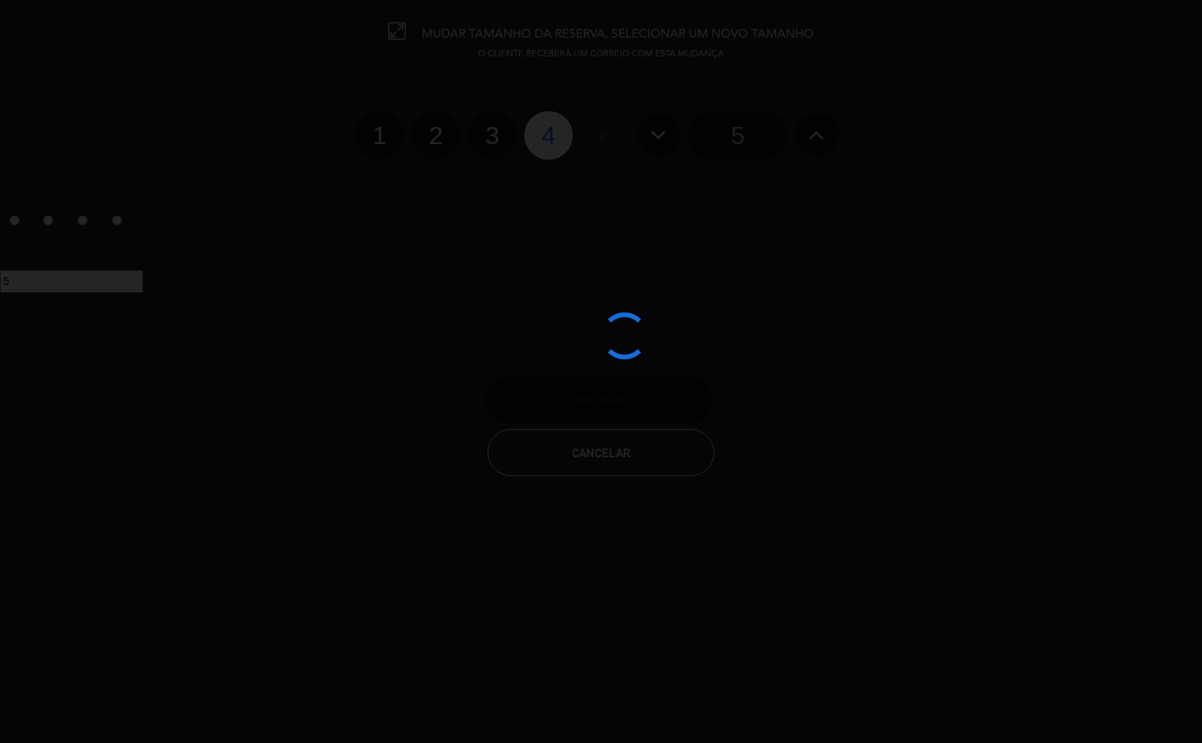
click at [639, 470] on button "Cancelar" at bounding box center [601, 452] width 227 height 47
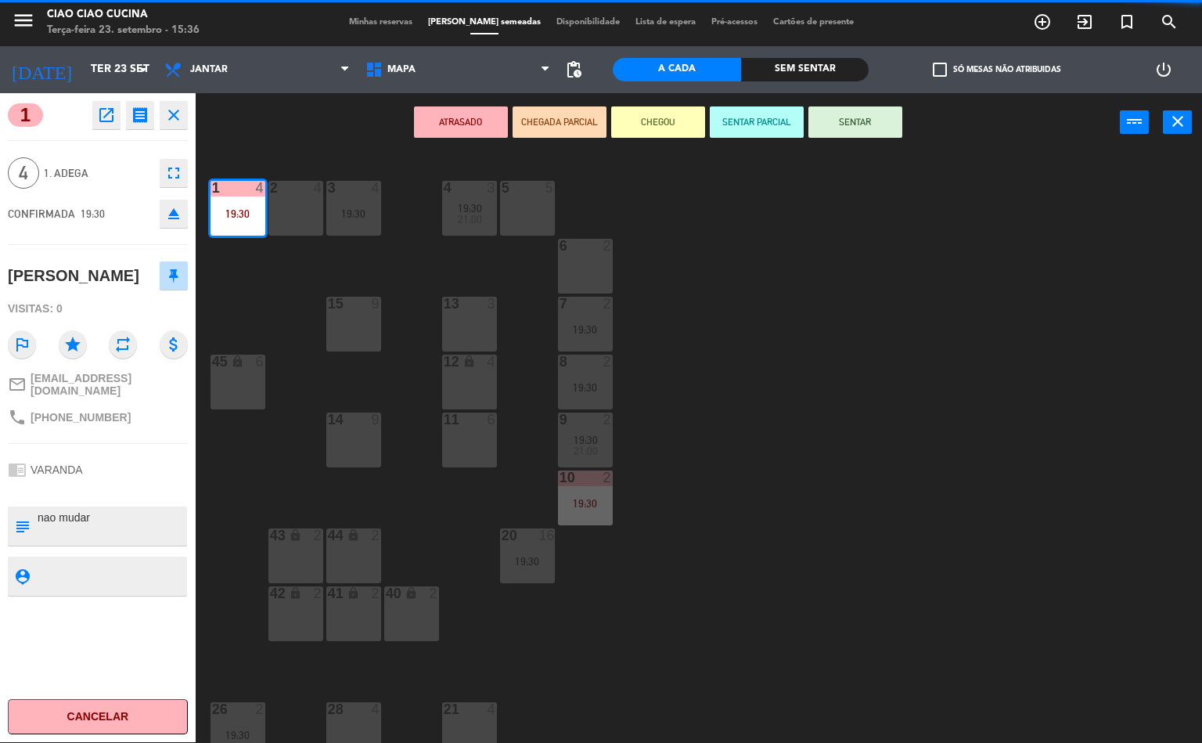
click at [115, 115] on icon "open_in_new" at bounding box center [106, 115] width 19 height 19
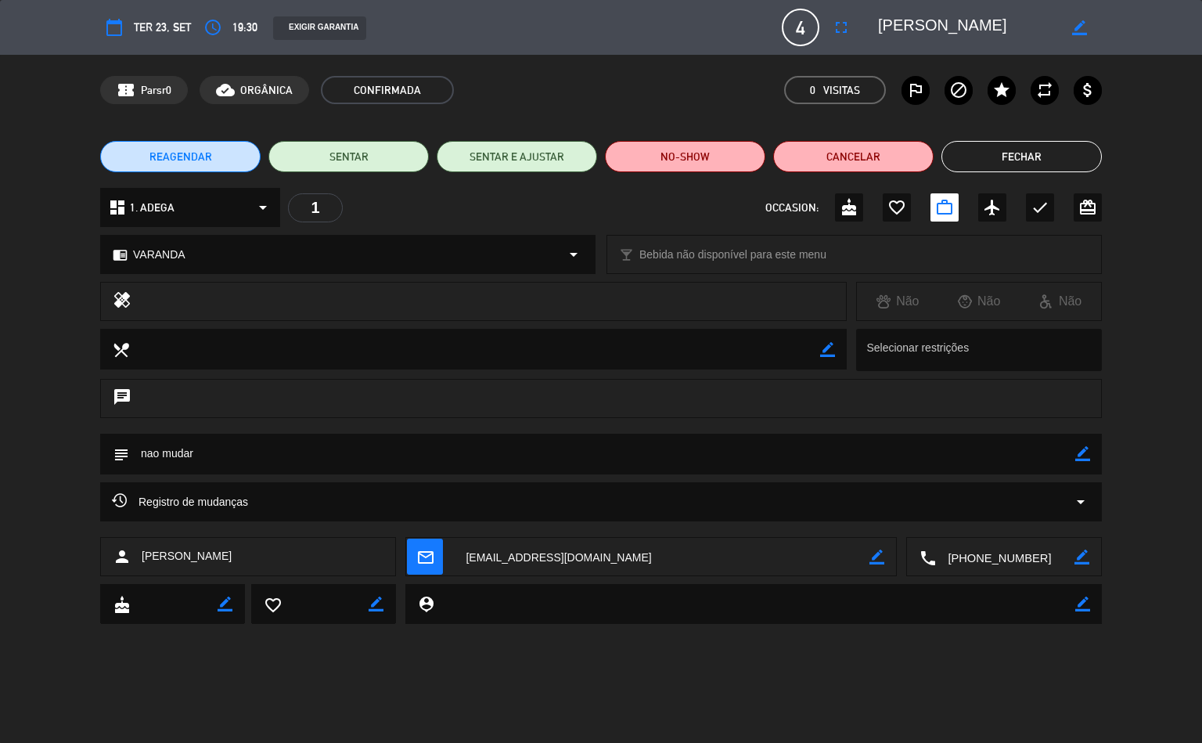
click at [1071, 510] on icon "arrow_drop_down" at bounding box center [1080, 501] width 19 height 19
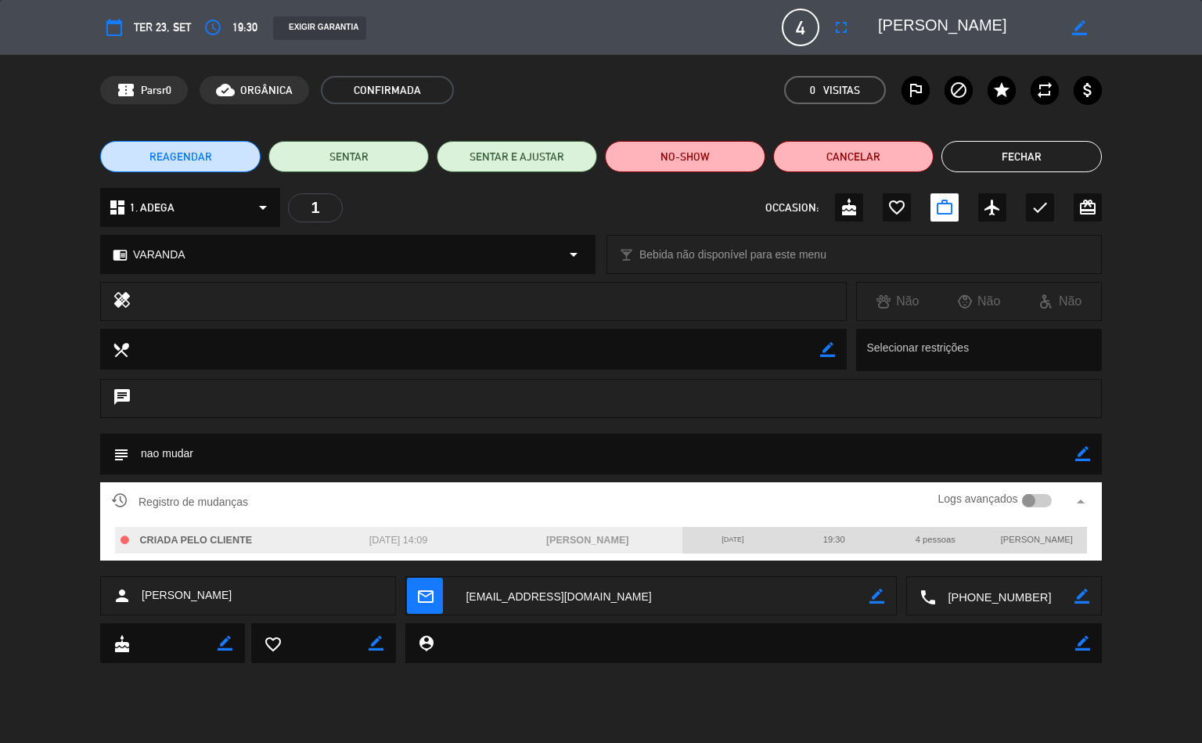
click at [1035, 148] on button "Fechar" at bounding box center [1021, 156] width 160 height 31
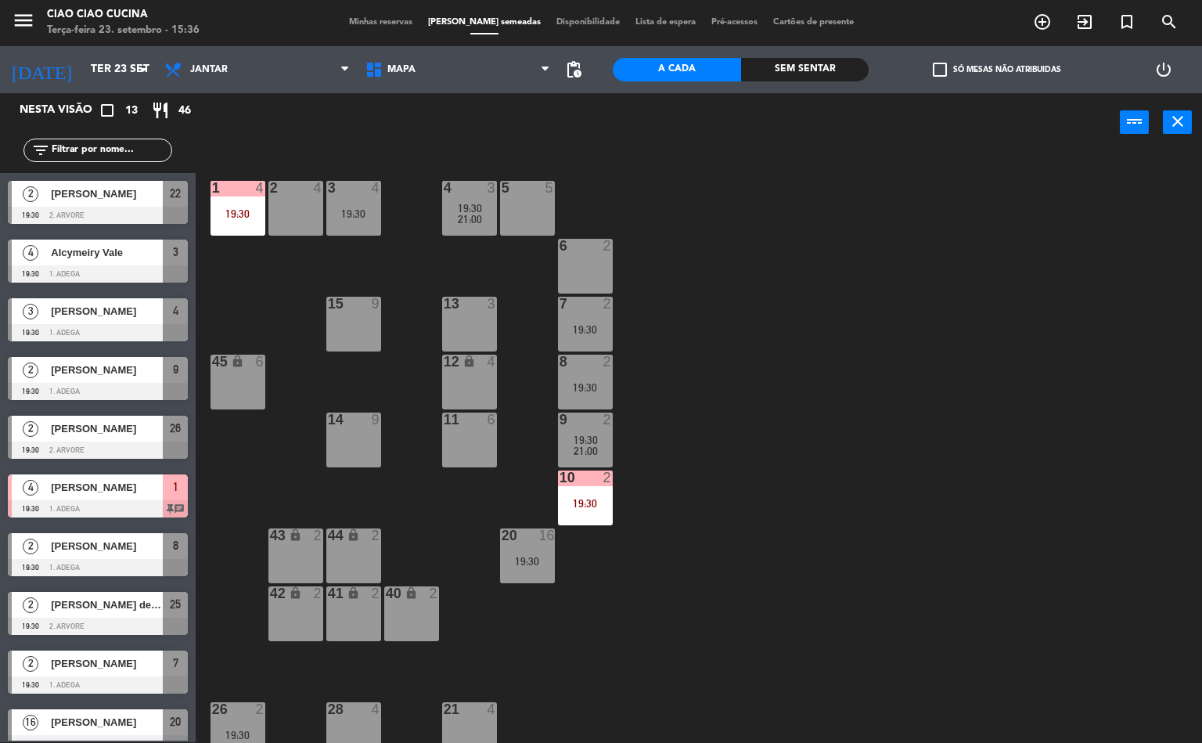
click at [625, 554] on div "1 4 19:30 2 4 3 4 19:30 5 5 4 3 19:30 21:00 6 2 13 3 7 2 19:30 15 9 12 lock 4 8…" at bounding box center [704, 448] width 995 height 590
click at [595, 508] on div "19:30" at bounding box center [585, 503] width 55 height 11
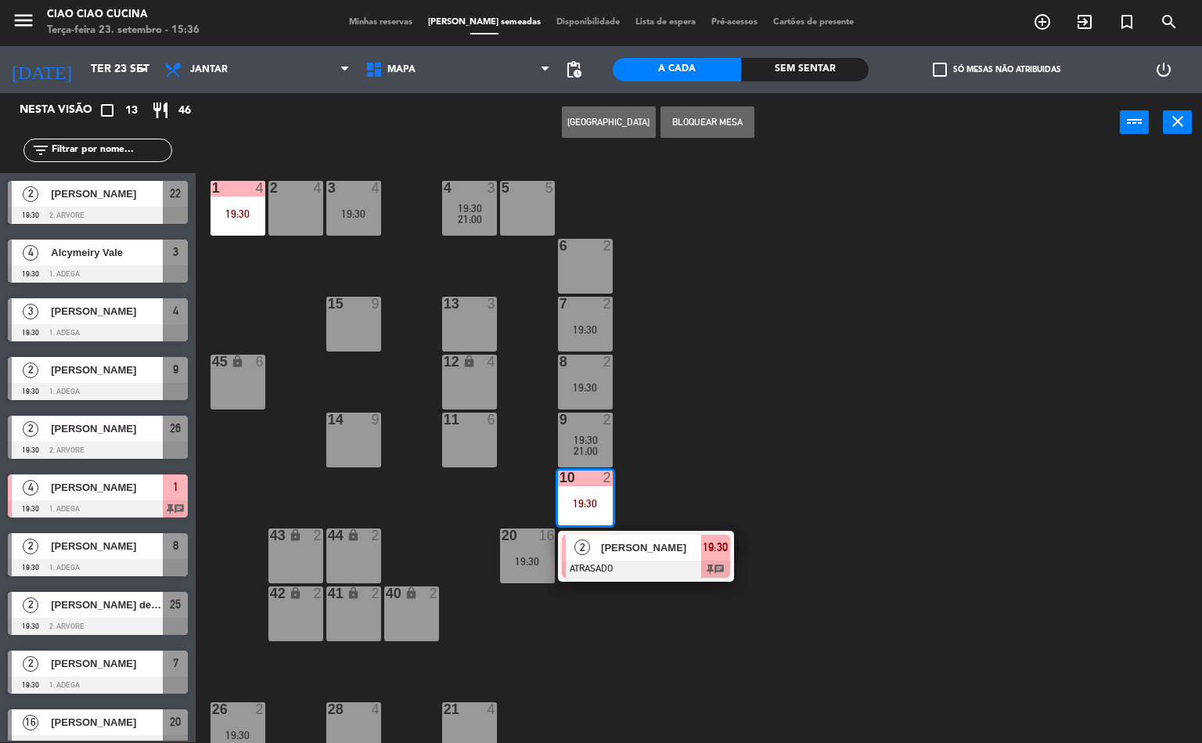
click at [643, 549] on span "[PERSON_NAME]" at bounding box center [651, 547] width 100 height 16
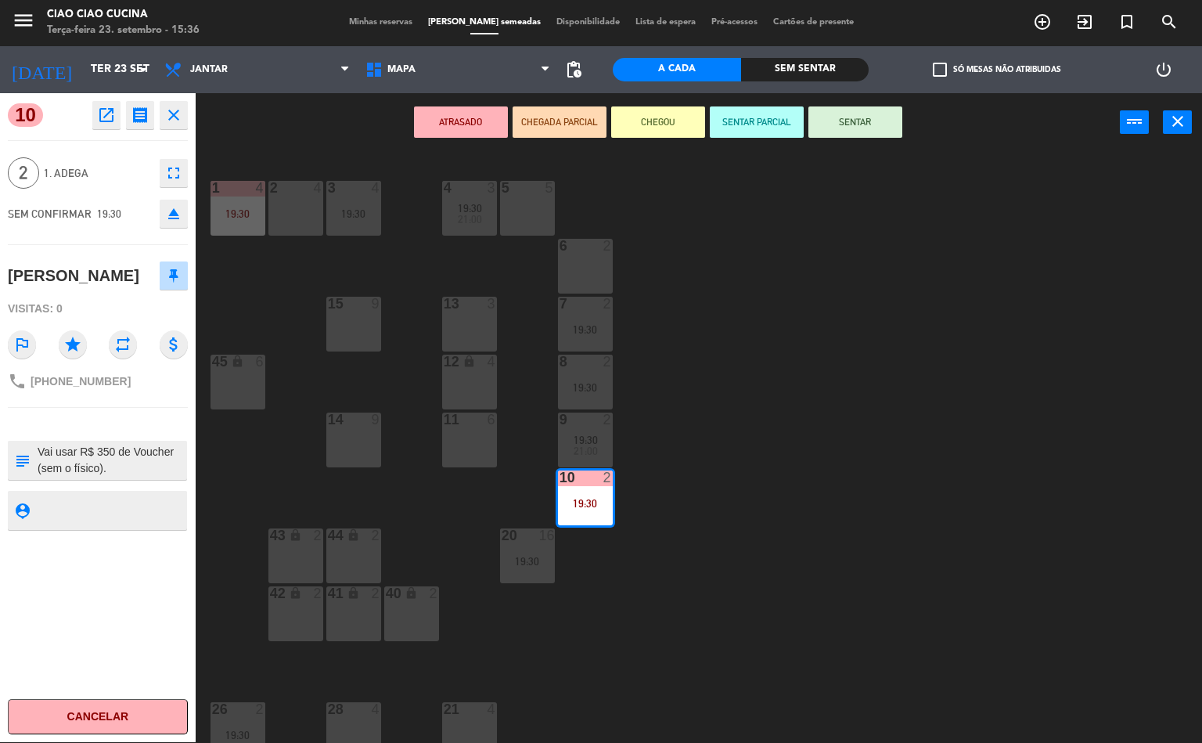
click at [113, 116] on icon "open_in_new" at bounding box center [106, 115] width 19 height 19
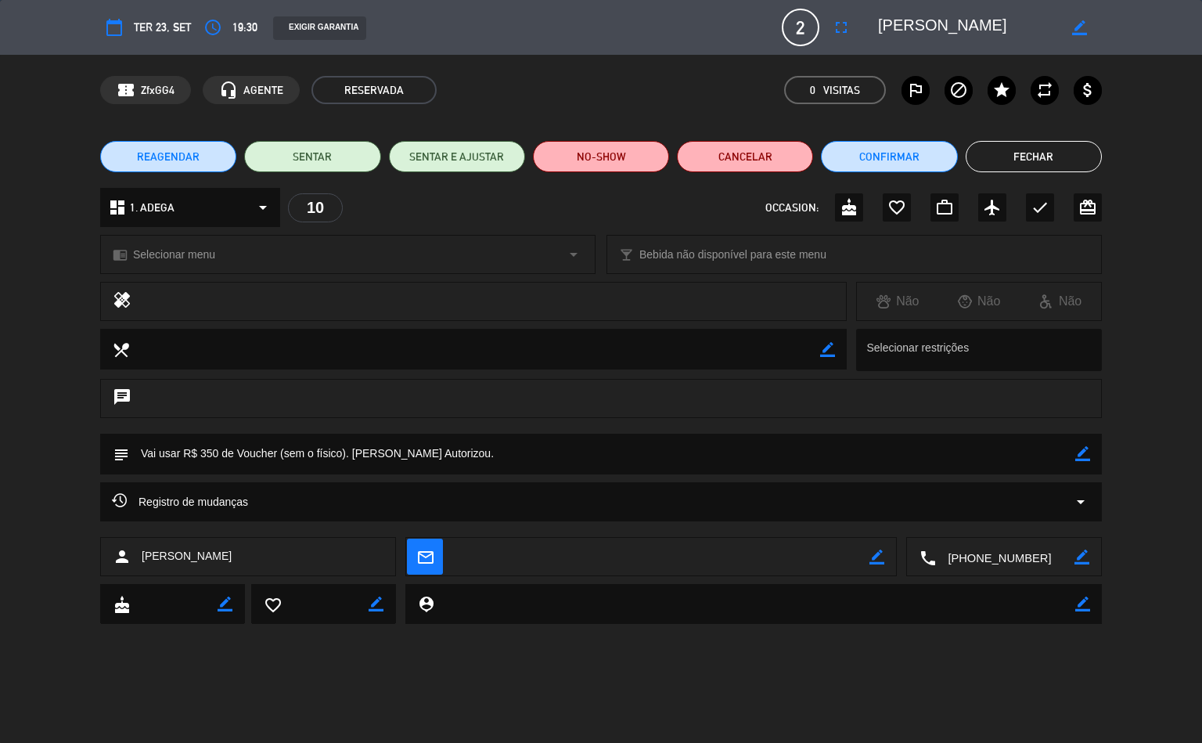
click at [1075, 501] on icon "arrow_drop_down" at bounding box center [1080, 501] width 19 height 19
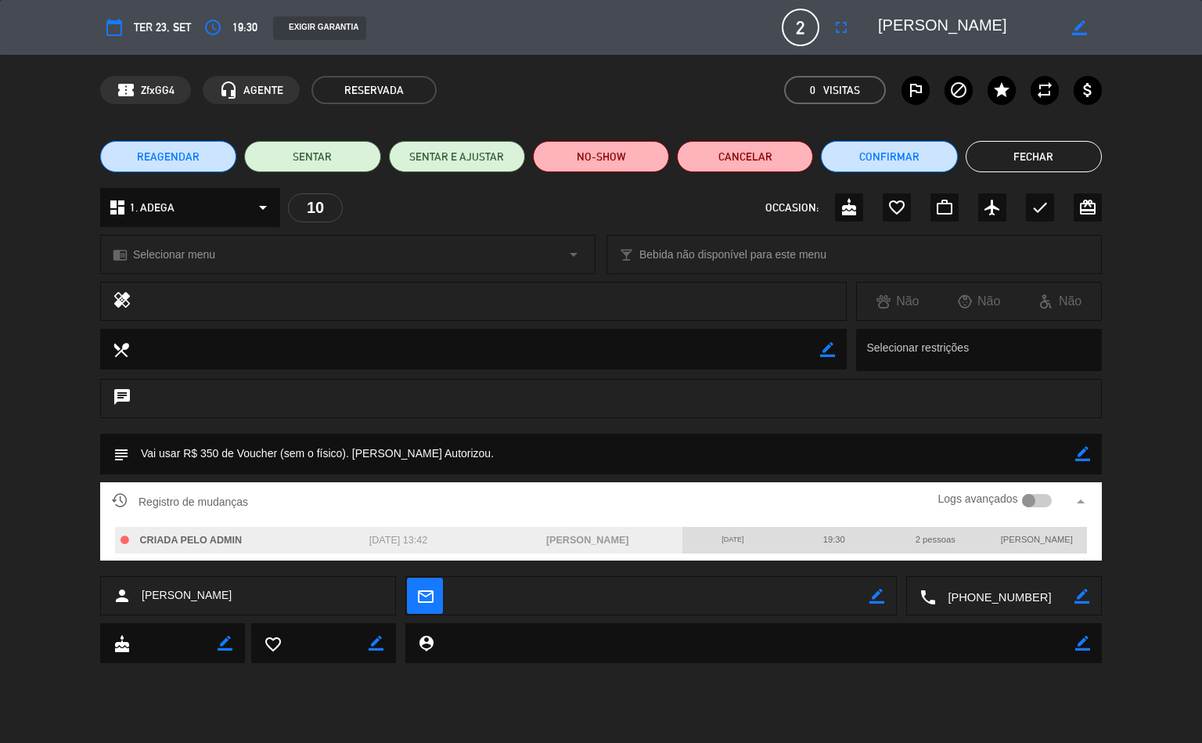
click at [1042, 153] on button "Fechar" at bounding box center [1034, 156] width 136 height 31
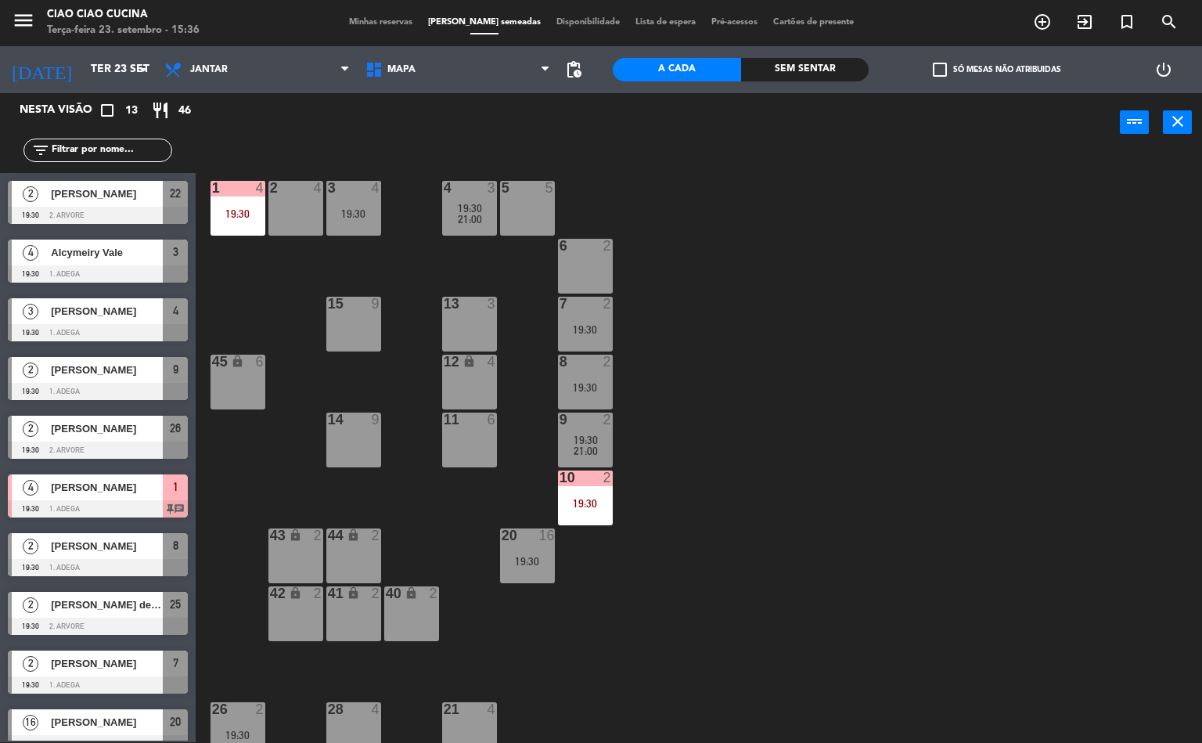
scroll to position [97, 0]
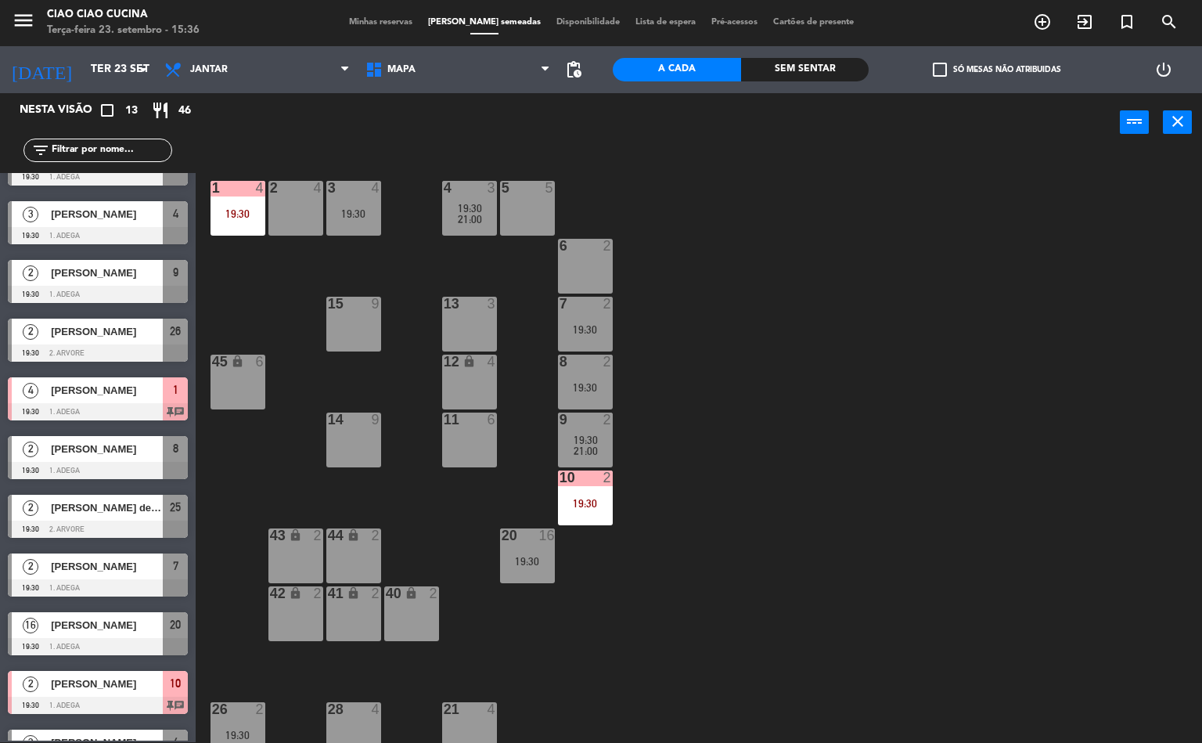
click at [596, 329] on div "19:30" at bounding box center [585, 329] width 55 height 11
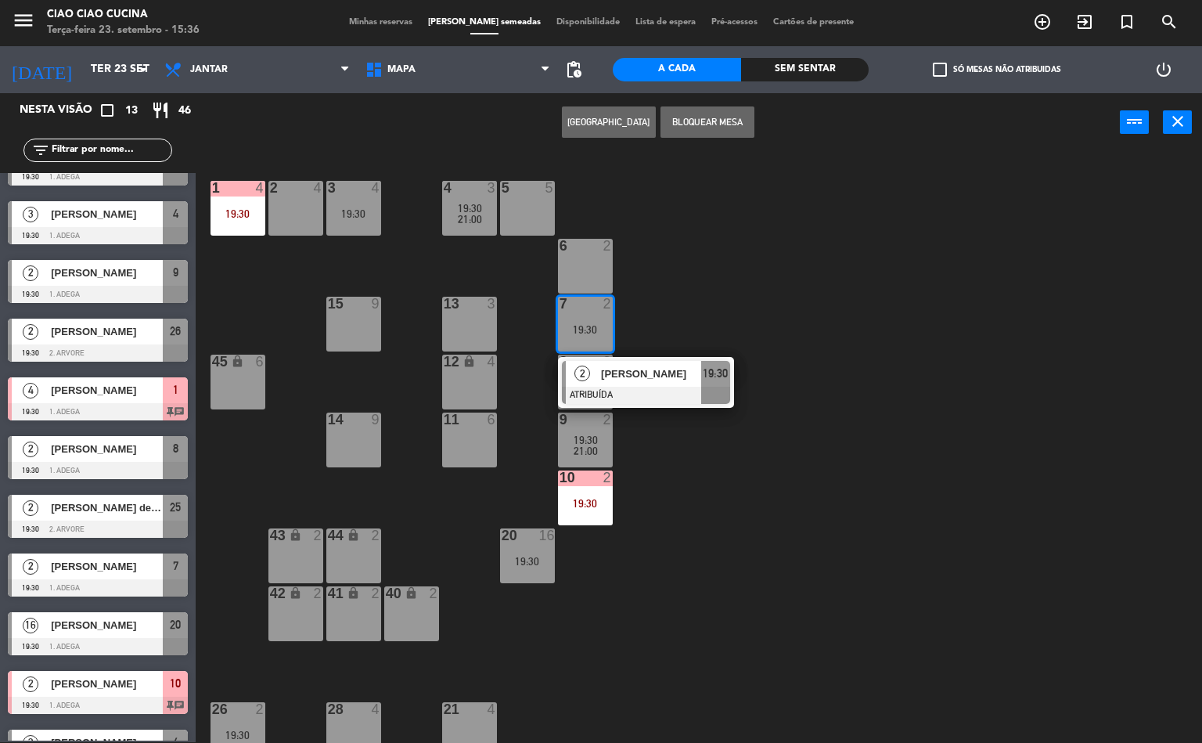
click at [639, 379] on span "[PERSON_NAME]" at bounding box center [651, 373] width 100 height 16
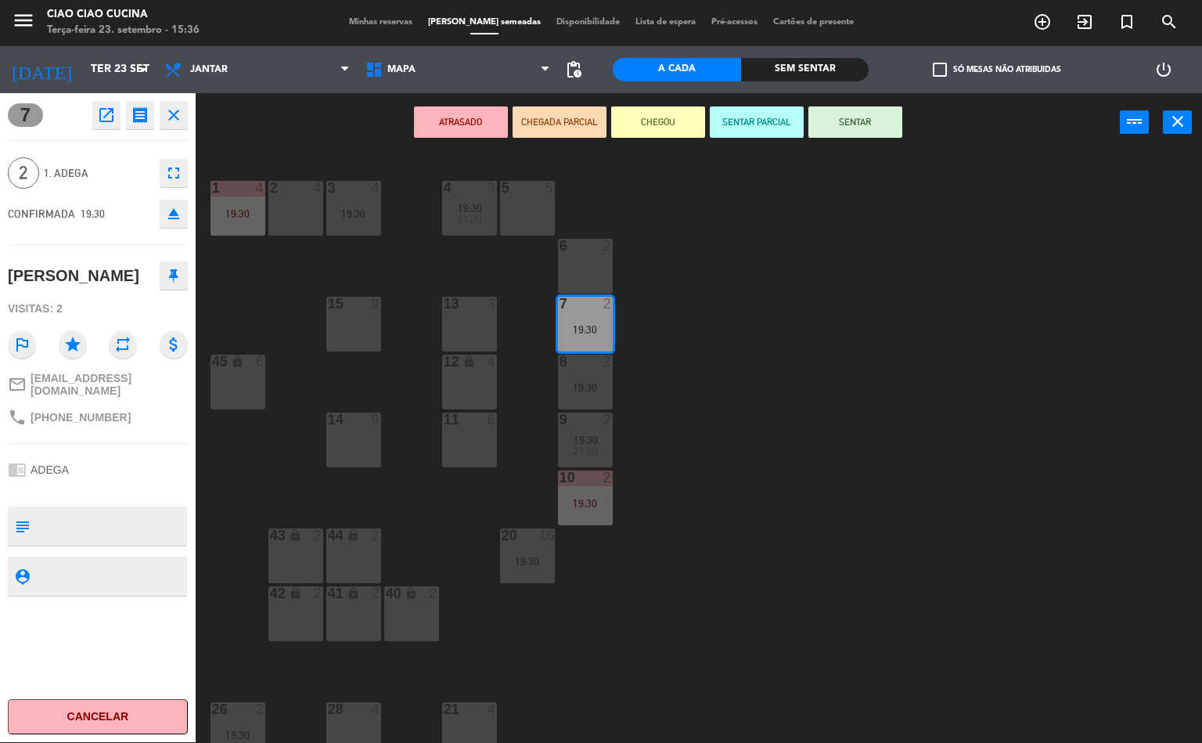
click at [113, 121] on icon "open_in_new" at bounding box center [106, 115] width 19 height 19
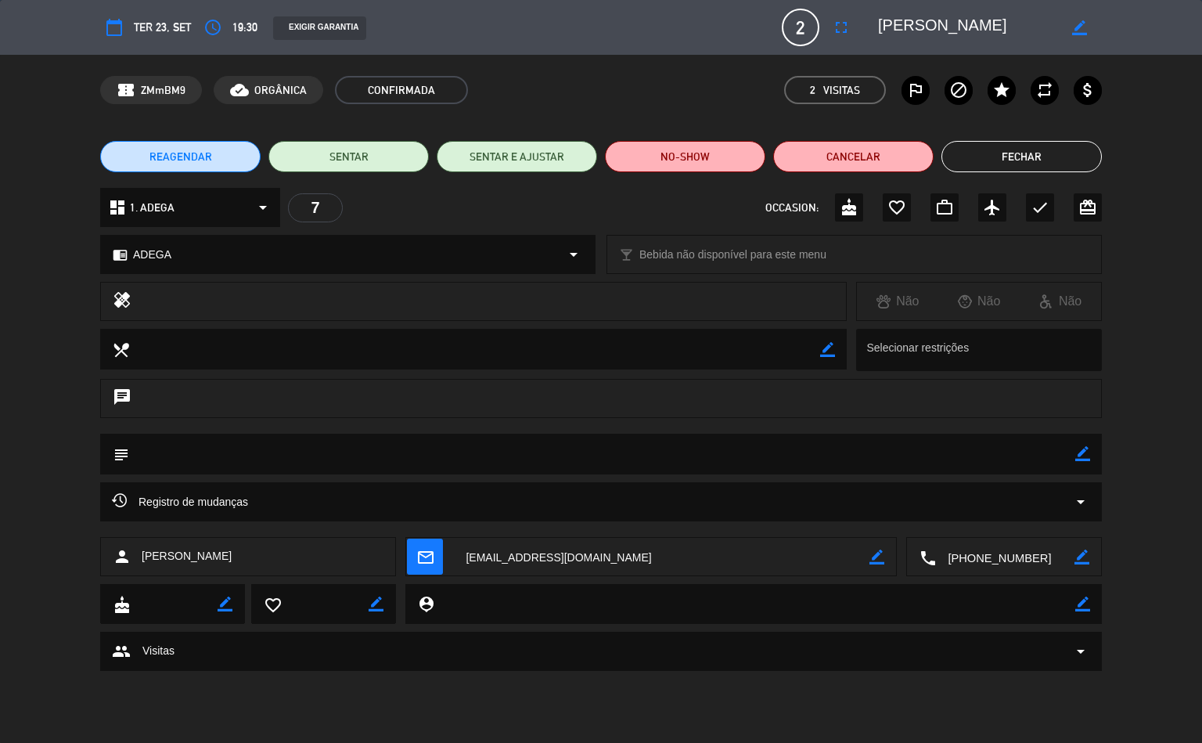
click at [1081, 500] on icon "arrow_drop_down" at bounding box center [1080, 501] width 19 height 19
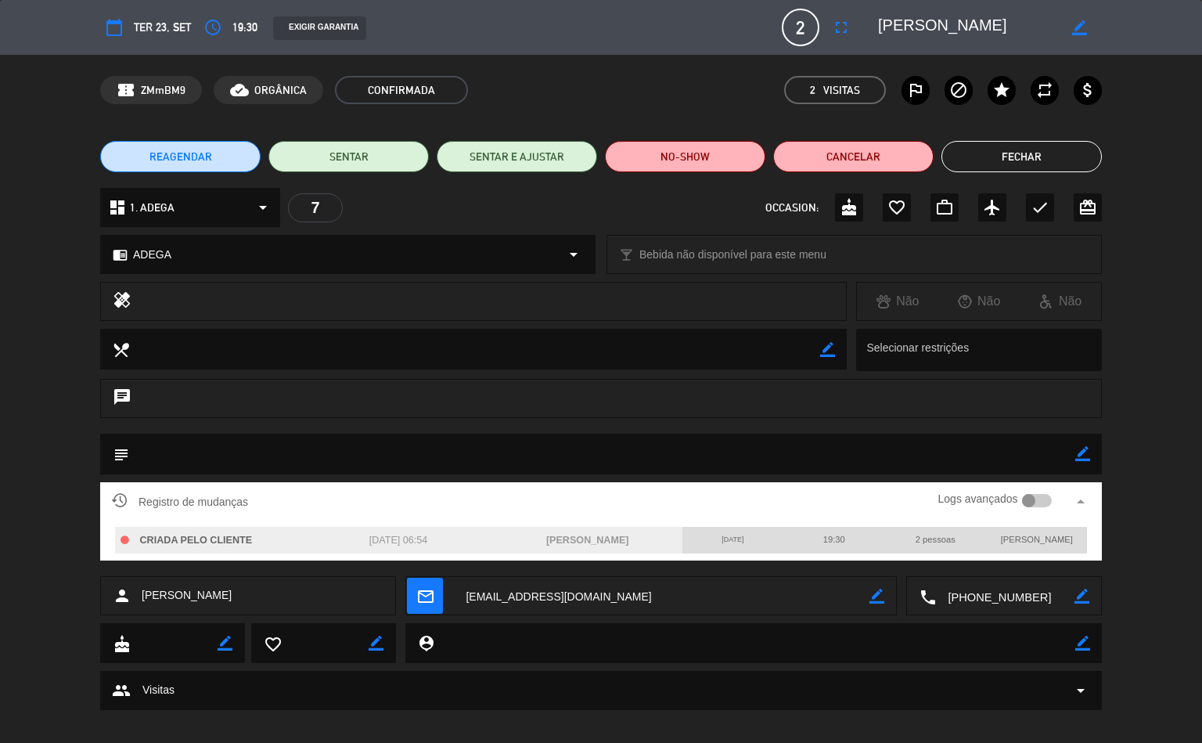
click at [1047, 160] on button "Fechar" at bounding box center [1021, 156] width 160 height 31
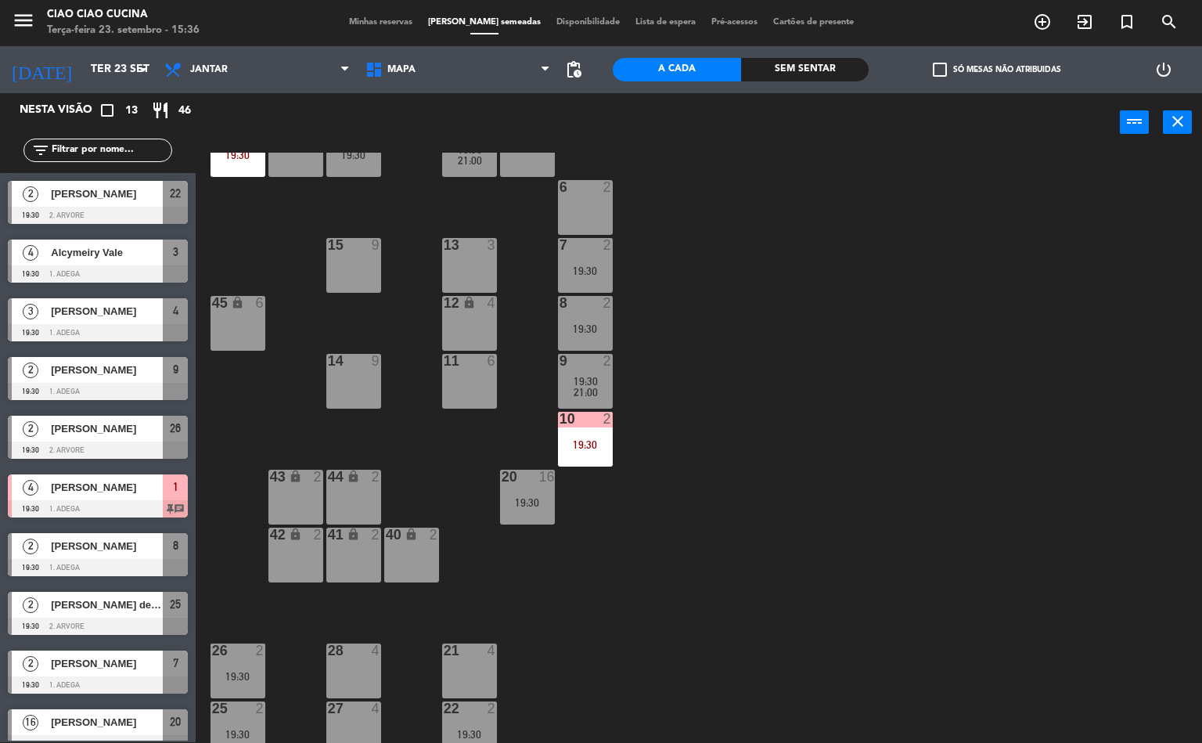
scroll to position [129, 0]
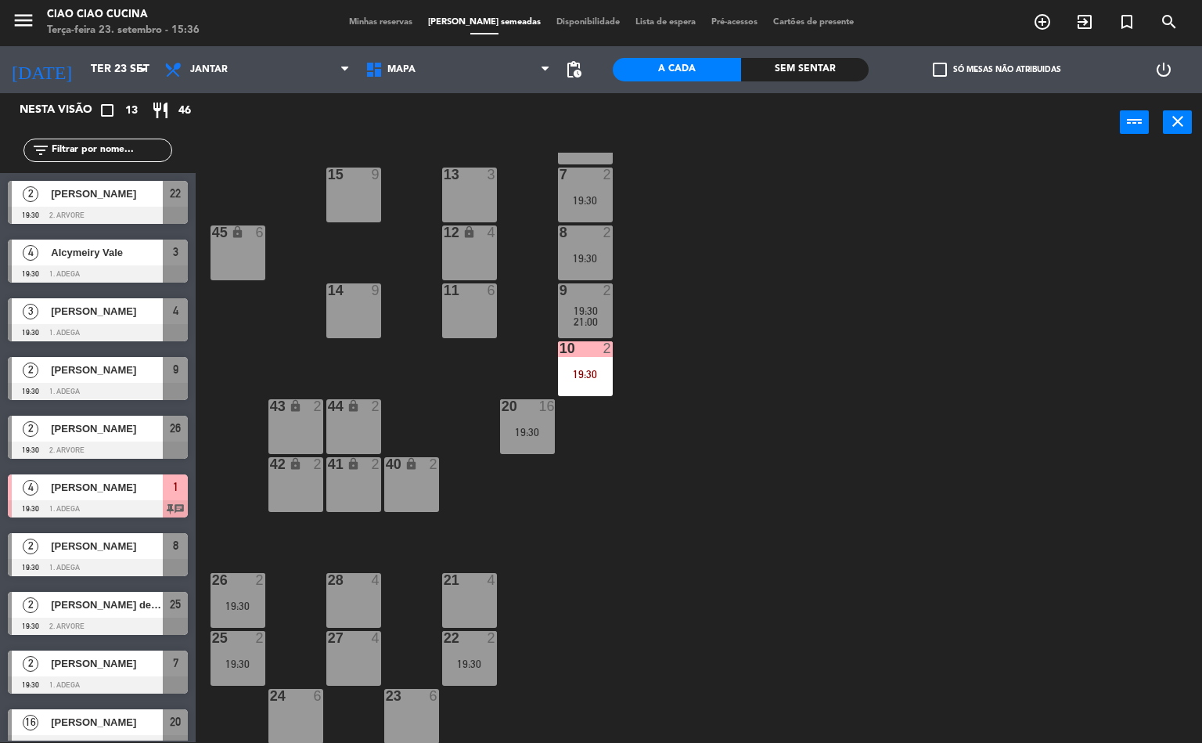
click at [533, 437] on div "20 16 19:30" at bounding box center [527, 426] width 55 height 55
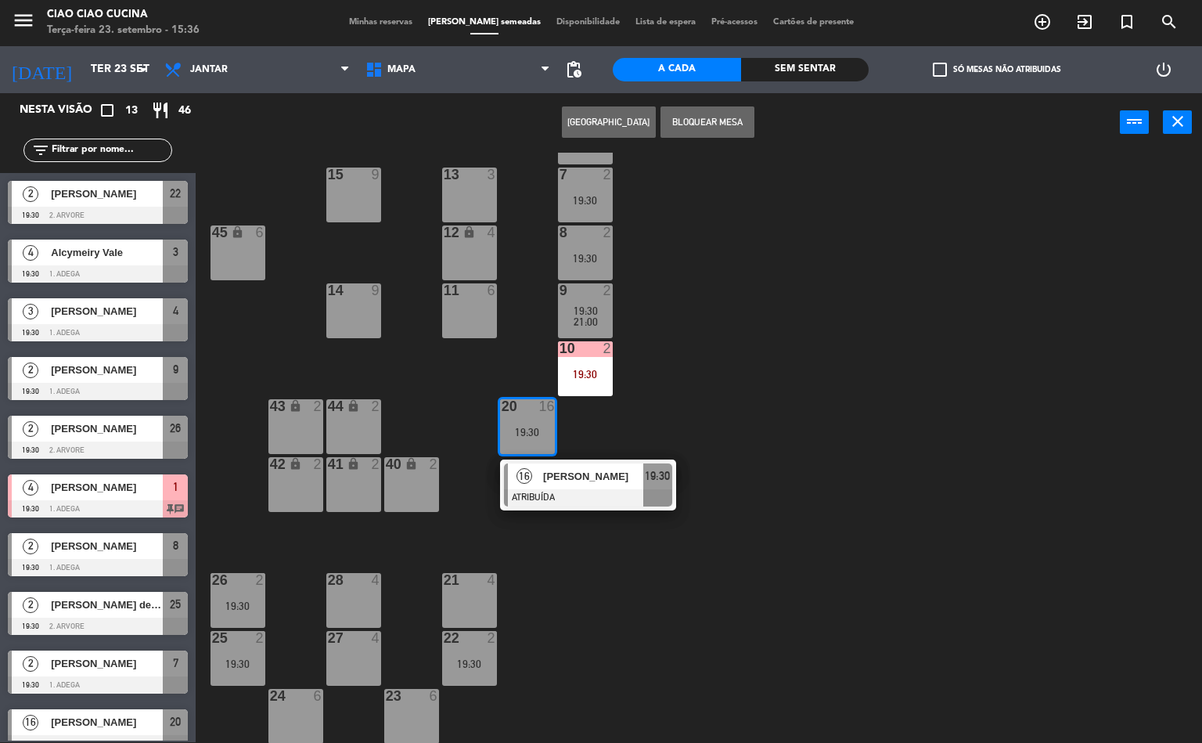
click at [574, 475] on span "[PERSON_NAME]" at bounding box center [593, 476] width 100 height 16
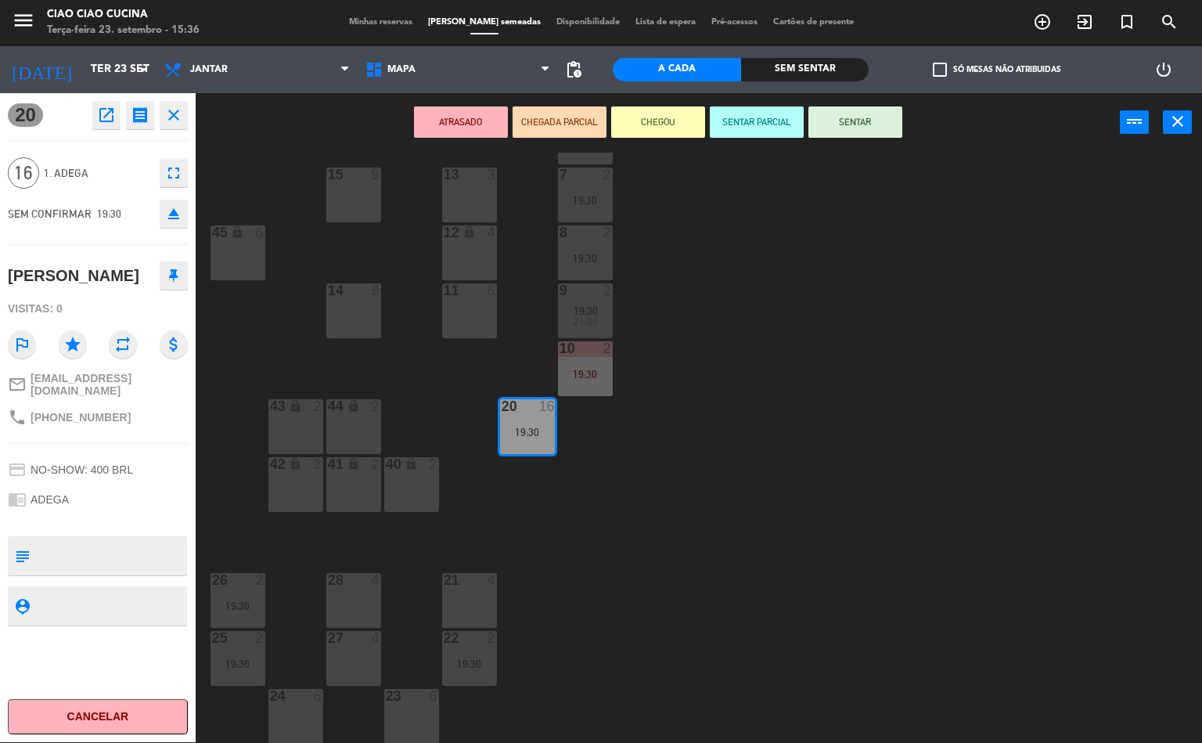
click at [113, 120] on icon "open_in_new" at bounding box center [106, 115] width 19 height 19
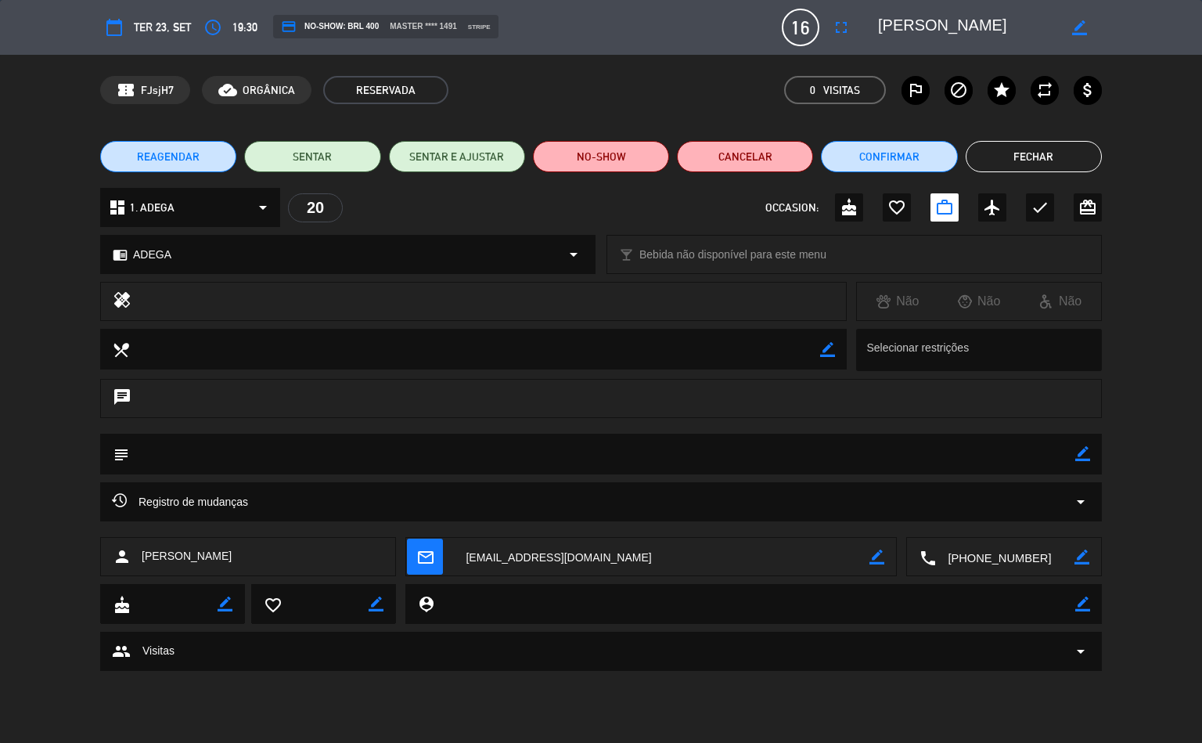
click at [1071, 503] on icon "arrow_drop_down" at bounding box center [1080, 501] width 19 height 19
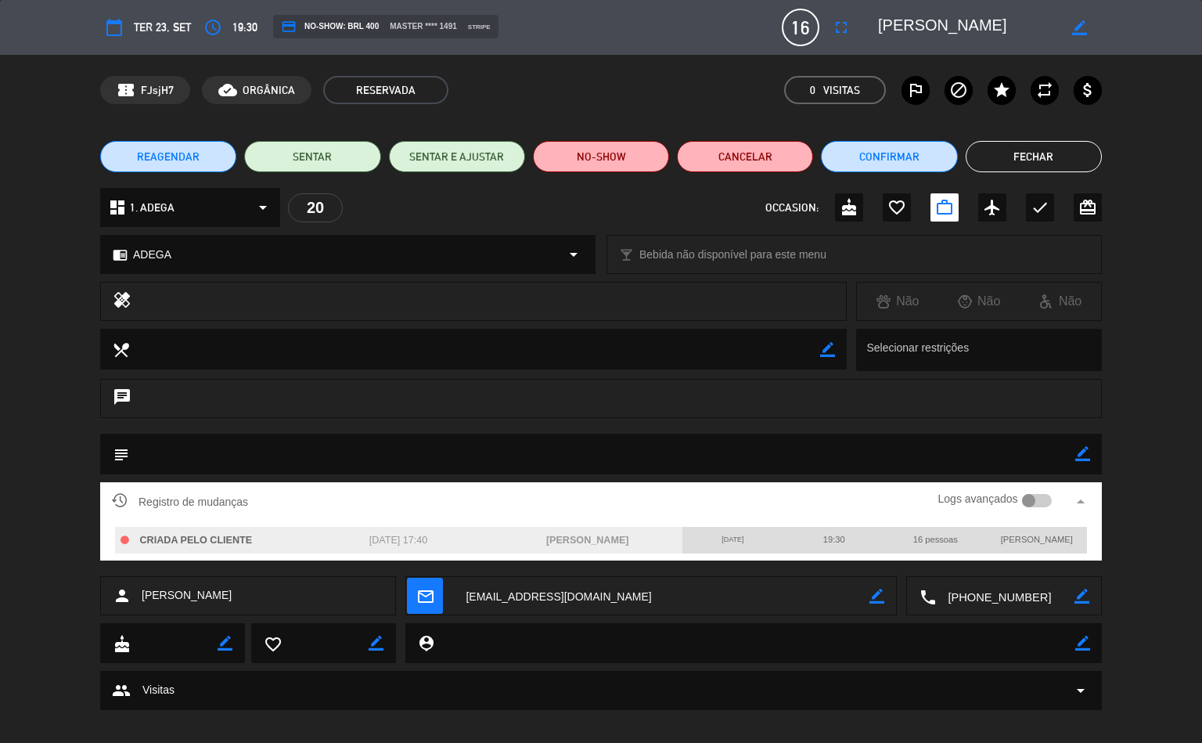
click at [1033, 157] on button "Fechar" at bounding box center [1034, 156] width 136 height 31
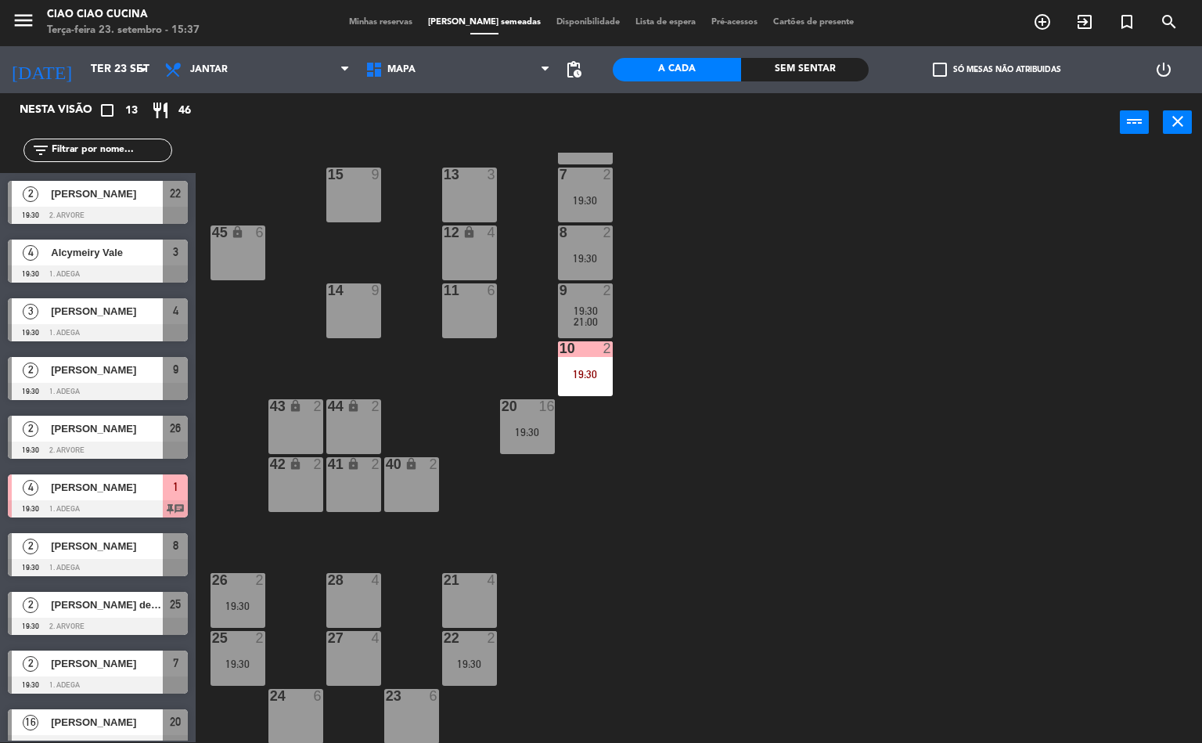
scroll to position [38, 0]
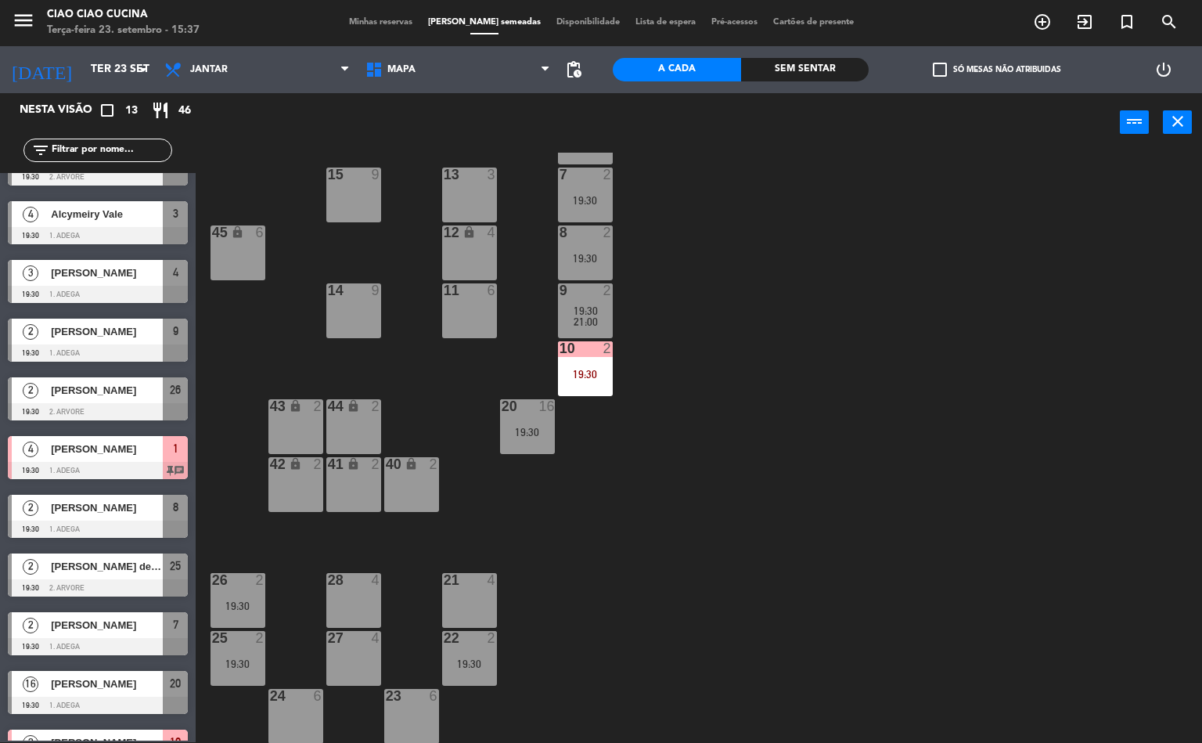
click at [834, 341] on div "1 4 19:30 2 4 3 4 19:30 5 5 4 3 19:30 21:00 6 2 13 3 7 2 19:30 15 9 12 lock 4 8…" at bounding box center [704, 448] width 995 height 590
click at [684, 454] on div "1 4 19:30 2 4 3 4 19:30 5 5 4 3 19:30 21:00 6 2 13 3 7 2 19:30 15 9 12 lock 4 8…" at bounding box center [704, 448] width 995 height 590
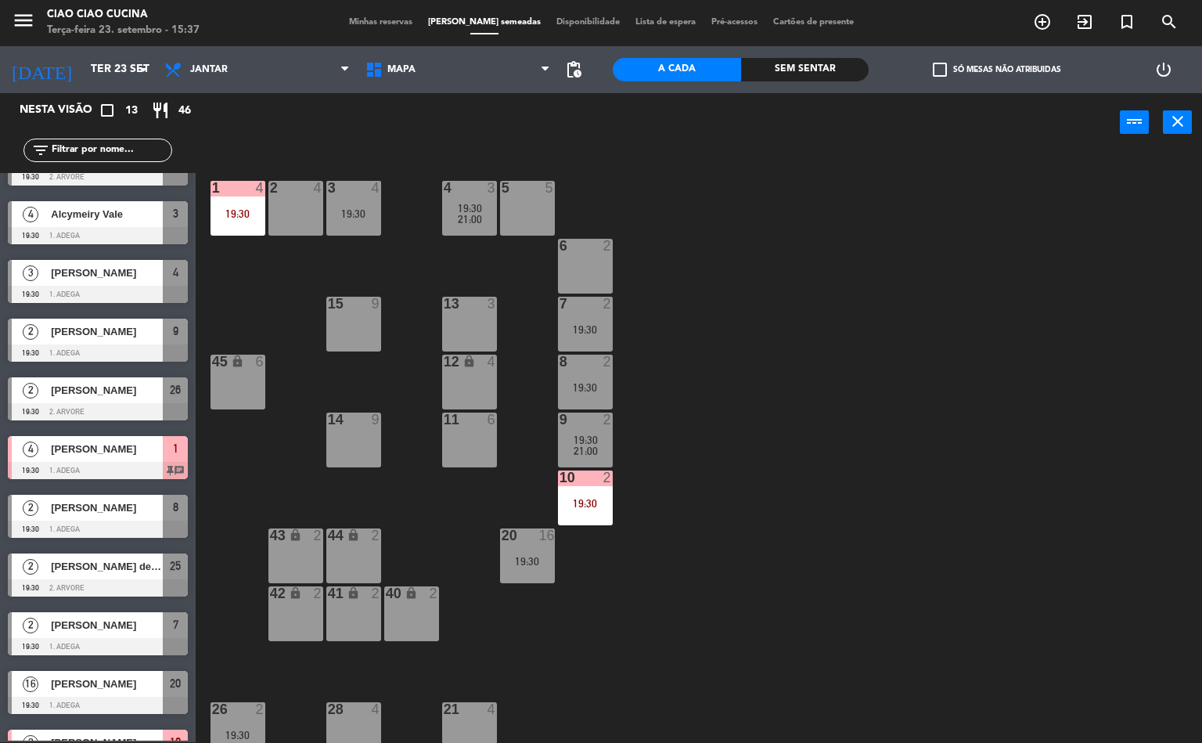
scroll to position [129, 0]
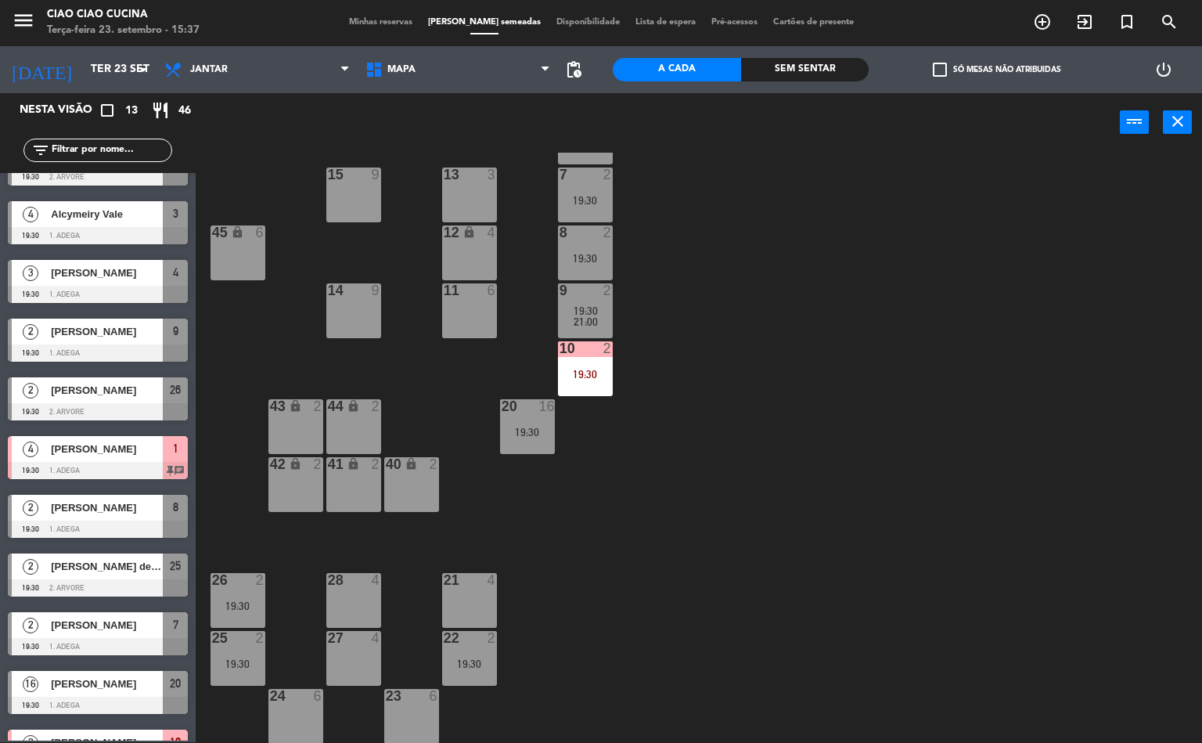
click at [470, 667] on div "19:30" at bounding box center [469, 663] width 55 height 11
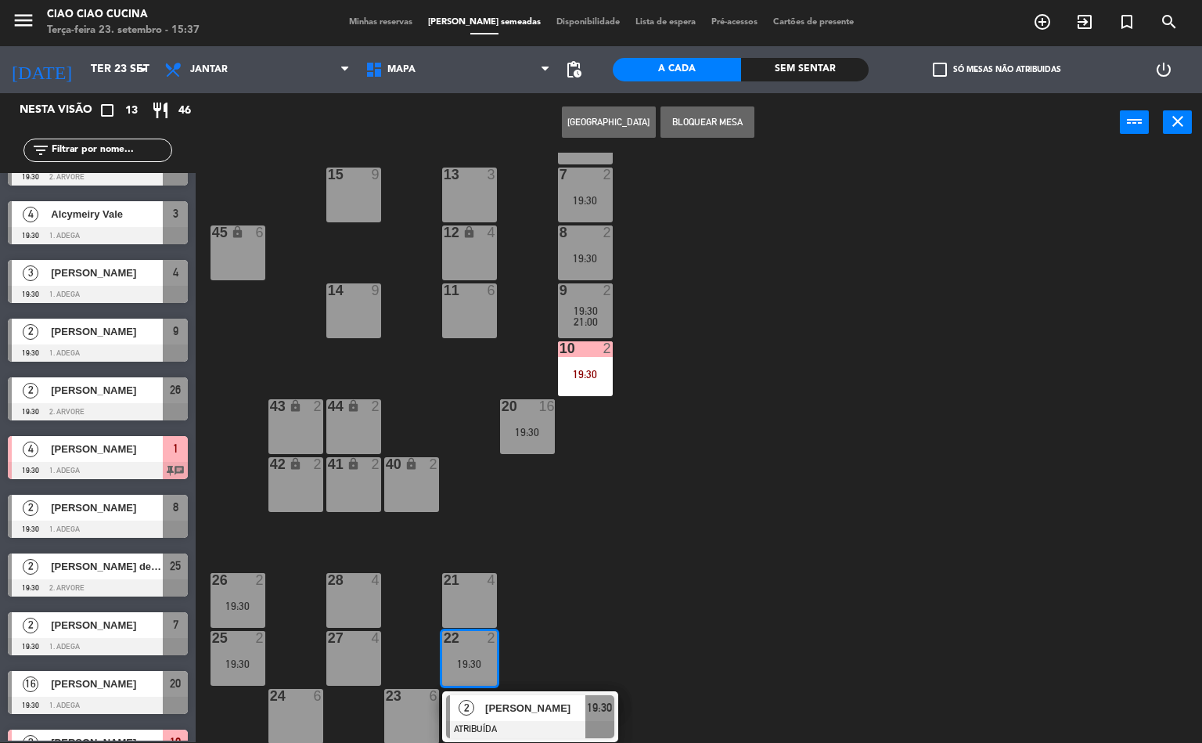
click at [543, 721] on div at bounding box center [530, 729] width 168 height 17
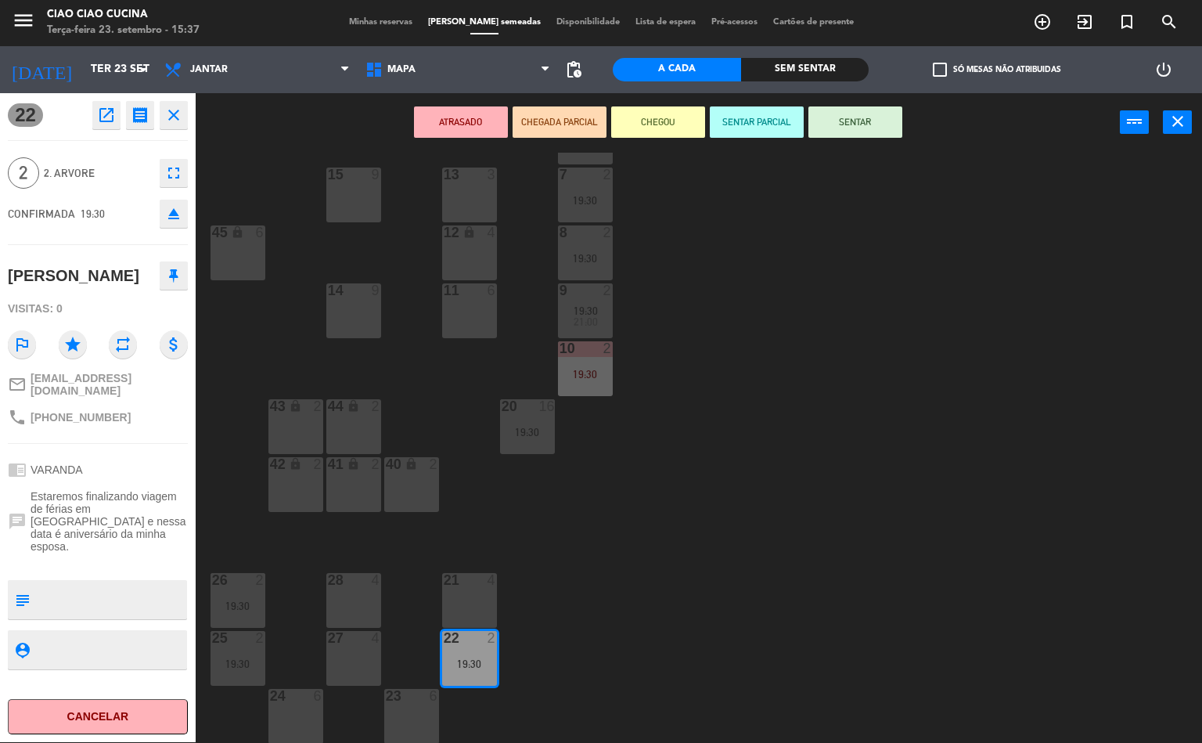
click at [740, 557] on div "1 4 19:30 2 4 3 4 19:30 5 5 4 3 19:30 21:00 6 2 13 3 7 2 19:30 15 9 12 lock 4 8…" at bounding box center [704, 448] width 995 height 590
